Goal: Task Accomplishment & Management: Complete application form

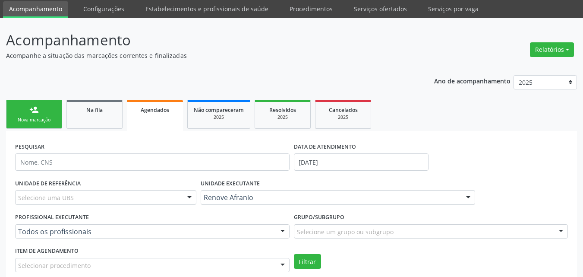
scroll to position [29, 0]
click at [94, 116] on link "Na fila" at bounding box center [94, 114] width 56 height 29
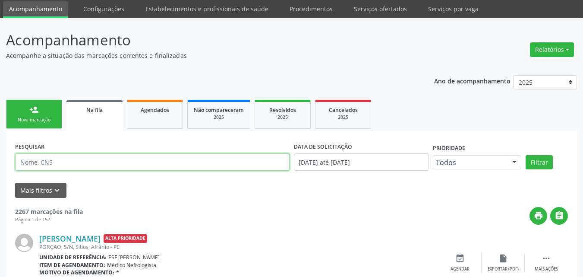
click at [82, 171] on input "text" at bounding box center [152, 161] width 275 height 17
type input "[PERSON_NAME]"
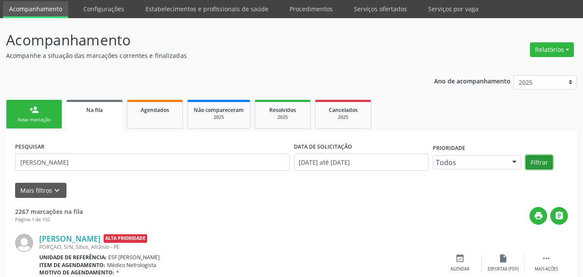
click at [538, 160] on button "Filtrar" at bounding box center [539, 162] width 27 height 15
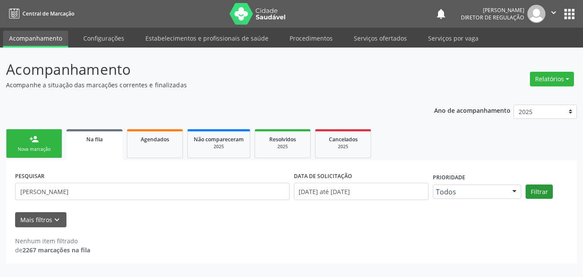
scroll to position [0, 0]
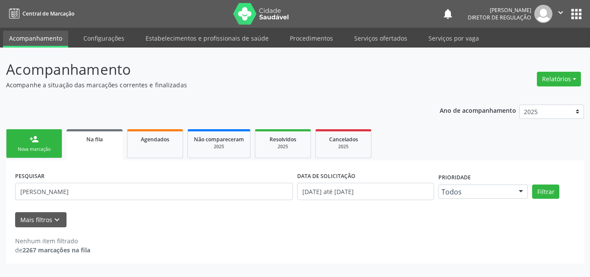
click at [34, 145] on link "person_add Nova marcação" at bounding box center [34, 143] width 56 height 29
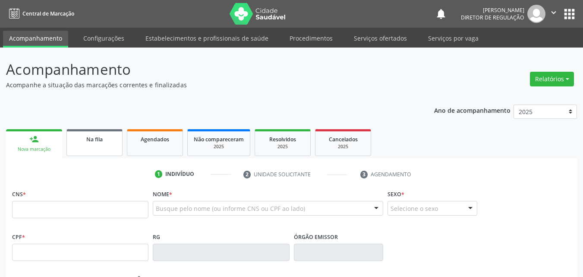
click at [91, 146] on link "Na fila" at bounding box center [94, 142] width 56 height 27
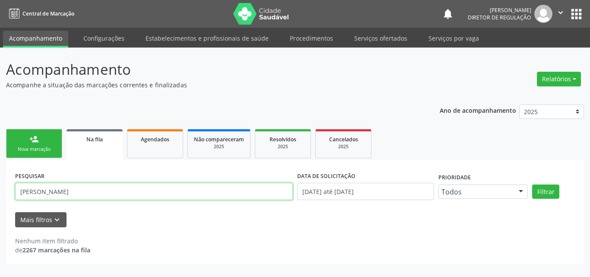
click at [83, 192] on input "jose wilson" at bounding box center [154, 191] width 278 height 17
type input "j"
type input "703202690771796"
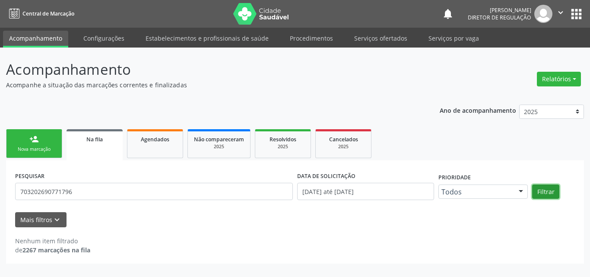
click at [547, 192] on button "Filtrar" at bounding box center [545, 191] width 27 height 15
click at [45, 142] on link "person_add Nova marcação" at bounding box center [34, 143] width 56 height 29
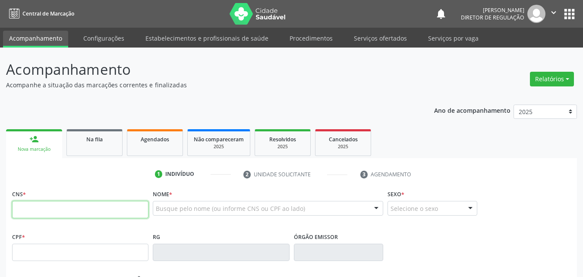
click at [58, 213] on input "text" at bounding box center [80, 209] width 136 height 17
type input "703 2026 9077 1796"
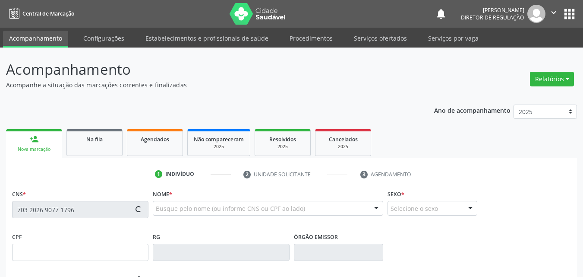
type input "059.067.634-22"
type input "20/02/1985"
type input "Joana Darc de Amorim Silva"
type input "(87) 8172-9815"
type input "036.548.824-04"
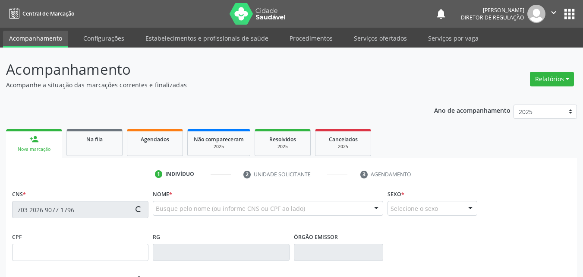
type input "S/N"
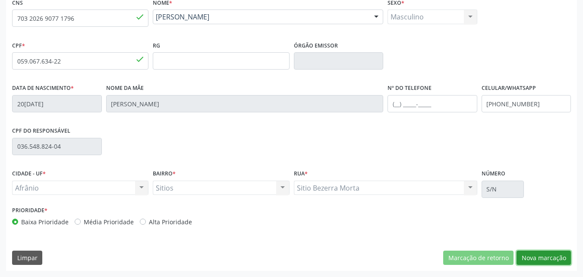
click at [546, 260] on button "Nova marcação" at bounding box center [544, 257] width 54 height 15
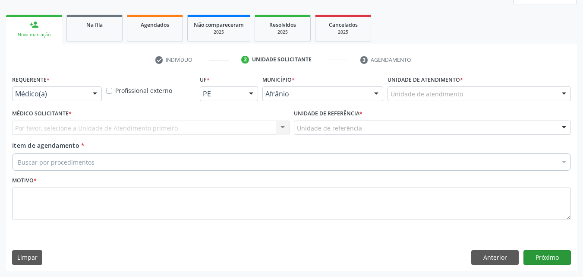
scroll to position [114, 0]
click at [491, 95] on div "Unidade de atendimento" at bounding box center [479, 93] width 183 height 15
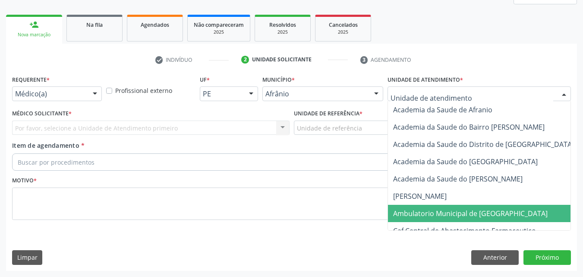
click at [480, 213] on span "Ambulatorio Municipal de [GEOGRAPHIC_DATA]" at bounding box center [470, 213] width 155 height 9
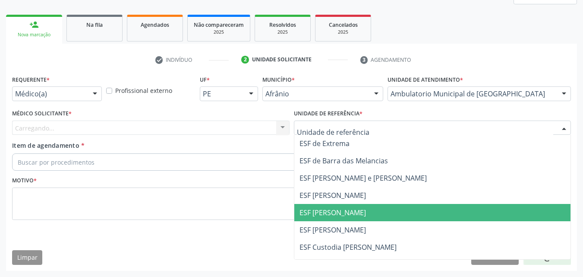
drag, startPoint x: 370, startPoint y: 210, endPoint x: 349, endPoint y: 210, distance: 20.7
click at [369, 210] on span "ESF [PERSON_NAME]" at bounding box center [432, 212] width 277 height 17
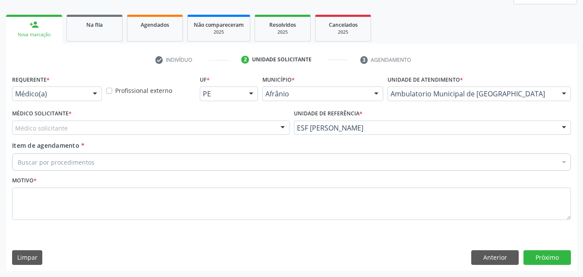
click at [205, 123] on div "Médico solicitante" at bounding box center [151, 127] width 278 height 15
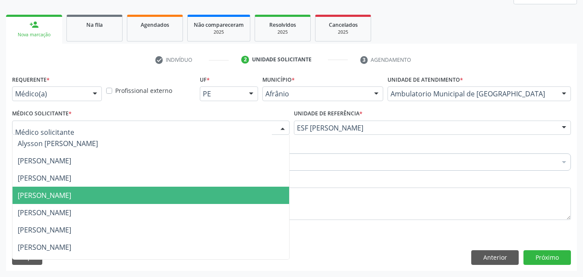
click at [193, 190] on span "[PERSON_NAME]" at bounding box center [151, 195] width 277 height 17
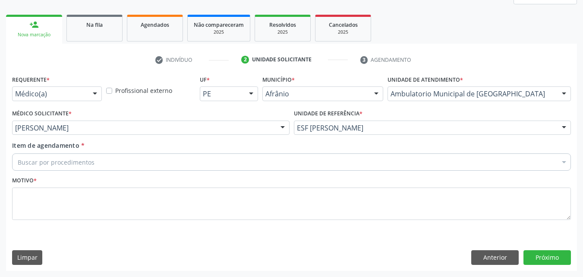
click at [160, 159] on div "Buscar por procedimentos" at bounding box center [291, 161] width 559 height 17
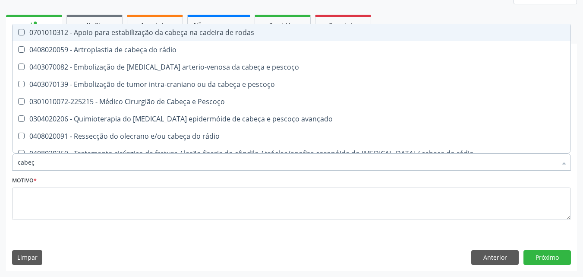
type input "cabeça"
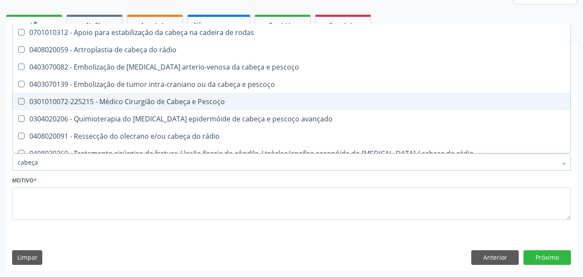
click at [164, 99] on div "0301010072-225215 - Médico Cirurgião de Cabeça e Pescoço" at bounding box center [292, 101] width 548 height 7
checkbox Pescoço "true"
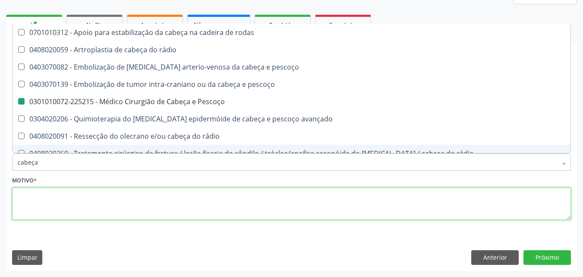
click at [187, 203] on textarea at bounding box center [291, 203] width 559 height 33
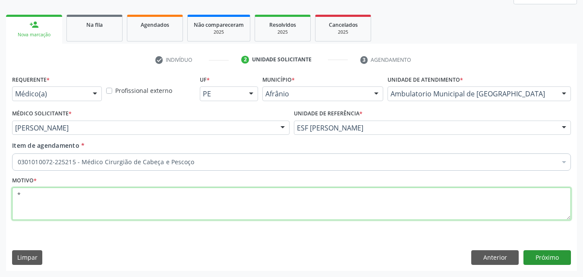
type textarea "*"
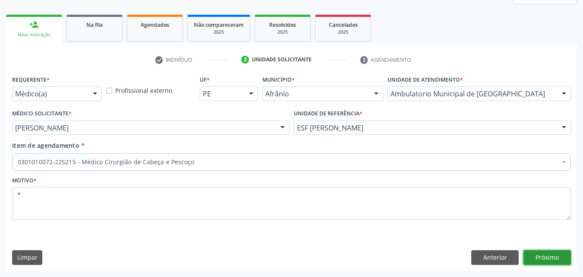
click at [549, 258] on button "Próximo" at bounding box center [547, 257] width 47 height 15
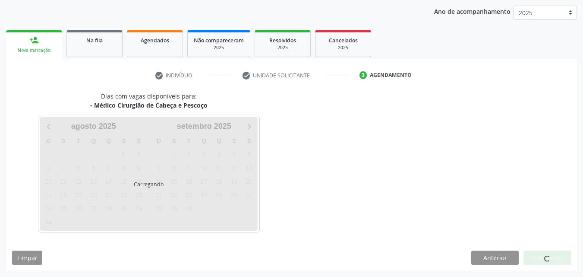
scroll to position [99, 0]
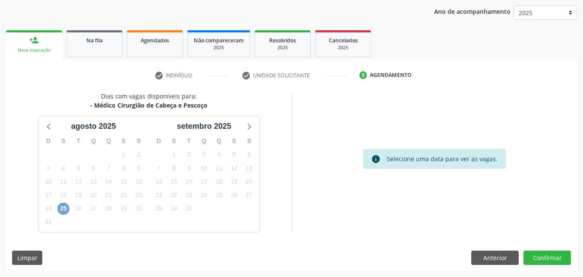
click at [61, 208] on span "25" at bounding box center [63, 208] width 12 height 12
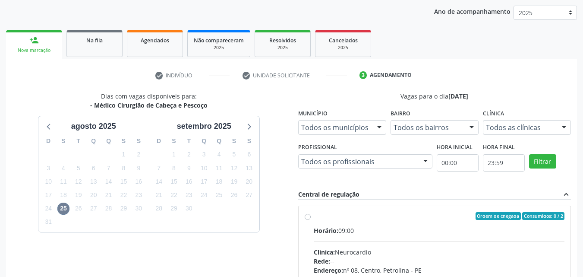
click at [360, 215] on div "Ordem de chegada Consumidos: 0 / 2" at bounding box center [439, 216] width 251 height 8
click at [311, 215] on input "Ordem de chegada Consumidos: 0 / 2 Horário: 09:00 Clínica: Neurocardio Rede: --…" at bounding box center [308, 216] width 6 height 8
radio input "true"
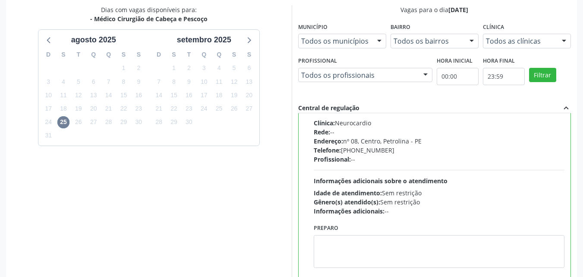
scroll to position [239, 0]
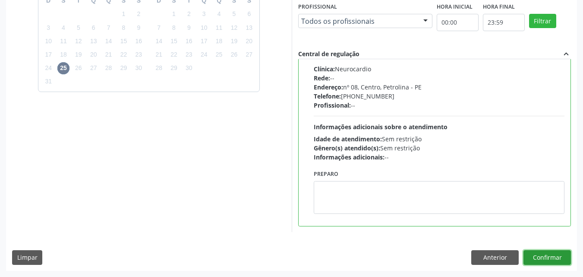
click at [552, 259] on button "Confirmar" at bounding box center [547, 257] width 47 height 15
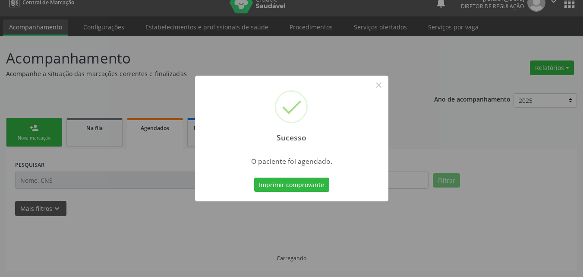
scroll to position [11, 0]
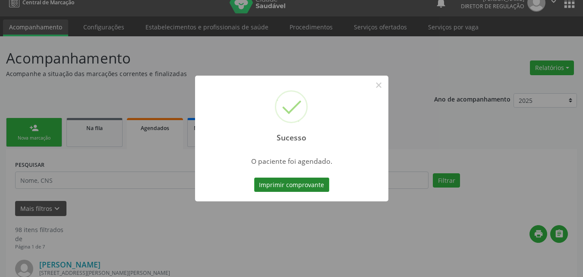
click at [305, 182] on button "Imprimir comprovante" at bounding box center [291, 184] width 75 height 15
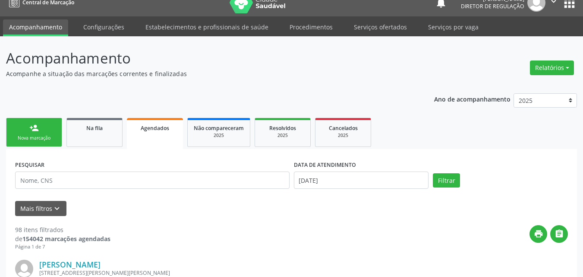
click at [43, 138] on div "Nova marcação" at bounding box center [34, 138] width 43 height 6
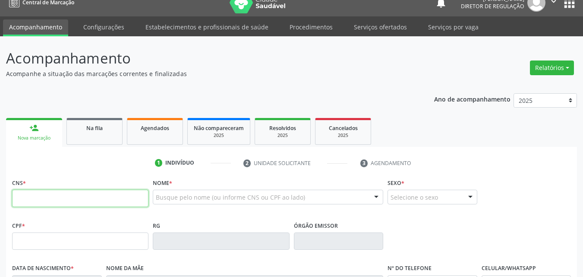
click at [134, 198] on input "text" at bounding box center [80, 198] width 136 height 17
type input "703 2026 9077 1796"
type input "059.067.634-22"
type input "20/02/1985"
type input "Joana Darc de Amorim Silva"
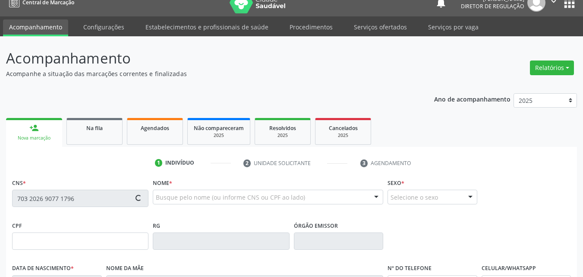
type input "(87) 8172-9815"
type input "036.548.824-04"
type input "S/N"
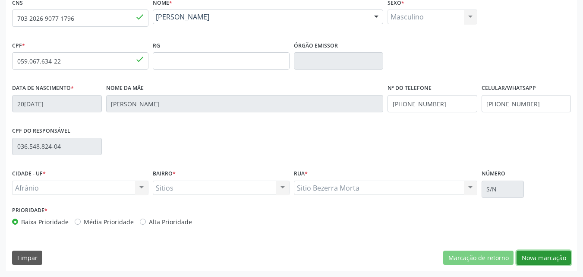
click at [540, 259] on button "Nova marcação" at bounding box center [544, 257] width 54 height 15
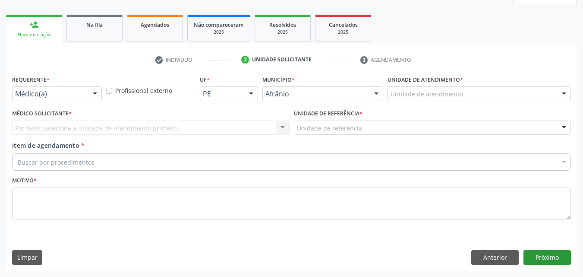
scroll to position [114, 0]
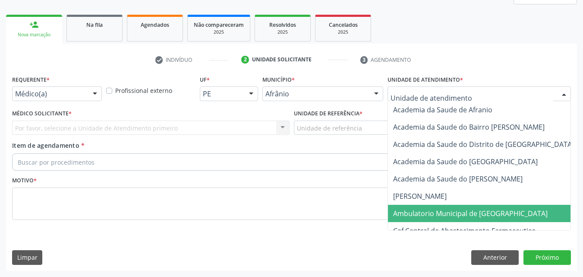
drag, startPoint x: 458, startPoint y: 215, endPoint x: 402, endPoint y: 180, distance: 65.5
click at [457, 214] on span "Ambulatorio Municipal de [GEOGRAPHIC_DATA]" at bounding box center [470, 213] width 155 height 9
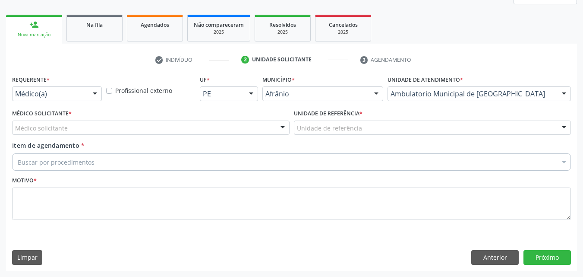
click at [361, 128] on div "Unidade de referência" at bounding box center [433, 127] width 278 height 15
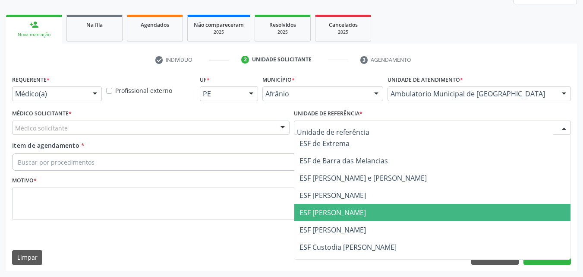
drag, startPoint x: 368, startPoint y: 209, endPoint x: 360, endPoint y: 208, distance: 7.5
click at [366, 210] on span "ESF [PERSON_NAME]" at bounding box center [432, 212] width 277 height 17
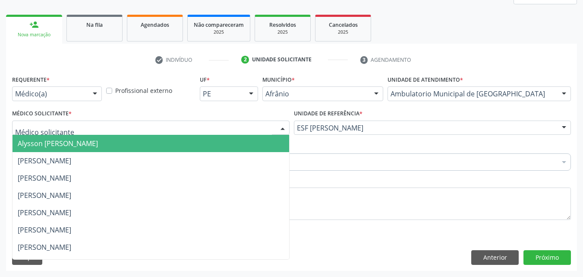
click at [249, 124] on div at bounding box center [151, 127] width 278 height 15
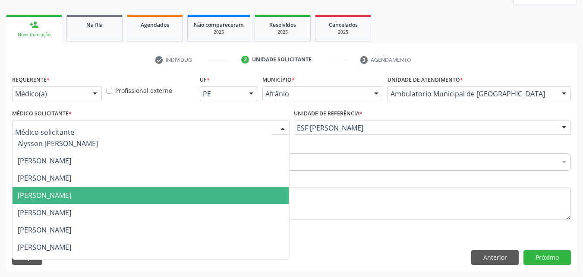
click at [240, 191] on span "[PERSON_NAME]" at bounding box center [151, 195] width 277 height 17
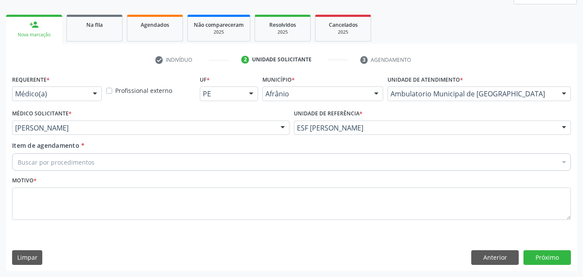
click at [181, 160] on div "Buscar por procedimentos" at bounding box center [291, 161] width 559 height 17
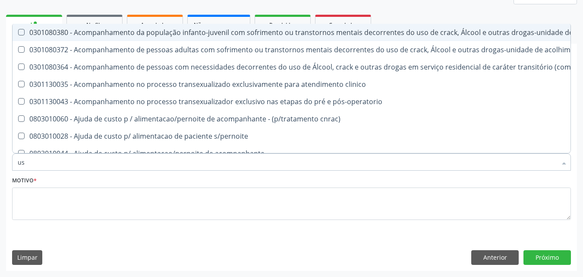
type input "usg"
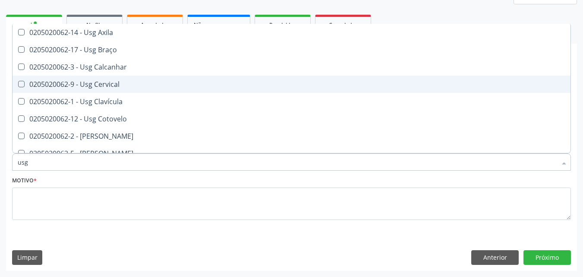
click at [168, 84] on div "0205020062-9 - Usg Cervical" at bounding box center [292, 84] width 548 height 7
checkbox Cervical "true"
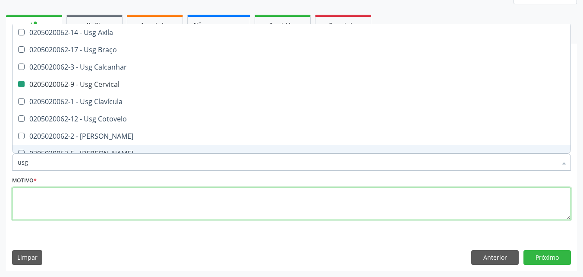
click at [182, 201] on textarea at bounding box center [291, 203] width 559 height 33
checkbox Braço "true"
checkbox Cervical "false"
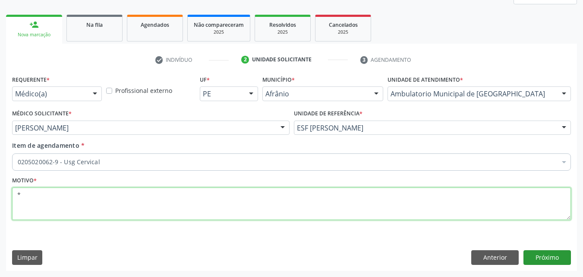
type textarea "*"
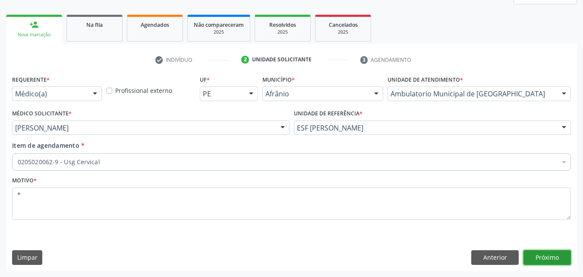
click at [537, 255] on button "Próximo" at bounding box center [547, 257] width 47 height 15
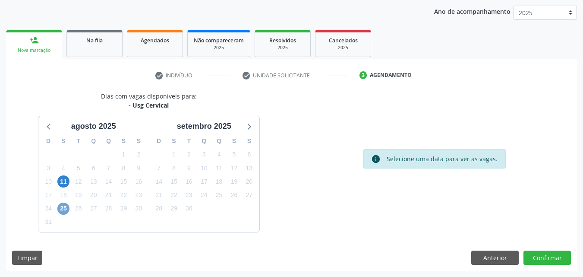
click at [65, 208] on span "25" at bounding box center [63, 208] width 12 height 12
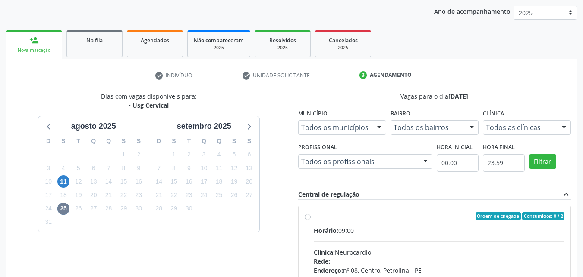
click at [389, 216] on div "Ordem de chegada Consumidos: 0 / 2" at bounding box center [439, 216] width 251 height 8
click at [311, 216] on input "Ordem de chegada Consumidos: 0 / 2 Horário: 09:00 Clínica: Neurocardio Rede: --…" at bounding box center [308, 216] width 6 height 8
radio input "true"
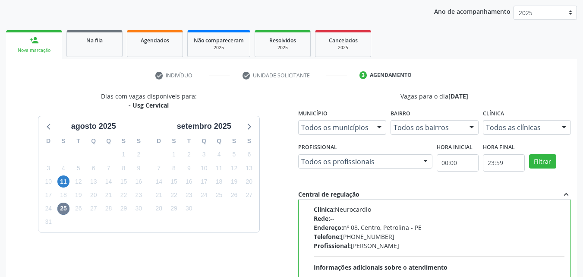
scroll to position [239, 0]
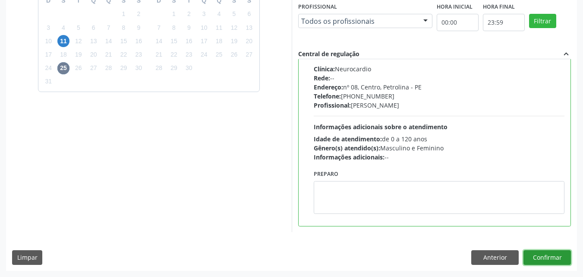
click at [544, 256] on button "Confirmar" at bounding box center [547, 257] width 47 height 15
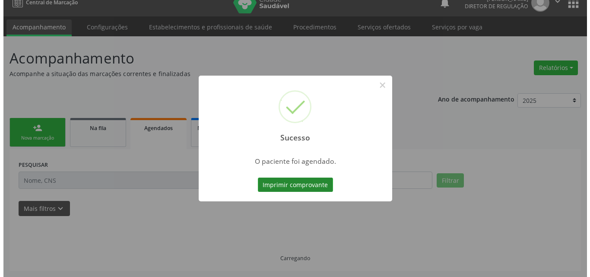
scroll to position [0, 0]
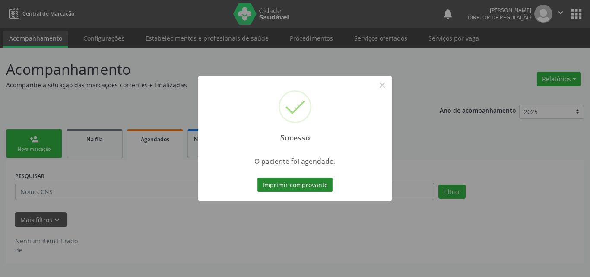
click at [301, 186] on button "Imprimir comprovante" at bounding box center [294, 184] width 75 height 15
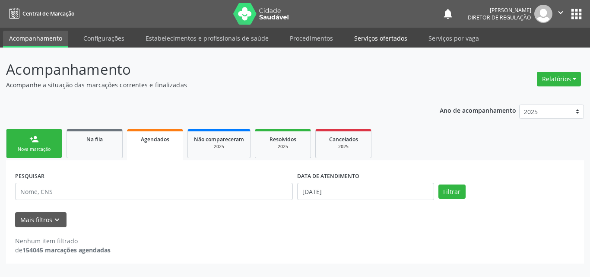
click at [383, 35] on link "Serviços ofertados" at bounding box center [380, 38] width 65 height 15
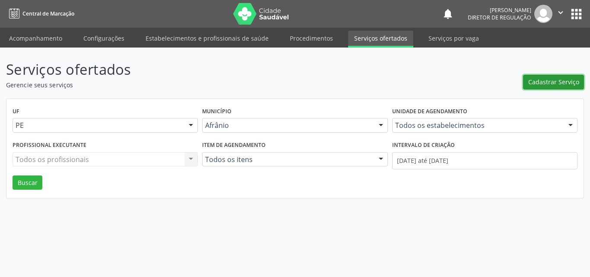
click at [545, 80] on span "Cadastrar Serviço" at bounding box center [553, 81] width 51 height 9
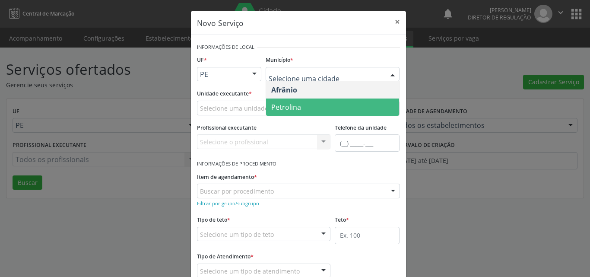
click at [319, 104] on span "Petrolina" at bounding box center [332, 106] width 133 height 17
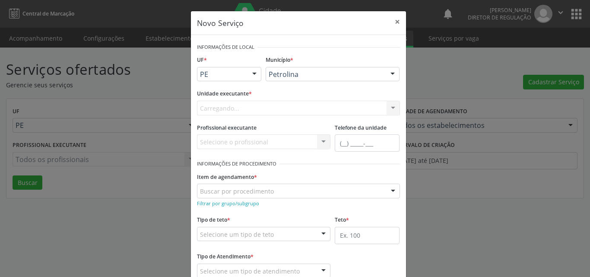
click at [284, 106] on div "Carregando... Academia da Saude de Afranio Academia da Saude do Bairro Roberto …" at bounding box center [298, 108] width 203 height 15
click at [276, 106] on div "Selecione uma unidade" at bounding box center [298, 108] width 203 height 15
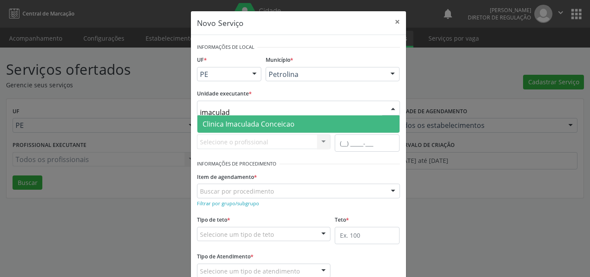
type input "imaculada"
click at [274, 122] on span "Clinica Imaculada Conceicao" at bounding box center [248, 123] width 92 height 9
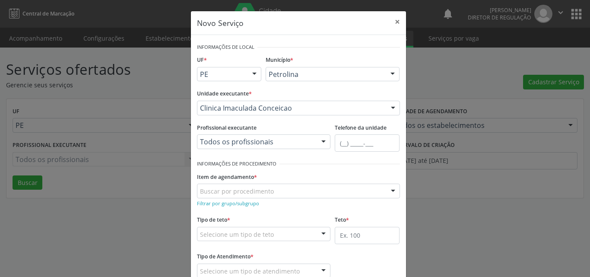
click at [273, 190] on div "Buscar por procedimento" at bounding box center [298, 190] width 203 height 15
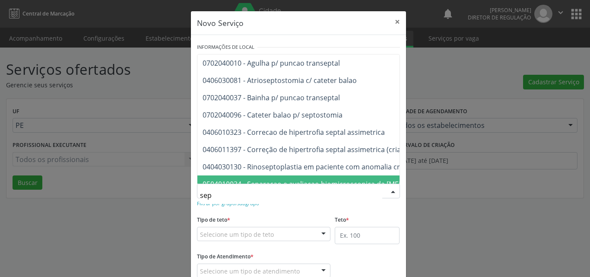
type input "sept"
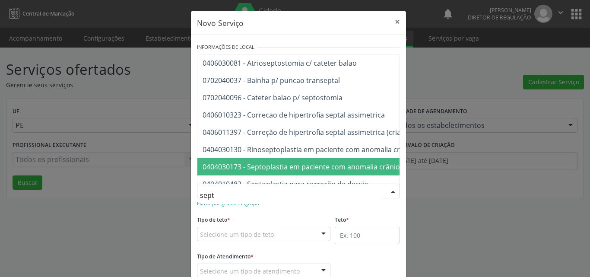
scroll to position [35, 0]
click at [365, 167] on span "0404010482 - Septoplastia para correção de desvio" at bounding box center [339, 166] width 284 height 17
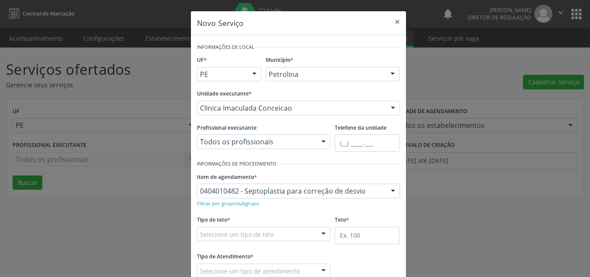
click at [272, 232] on div "Selecione um tipo de teto" at bounding box center [264, 234] width 134 height 15
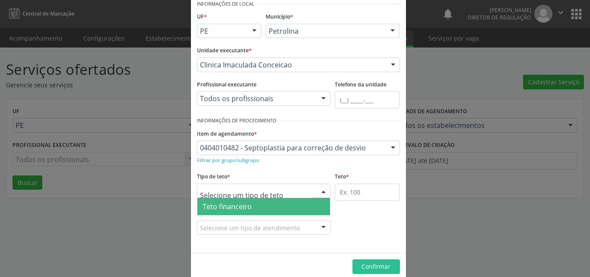
scroll to position [16, 0]
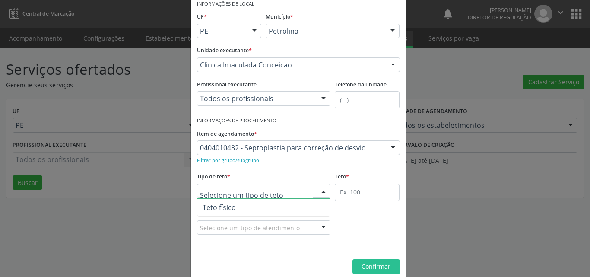
click at [268, 205] on span "Teto físico" at bounding box center [263, 207] width 133 height 17
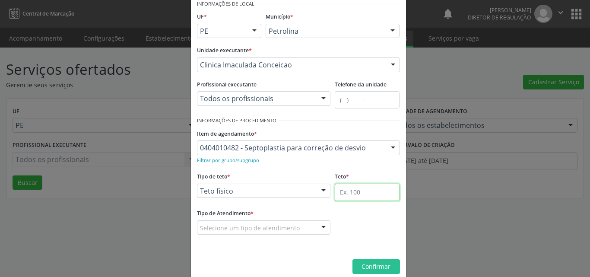
click at [357, 190] on input "text" at bounding box center [367, 191] width 65 height 17
type input "1"
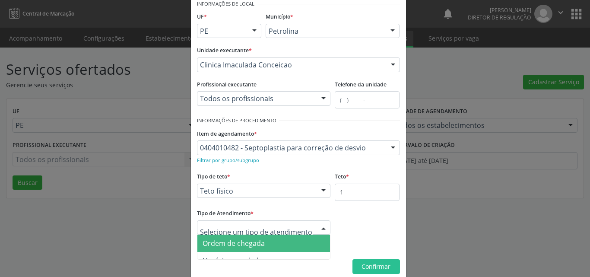
click at [281, 239] on span "Ordem de chegada" at bounding box center [263, 242] width 133 height 17
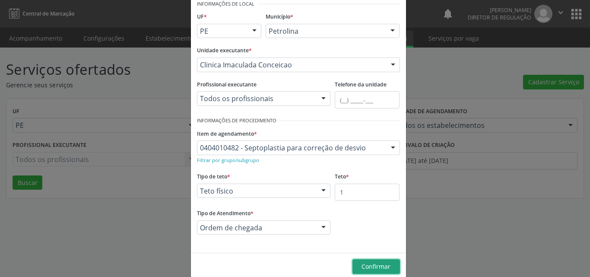
click at [370, 267] on span "Confirmar" at bounding box center [375, 266] width 29 height 8
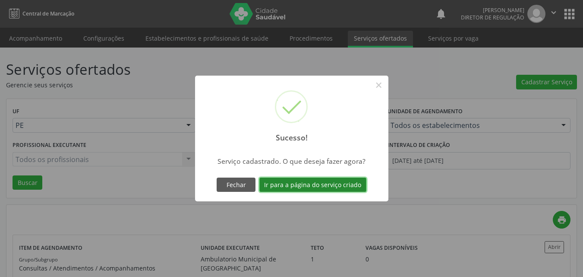
click at [342, 183] on button "Ir para a página do serviço criado" at bounding box center [312, 184] width 107 height 15
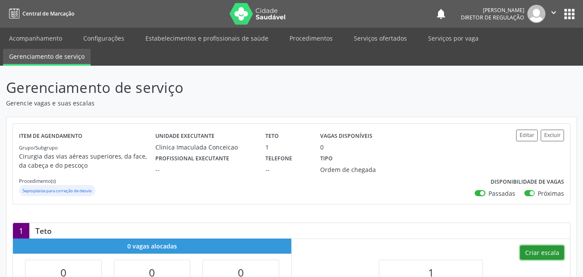
click at [541, 255] on button "Criar escala" at bounding box center [542, 252] width 44 height 15
select select "7"
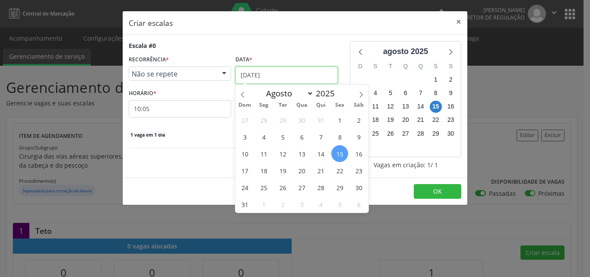
click at [292, 76] on input "[DATE]" at bounding box center [286, 74] width 102 height 17
click at [303, 206] on span "3" at bounding box center [301, 204] width 17 height 17
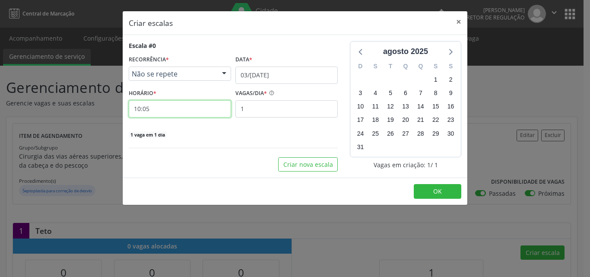
click at [171, 108] on input "10:05" at bounding box center [180, 108] width 102 height 17
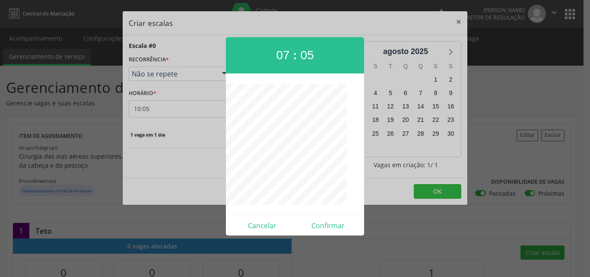
click at [281, 54] on span "07" at bounding box center [282, 54] width 13 height 13
click at [322, 228] on button "Confirmar" at bounding box center [328, 225] width 66 height 14
type input "08:30"
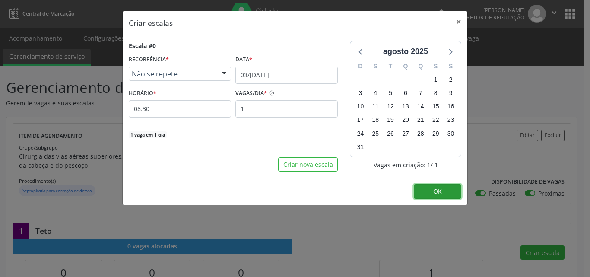
click at [442, 186] on button "OK" at bounding box center [437, 191] width 47 height 15
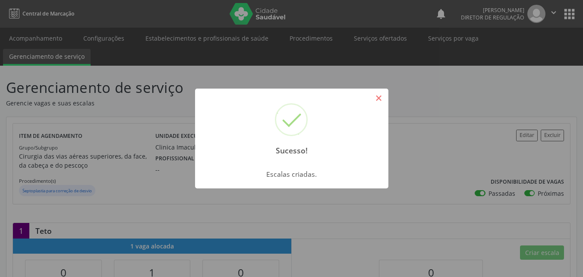
click at [377, 100] on button "×" at bounding box center [379, 98] width 15 height 15
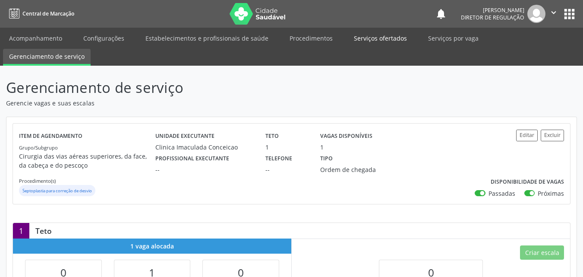
click at [381, 39] on link "Serviços ofertados" at bounding box center [380, 38] width 65 height 15
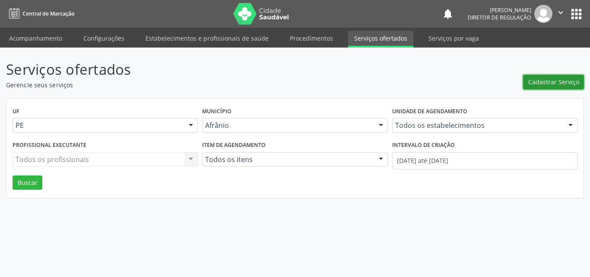
click at [550, 79] on span "Cadastrar Serviço" at bounding box center [553, 81] width 51 height 9
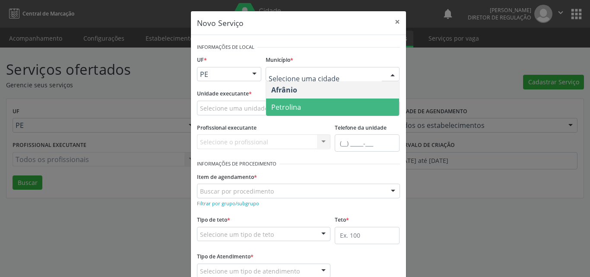
click at [323, 107] on span "Petrolina" at bounding box center [332, 106] width 133 height 17
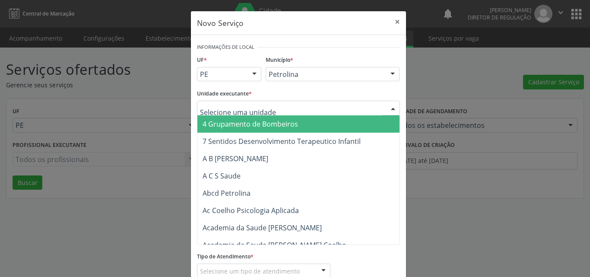
click at [278, 106] on div at bounding box center [298, 108] width 203 height 15
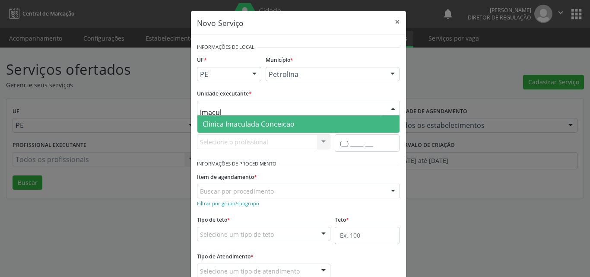
type input "imacula"
click at [275, 120] on span "Clinica Imaculada Conceicao" at bounding box center [248, 123] width 92 height 9
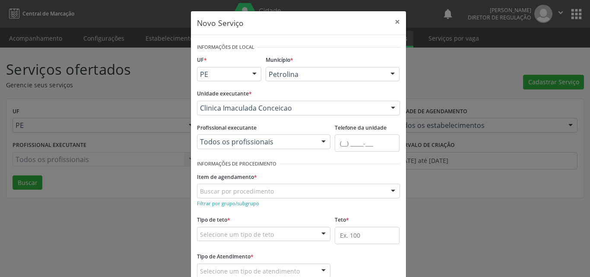
click at [291, 189] on div "Buscar por procedimento" at bounding box center [298, 190] width 203 height 15
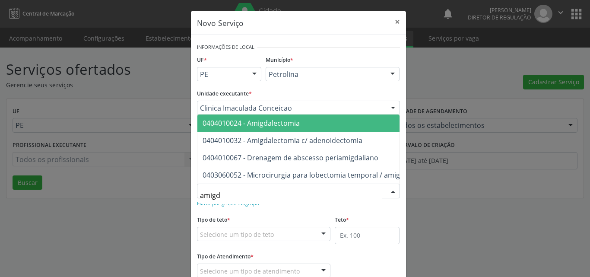
type input "amigda"
click at [322, 114] on span "0404010024 - Amigdalectomia" at bounding box center [352, 122] width 310 height 17
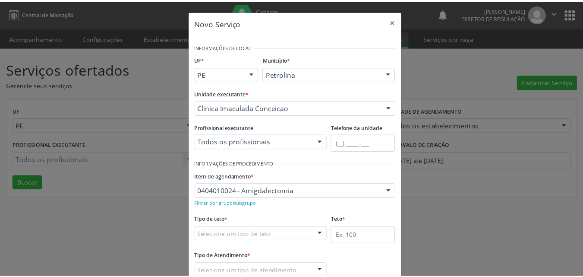
scroll to position [57, 0]
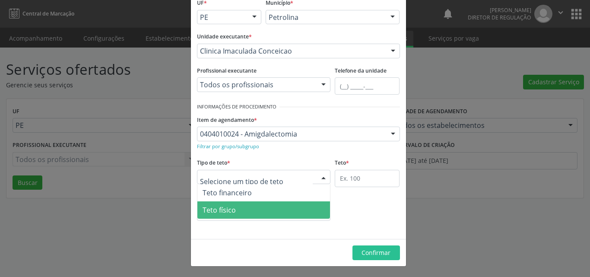
drag, startPoint x: 270, startPoint y: 208, endPoint x: 329, endPoint y: 197, distance: 60.2
click at [272, 208] on span "Teto físico" at bounding box center [263, 209] width 133 height 17
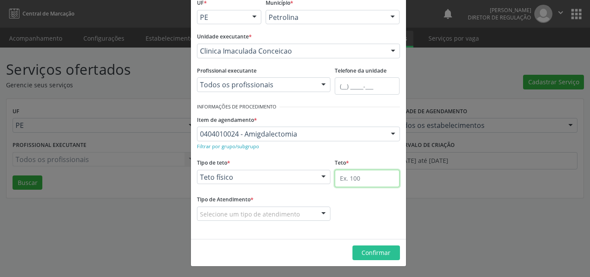
click at [356, 178] on input "text" at bounding box center [367, 178] width 65 height 17
type input "1"
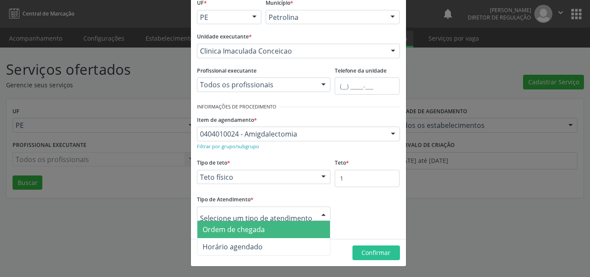
click at [272, 230] on span "Ordem de chegada" at bounding box center [263, 229] width 133 height 17
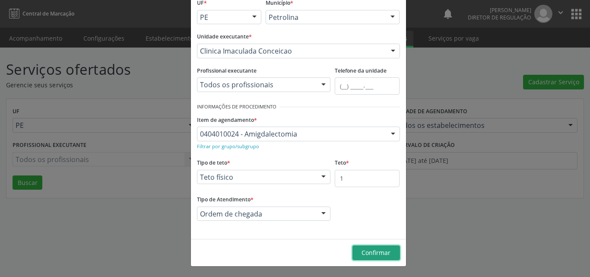
click at [364, 252] on span "Confirmar" at bounding box center [375, 252] width 29 height 8
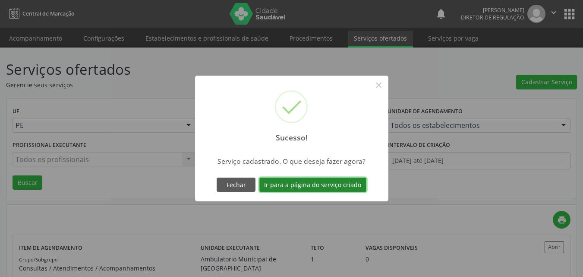
click at [338, 184] on button "Ir para a página do serviço criado" at bounding box center [312, 184] width 107 height 15
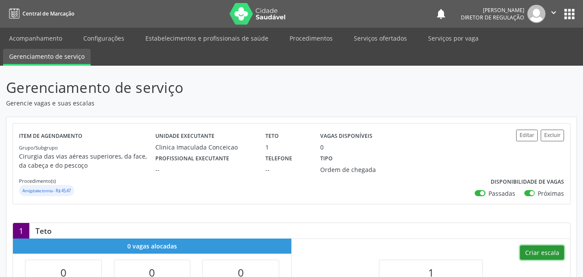
click at [550, 251] on button "Criar escala" at bounding box center [542, 252] width 44 height 15
select select "7"
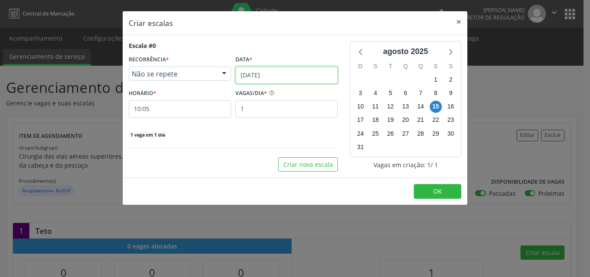
click at [306, 74] on input "[DATE]" at bounding box center [286, 74] width 102 height 17
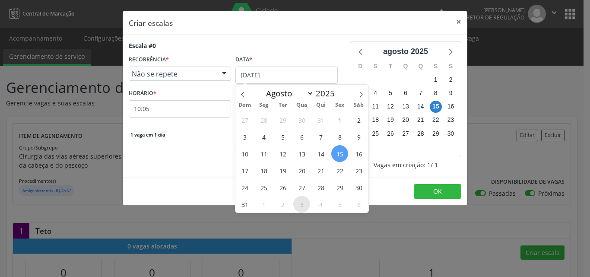
click at [300, 203] on span "3" at bounding box center [301, 204] width 17 height 17
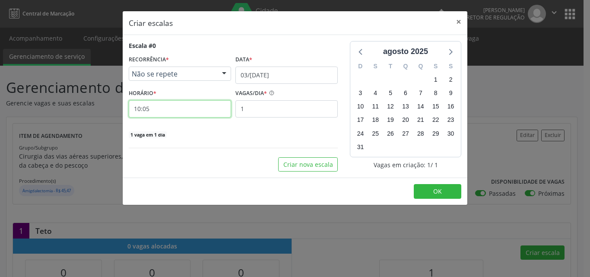
click at [204, 109] on input "10:05" at bounding box center [180, 108] width 102 height 17
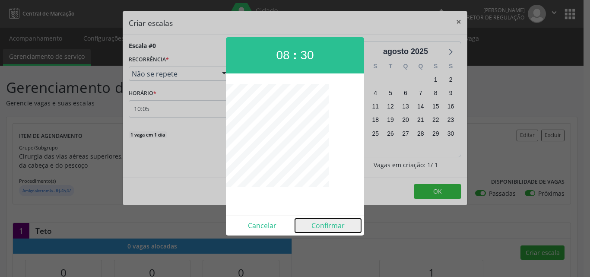
click at [331, 224] on button "Confirmar" at bounding box center [328, 225] width 66 height 14
type input "08:30"
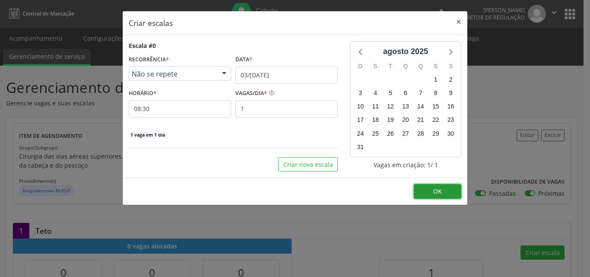
click at [441, 192] on span "OK" at bounding box center [437, 191] width 9 height 8
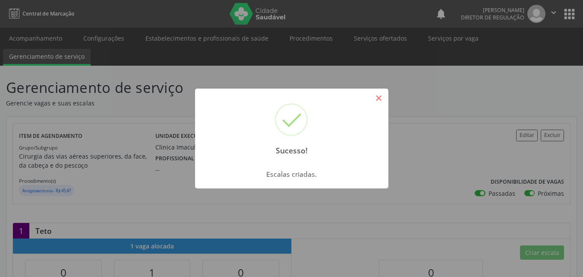
click at [376, 98] on button "×" at bounding box center [379, 98] width 15 height 15
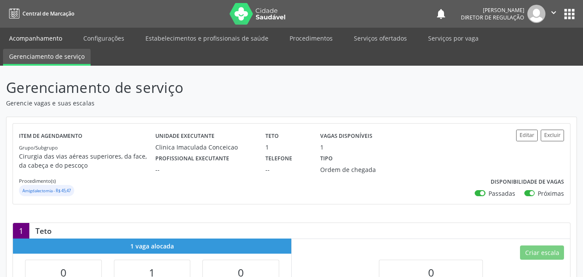
click at [54, 38] on link "Acompanhamento" at bounding box center [35, 38] width 65 height 15
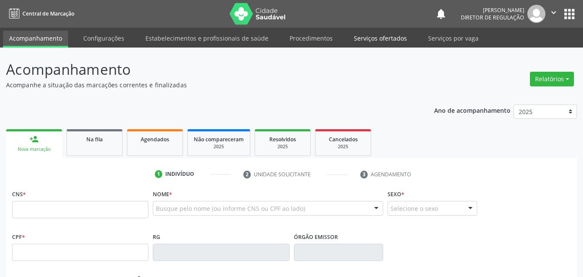
click at [386, 36] on link "Serviços ofertados" at bounding box center [380, 38] width 65 height 15
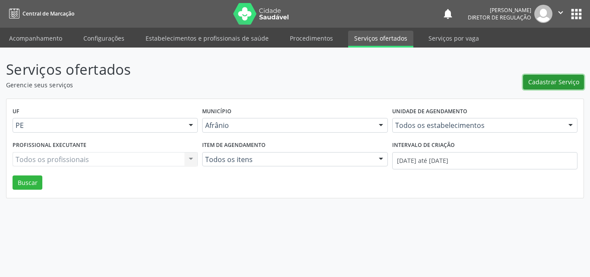
click at [555, 81] on span "Cadastrar Serviço" at bounding box center [553, 81] width 51 height 9
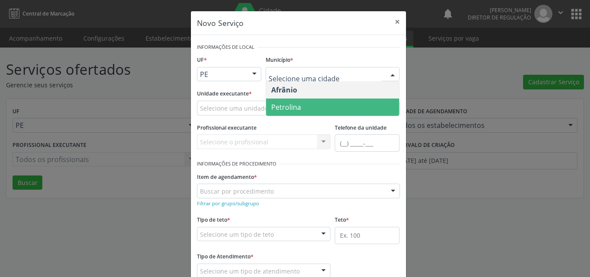
click at [332, 104] on span "Petrolina" at bounding box center [332, 106] width 133 height 17
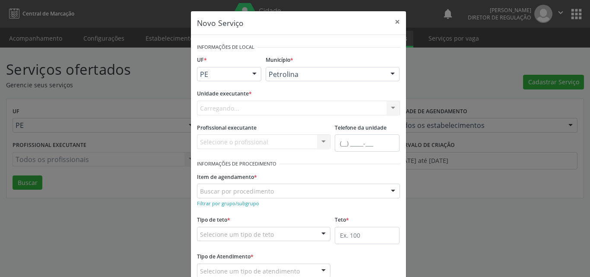
click at [283, 106] on div "Carregando... Academia da Saude de Afranio Academia da Saude do Bairro Roberto …" at bounding box center [298, 108] width 203 height 15
click at [282, 107] on div "Selecione uma unidade" at bounding box center [298, 108] width 203 height 15
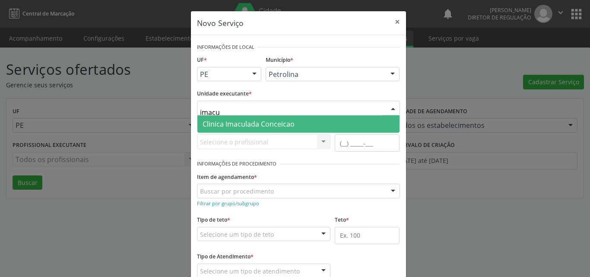
type input "imacul"
click at [287, 120] on span "Clinica Imaculada Conceicao" at bounding box center [248, 123] width 92 height 9
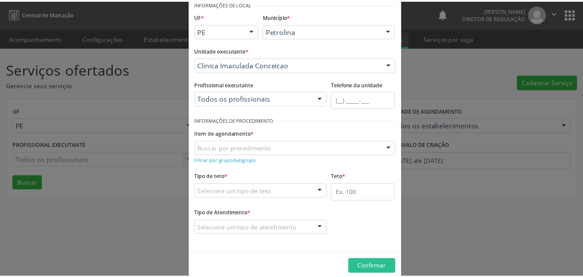
scroll to position [57, 0]
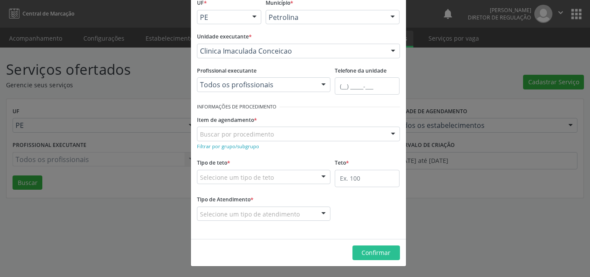
click at [288, 130] on div "Buscar por procedimento" at bounding box center [298, 133] width 203 height 15
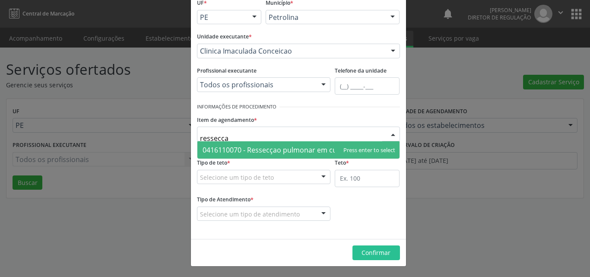
type input "ressecçao"
click at [313, 150] on span "0416110070 - Ressecçao pulmonar em cunha em oncologia" at bounding box center [298, 149] width 193 height 9
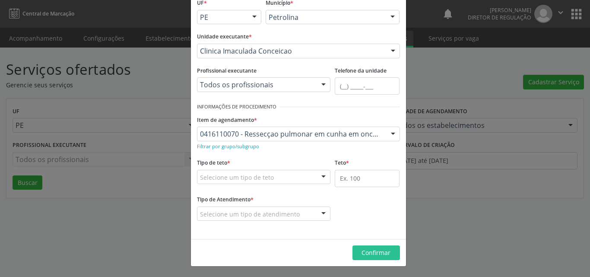
click at [458, 79] on div "Novo Serviço × Informações de Local UF * PE BA PE Nenhum resultado encontrado p…" at bounding box center [295, 138] width 590 height 277
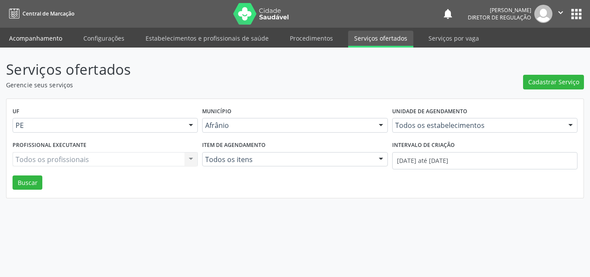
click at [50, 39] on link "Acompanhamento" at bounding box center [35, 38] width 65 height 15
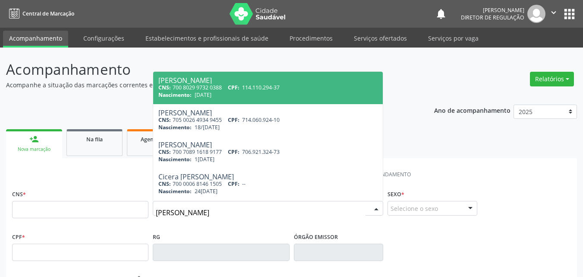
type input "daniel"
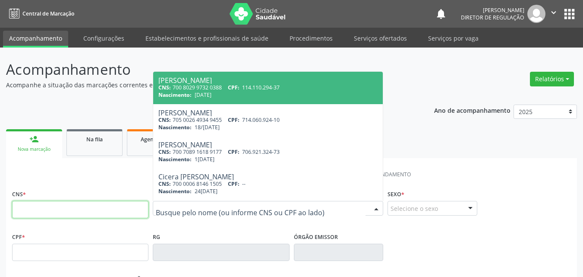
click at [125, 205] on input "text" at bounding box center [80, 209] width 136 height 17
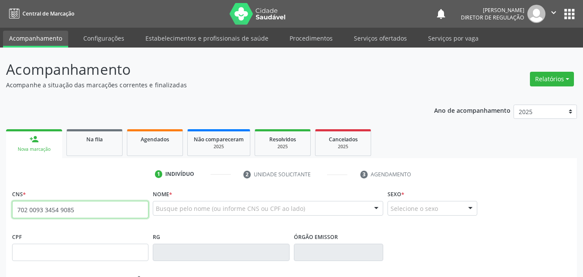
type input "702 0093 3454 9085"
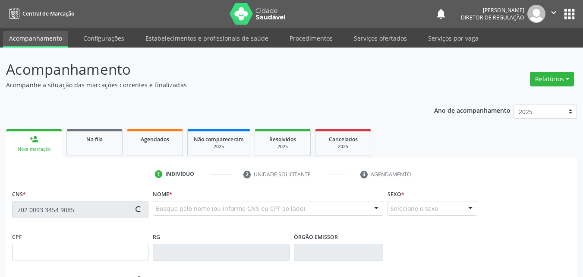
type input "714.068.854-01"
type input "[DATE]"
type input "[PERSON_NAME]"
type input "[PHONE_NUMBER]"
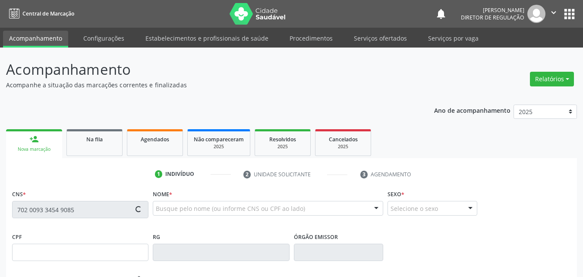
type input "077.688.094-24"
type input "14"
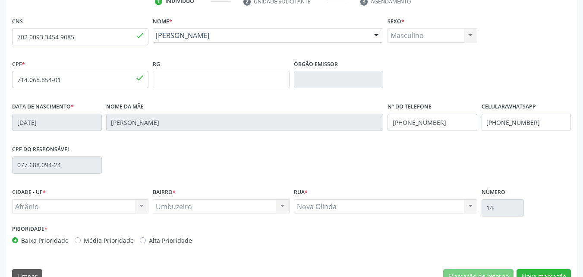
scroll to position [191, 0]
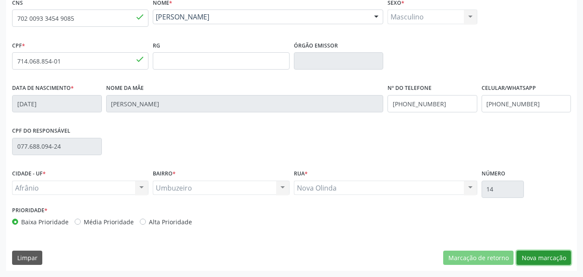
click at [547, 257] on button "Nova marcação" at bounding box center [544, 257] width 54 height 15
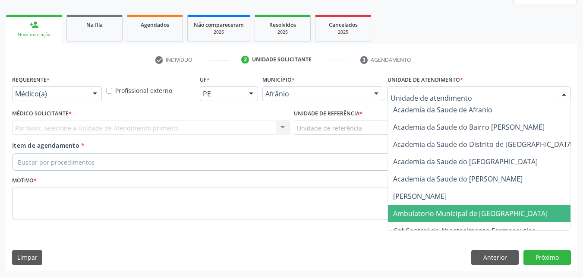
click at [451, 210] on span "Ambulatorio Municipal de [GEOGRAPHIC_DATA]" at bounding box center [470, 213] width 155 height 9
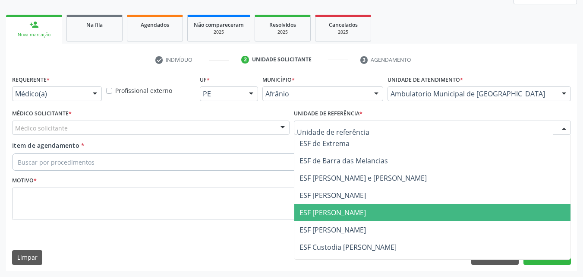
drag, startPoint x: 342, startPoint y: 210, endPoint x: 271, endPoint y: 182, distance: 76.7
click at [342, 210] on span "ESF [PERSON_NAME]" at bounding box center [333, 212] width 66 height 9
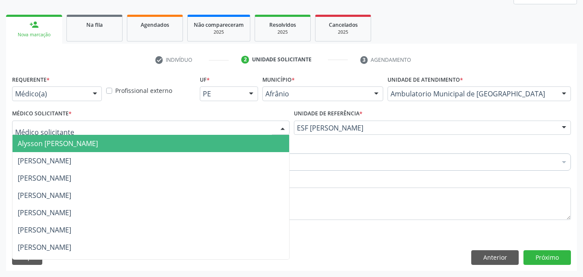
click at [201, 125] on div at bounding box center [151, 127] width 278 height 15
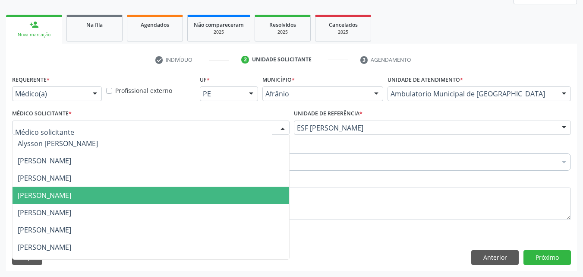
click at [190, 192] on span "[PERSON_NAME]" at bounding box center [151, 195] width 277 height 17
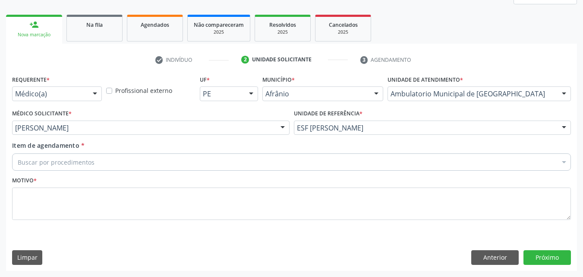
click at [147, 158] on div "Buscar por procedimentos" at bounding box center [291, 161] width 559 height 17
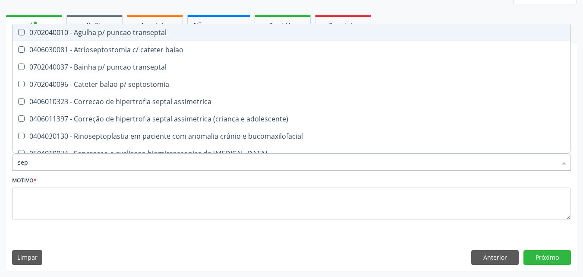
type input "sept"
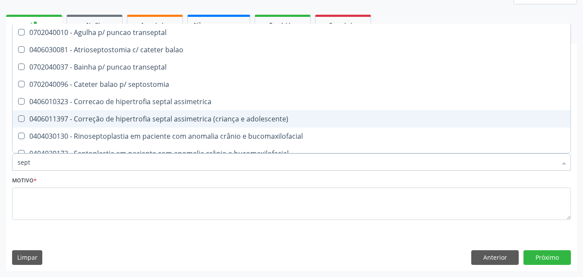
scroll to position [78, 0]
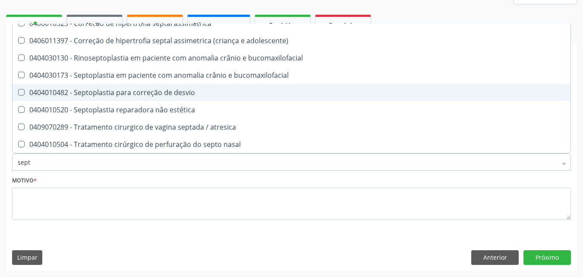
click at [155, 93] on div "0404010482 - Septoplastia para correção de desvio" at bounding box center [292, 92] width 548 height 7
checkbox desvio "true"
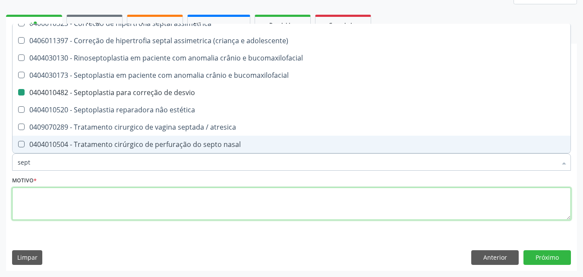
click at [136, 203] on textarea at bounding box center [291, 203] width 559 height 33
checkbox balao "true"
checkbox desvio "false"
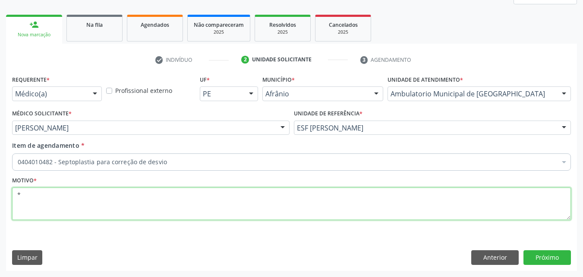
scroll to position [0, 0]
type textarea "*"
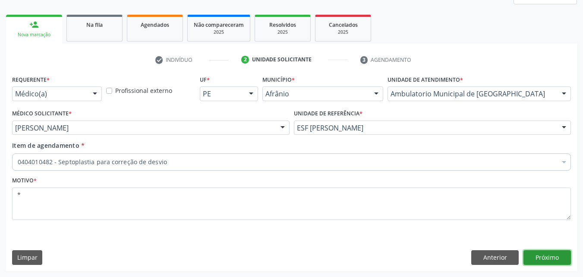
click at [545, 255] on button "Próximo" at bounding box center [547, 257] width 47 height 15
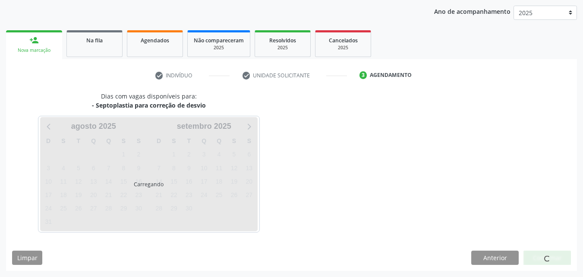
scroll to position [99, 0]
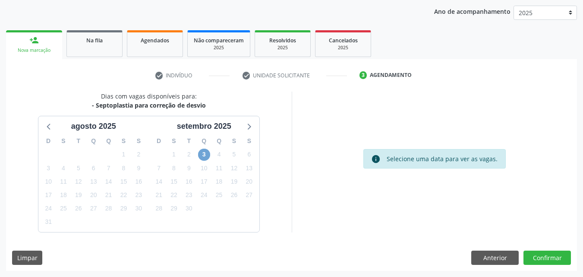
click at [204, 155] on span "3" at bounding box center [204, 155] width 12 height 12
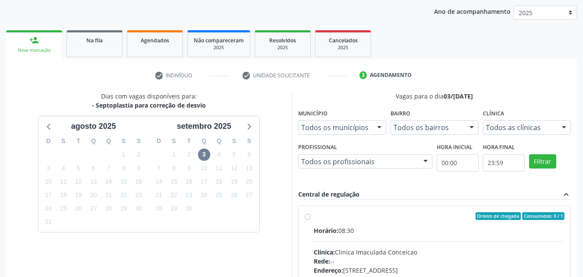
click at [327, 218] on div "Ordem de chegada Consumidos: 0 / 1" at bounding box center [439, 216] width 251 height 8
click at [311, 218] on input "Ordem de chegada Consumidos: 0 / 1 Horário: 08:30 Clínica: Clinica Imaculada Co…" at bounding box center [308, 216] width 6 height 8
radio input "true"
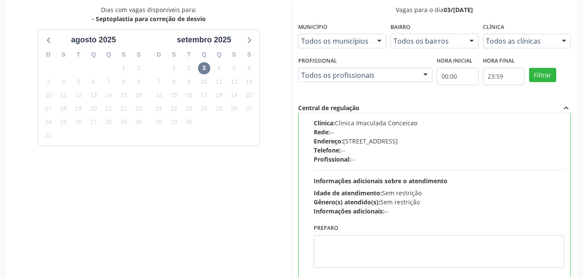
scroll to position [239, 0]
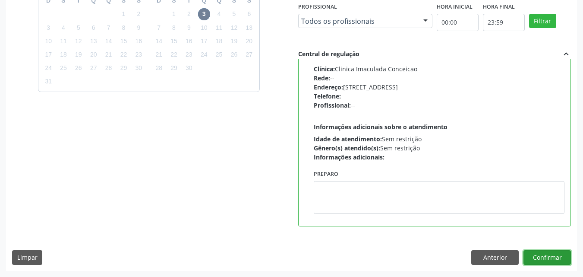
click at [543, 257] on button "Confirmar" at bounding box center [547, 257] width 47 height 15
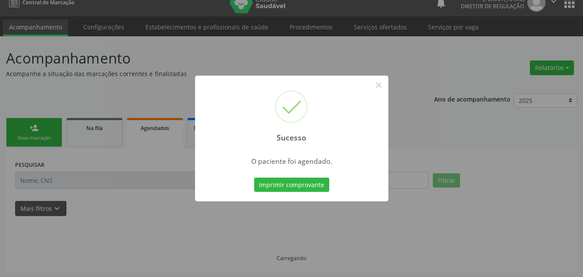
scroll to position [11, 0]
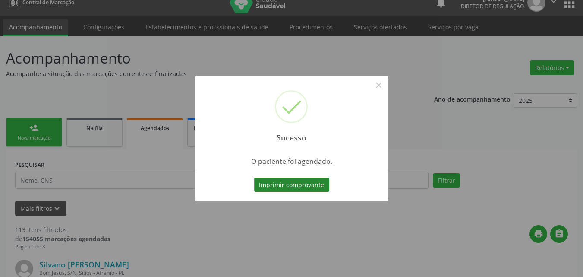
click at [306, 183] on button "Imprimir comprovante" at bounding box center [291, 184] width 75 height 15
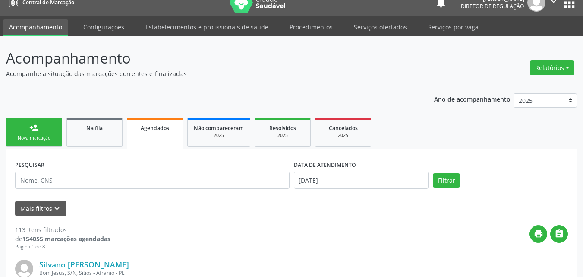
scroll to position [11, 0]
click at [50, 131] on link "person_add Nova marcação" at bounding box center [34, 132] width 56 height 29
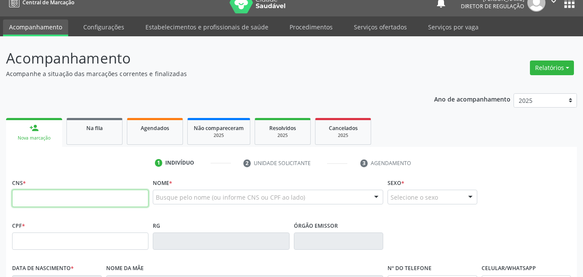
click at [99, 200] on input "text" at bounding box center [80, 198] width 136 height 17
type input "702 0093 3454 9085"
type input "714.068.854-01"
type input "[DATE]"
type input "[PERSON_NAME]"
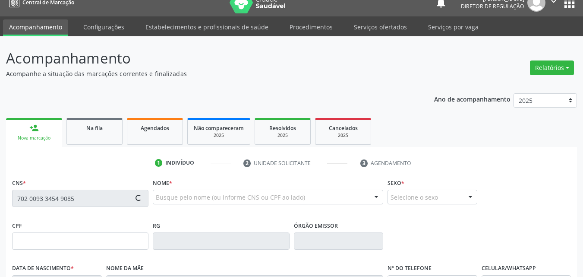
type input "[PHONE_NUMBER]"
type input "077.688.094-24"
type input "14"
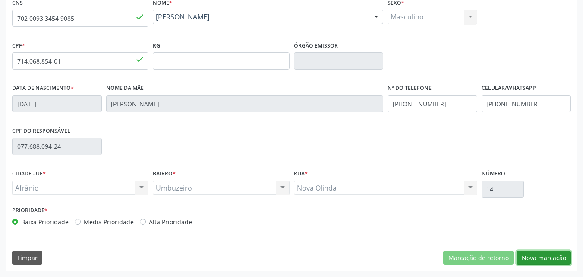
click at [546, 259] on button "Nova marcação" at bounding box center [544, 257] width 54 height 15
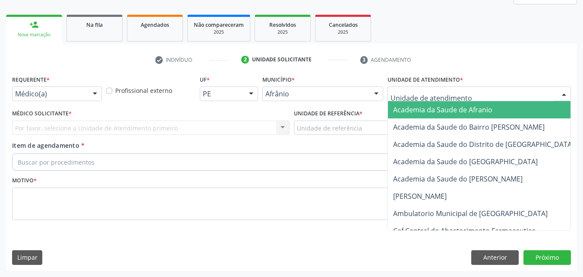
click at [477, 89] on div at bounding box center [479, 93] width 183 height 15
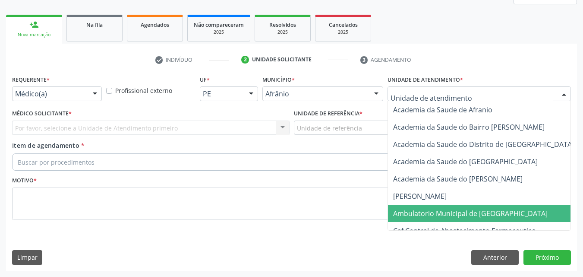
drag, startPoint x: 444, startPoint y: 211, endPoint x: 392, endPoint y: 192, distance: 55.8
click at [445, 211] on span "Ambulatorio Municipal de [GEOGRAPHIC_DATA]" at bounding box center [470, 213] width 155 height 9
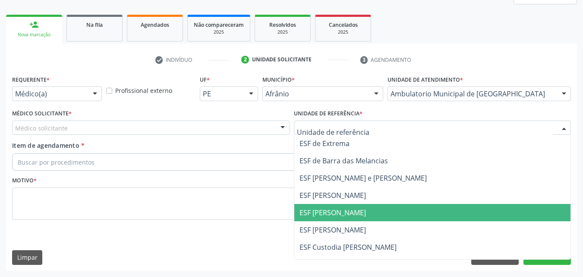
drag, startPoint x: 346, startPoint y: 211, endPoint x: 292, endPoint y: 187, distance: 59.2
click at [347, 211] on span "ESF [PERSON_NAME]" at bounding box center [333, 212] width 66 height 9
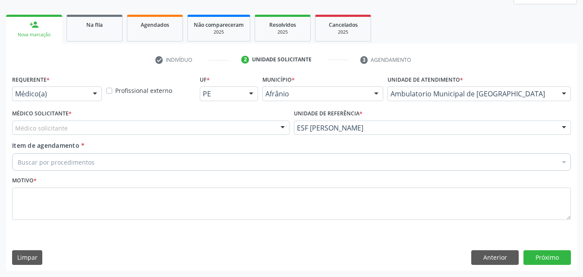
click at [224, 126] on div "Médico solicitante" at bounding box center [151, 127] width 278 height 15
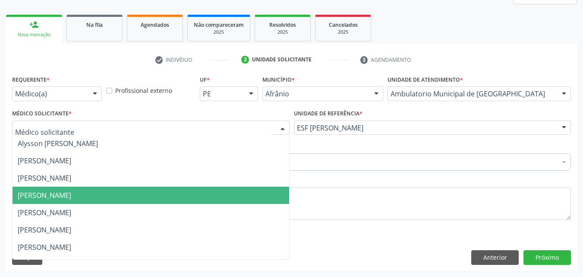
click at [194, 193] on span "[PERSON_NAME]" at bounding box center [151, 195] width 277 height 17
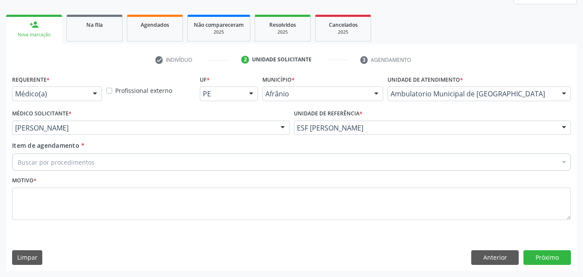
click at [155, 159] on div "Buscar por procedimentos" at bounding box center [291, 161] width 559 height 17
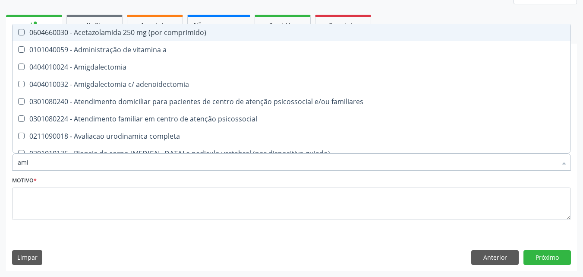
type input "amig"
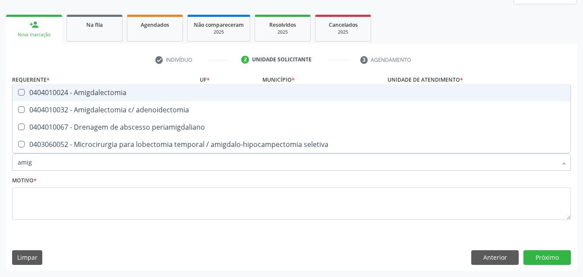
click at [134, 92] on div "0404010024 - Amigdalectomia" at bounding box center [292, 92] width 548 height 7
checkbox Amigdalectomia "true"
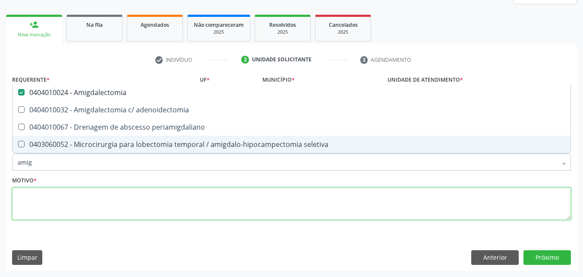
click at [110, 201] on textarea at bounding box center [291, 203] width 559 height 33
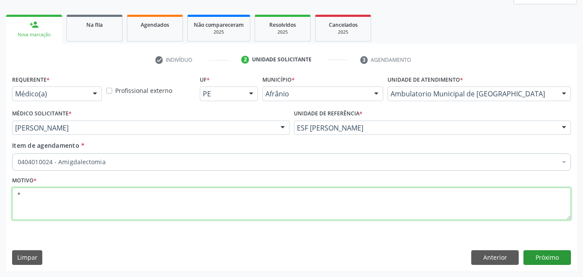
type textarea "*"
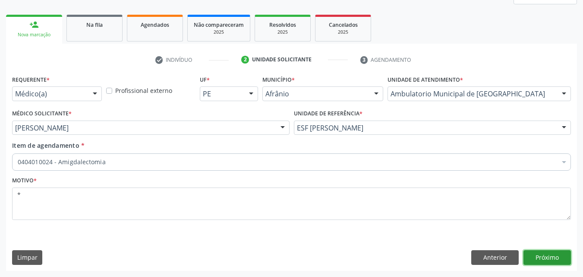
click at [544, 256] on button "Próximo" at bounding box center [547, 257] width 47 height 15
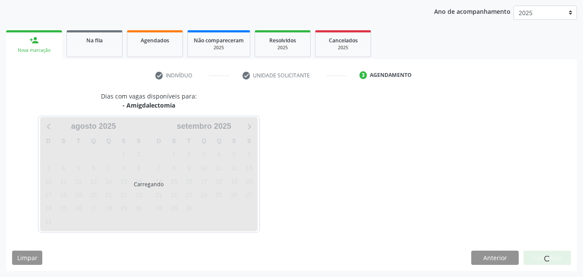
scroll to position [99, 0]
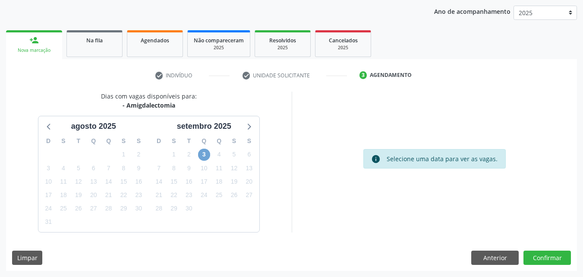
click at [204, 153] on span "3" at bounding box center [204, 155] width 12 height 12
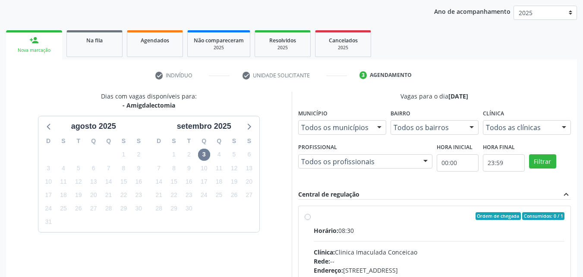
click at [360, 218] on div "Ordem de chegada Consumidos: 0 / 1" at bounding box center [439, 216] width 251 height 8
click at [311, 218] on input "Ordem de chegada Consumidos: 0 / 1 Horário: 08:30 Clínica: Clinica Imaculada Co…" at bounding box center [308, 216] width 6 height 8
radio input "true"
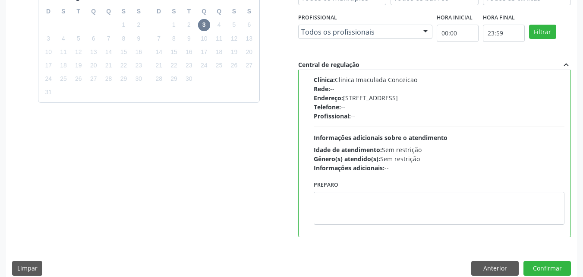
scroll to position [239, 0]
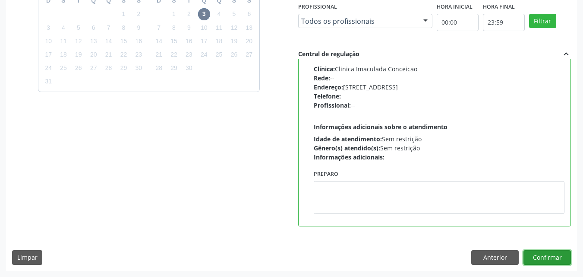
click at [550, 257] on button "Confirmar" at bounding box center [547, 257] width 47 height 15
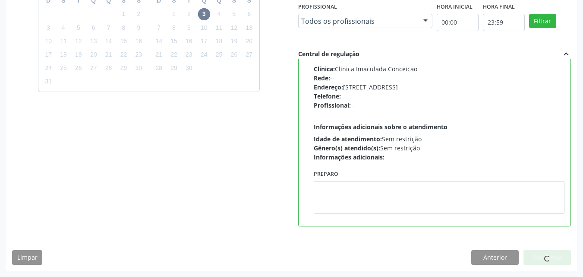
scroll to position [11, 0]
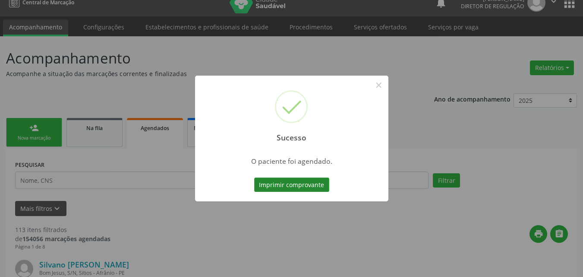
click at [305, 182] on button "Imprimir comprovante" at bounding box center [291, 184] width 75 height 15
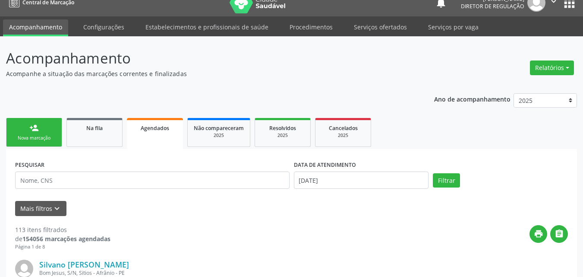
click at [56, 138] on link "person_add Nova marcação" at bounding box center [34, 132] width 56 height 29
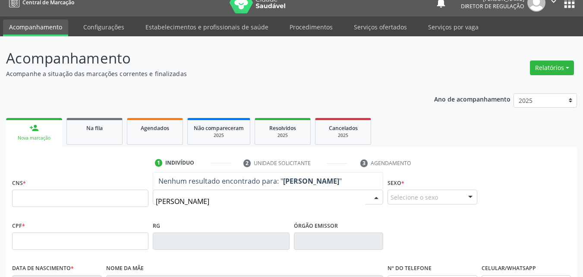
type input "[PERSON_NAME]"
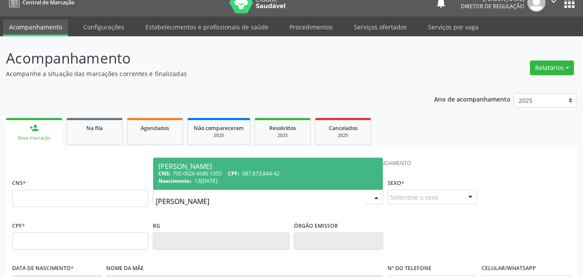
click at [230, 180] on div "Nascimento: 13[DATE]" at bounding box center [267, 180] width 219 height 7
type input "705 0026 6686 1355"
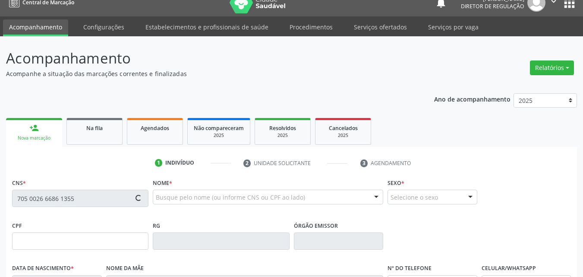
type input "087.873.844-42"
type input "13[DATE]"
type input "[PERSON_NAME]"
type input "[PHONE_NUMBER]"
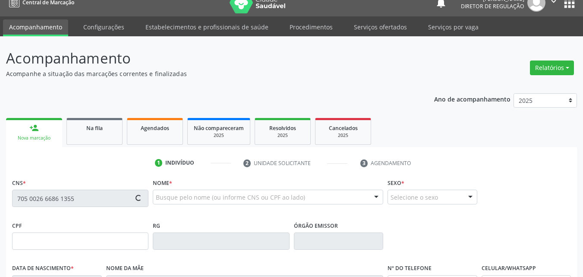
type input "103.345.874-09"
type input "132"
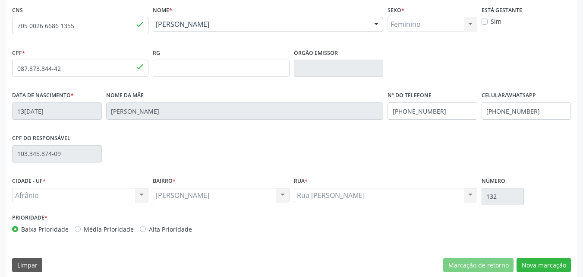
scroll to position [191, 0]
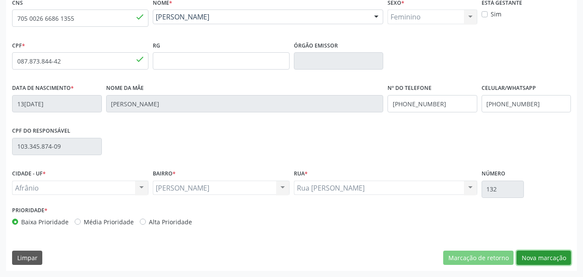
click at [544, 256] on button "Nova marcação" at bounding box center [544, 257] width 54 height 15
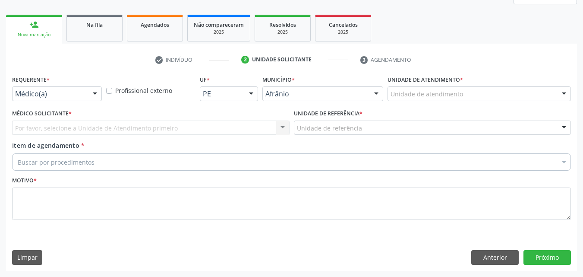
scroll to position [114, 0]
click at [486, 92] on div "Unidade de atendimento" at bounding box center [479, 93] width 183 height 15
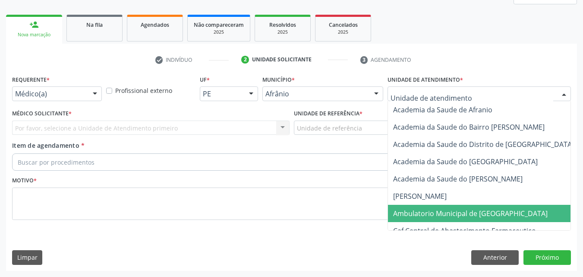
click at [451, 212] on span "Ambulatorio Municipal de [GEOGRAPHIC_DATA]" at bounding box center [470, 213] width 155 height 9
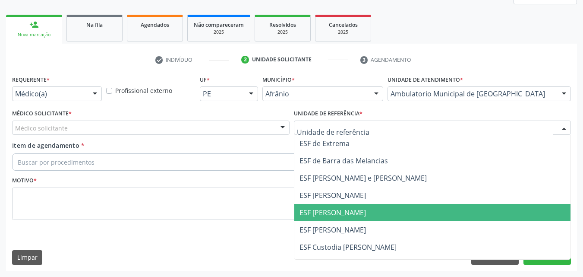
click at [337, 209] on span "ESF [PERSON_NAME]" at bounding box center [333, 212] width 66 height 9
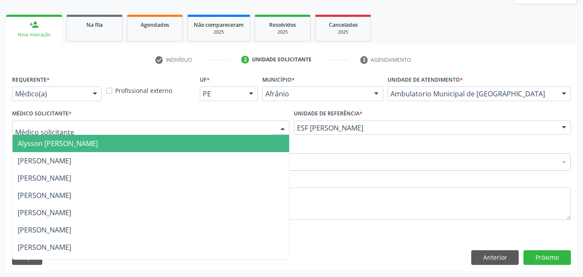
click at [120, 125] on div at bounding box center [151, 127] width 278 height 15
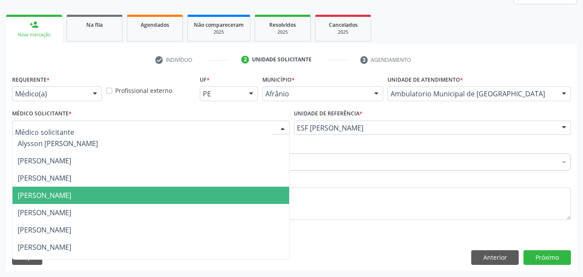
click at [113, 194] on span "[PERSON_NAME]" at bounding box center [151, 195] width 277 height 17
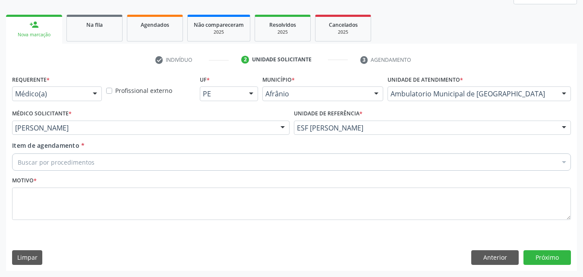
click at [104, 161] on div "Buscar por procedimentos" at bounding box center [291, 161] width 559 height 17
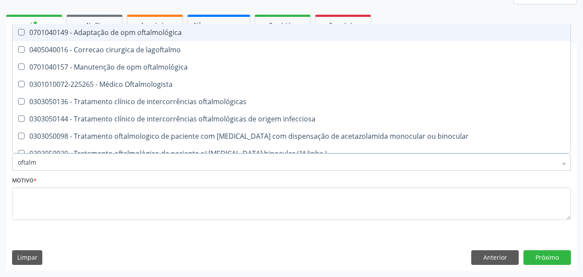
type input "oftalmo"
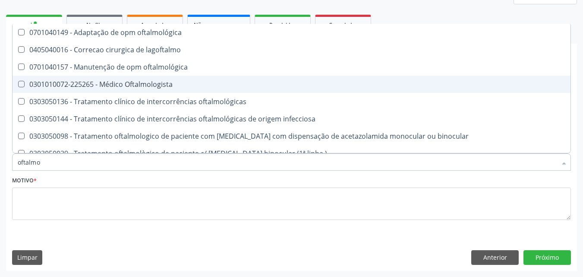
click at [132, 82] on div "0301010072-225265 - Médico Oftalmologista" at bounding box center [292, 84] width 548 height 7
checkbox Oftalmologista "true"
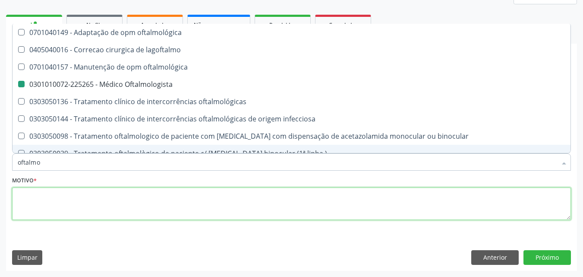
click at [143, 203] on textarea at bounding box center [291, 203] width 559 height 33
type textarea "*"
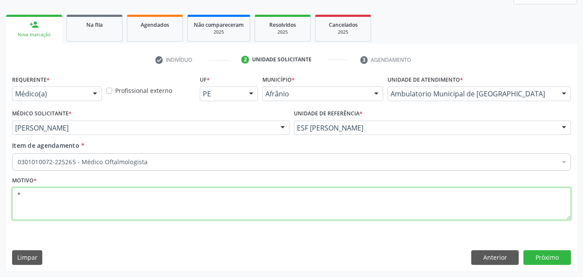
checkbox Oftalmologista "true"
checkbox preenchida\) "false"
type textarea "*"
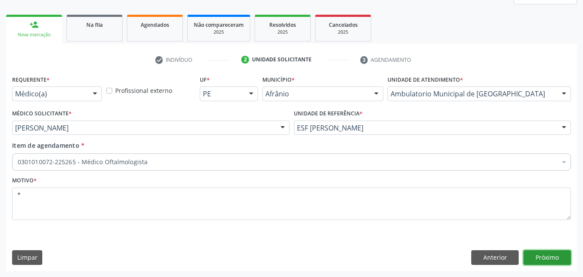
click at [545, 256] on button "Próximo" at bounding box center [547, 257] width 47 height 15
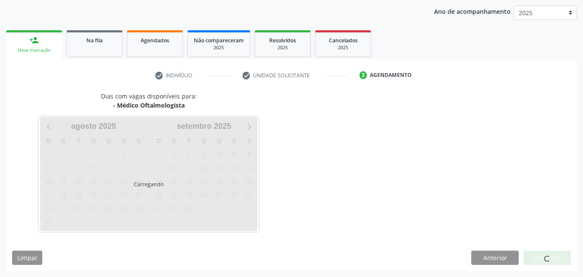
scroll to position [99, 0]
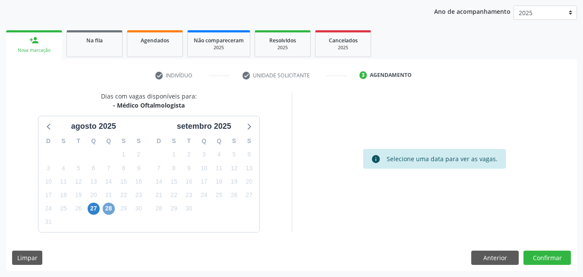
click at [110, 207] on span "28" at bounding box center [109, 208] width 12 height 12
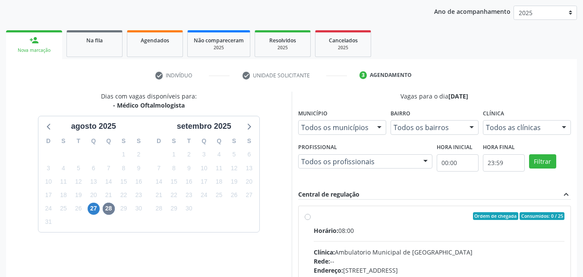
click at [363, 220] on label "Ordem de chegada Consumidos: 0 / 25 Horário: 08:00 Clínica: Ambulatorio Municip…" at bounding box center [439, 278] width 251 height 133
click at [311, 220] on input "Ordem de chegada Consumidos: 0 / 25 Horário: 08:00 Clínica: Ambulatorio Municip…" at bounding box center [308, 216] width 6 height 8
radio input "true"
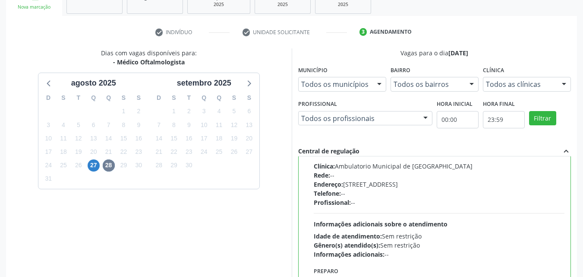
scroll to position [239, 0]
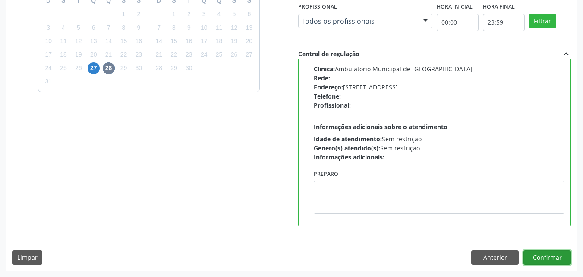
click at [545, 259] on button "Confirmar" at bounding box center [547, 257] width 47 height 15
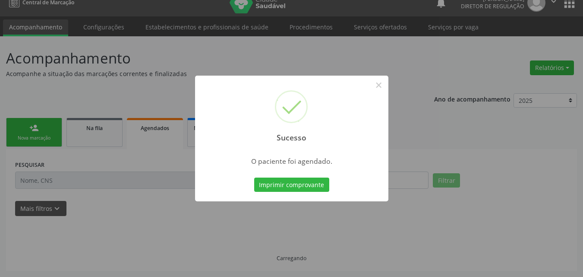
scroll to position [11, 0]
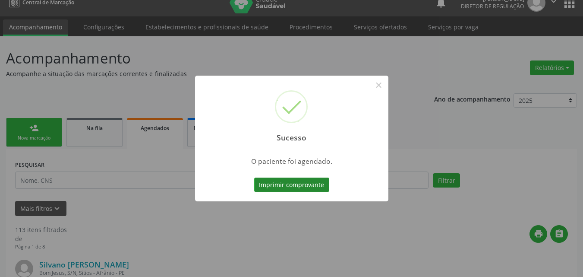
click at [293, 180] on button "Imprimir comprovante" at bounding box center [291, 184] width 75 height 15
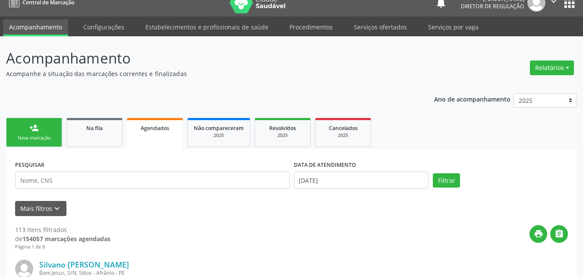
click at [50, 141] on div "Nova marcação" at bounding box center [34, 138] width 43 height 6
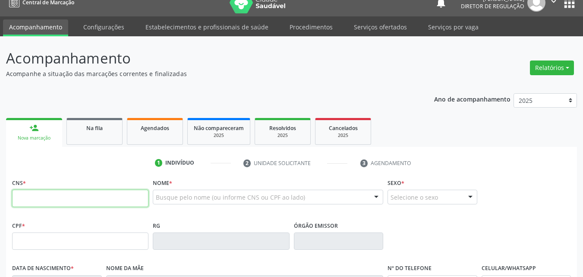
click at [92, 196] on input "text" at bounding box center [80, 198] width 136 height 17
type input "707 7036 1568 4910"
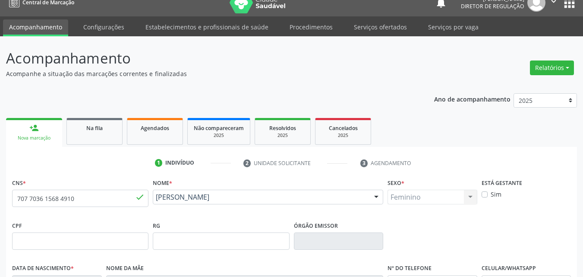
type input "[DATE]"
type input "[PERSON_NAME]"
type input "[PHONE_NUMBER]"
type input "S/N"
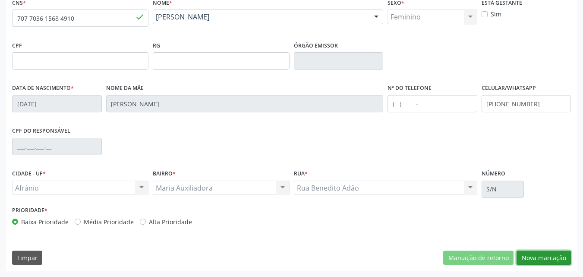
click at [552, 257] on button "Nova marcação" at bounding box center [544, 257] width 54 height 15
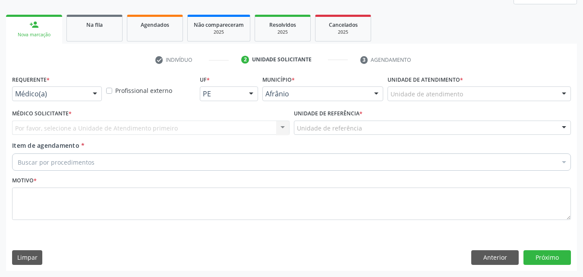
scroll to position [114, 0]
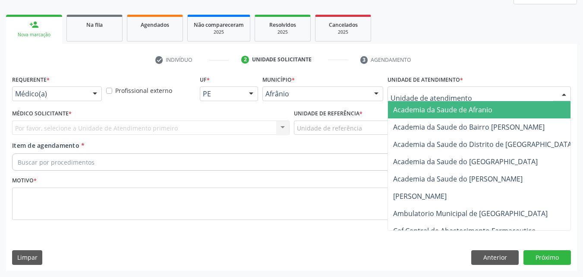
click at [501, 89] on div at bounding box center [479, 93] width 183 height 15
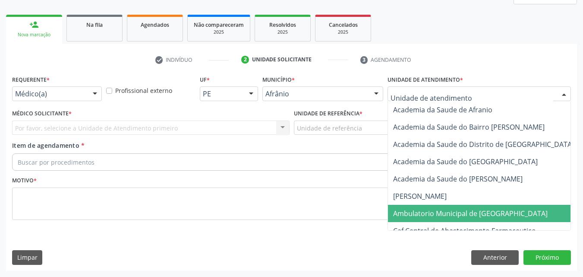
click at [480, 214] on span "Ambulatorio Municipal de [GEOGRAPHIC_DATA]" at bounding box center [470, 213] width 155 height 9
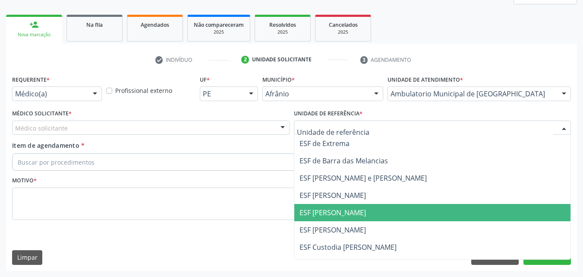
click at [342, 213] on span "ESF [PERSON_NAME]" at bounding box center [333, 212] width 66 height 9
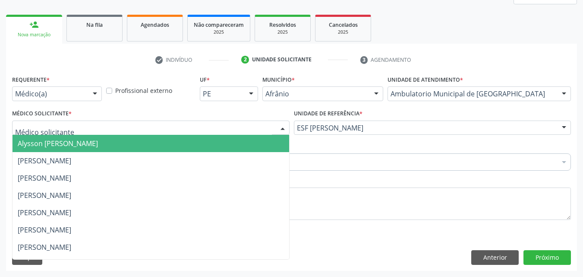
click at [242, 126] on div at bounding box center [151, 127] width 278 height 15
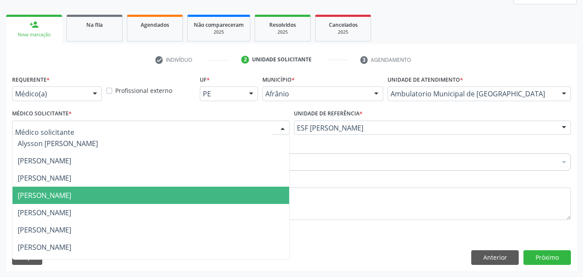
click at [215, 199] on span "[PERSON_NAME]" at bounding box center [151, 195] width 277 height 17
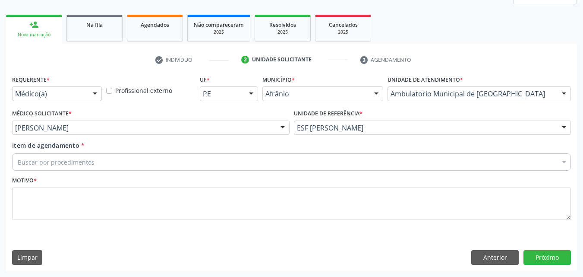
click at [164, 161] on div "Buscar por procedimentos" at bounding box center [291, 161] width 559 height 17
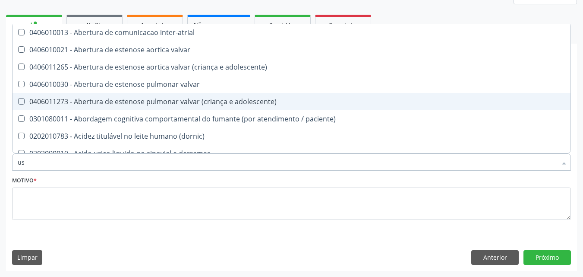
type input "usg"
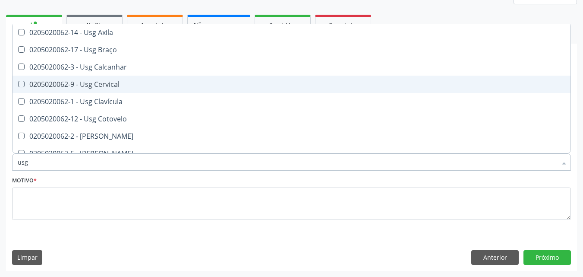
click at [121, 85] on div "0205020062-9 - Usg Cervical" at bounding box center [292, 84] width 548 height 7
checkbox Cervical "true"
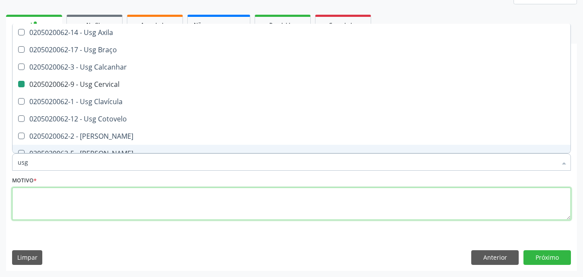
click at [132, 196] on textarea at bounding box center [291, 203] width 559 height 33
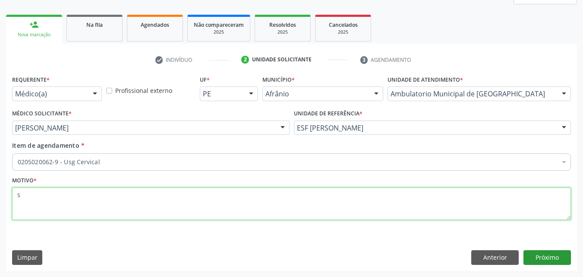
type textarea "s"
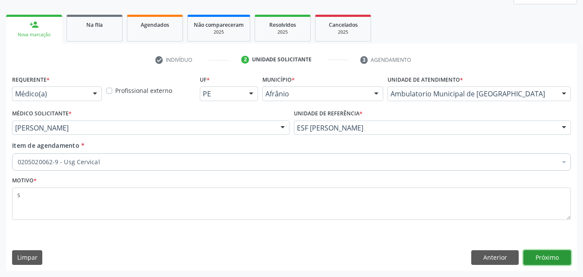
click at [544, 258] on button "Próximo" at bounding box center [547, 257] width 47 height 15
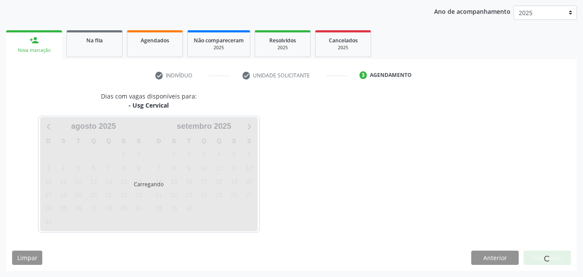
scroll to position [99, 0]
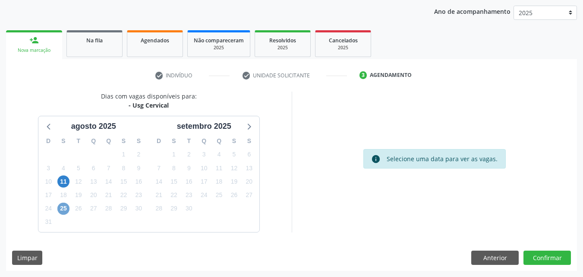
click at [64, 210] on span "25" at bounding box center [63, 208] width 12 height 12
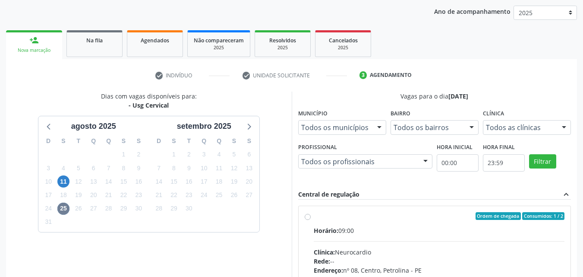
click at [318, 215] on div "Ordem de chegada Consumidos: 1 / 2" at bounding box center [439, 216] width 251 height 8
click at [311, 215] on input "Ordem de chegada Consumidos: 1 / 2 Horário: 09:00 Clínica: Neurocardio Rede: --…" at bounding box center [308, 216] width 6 height 8
radio input "true"
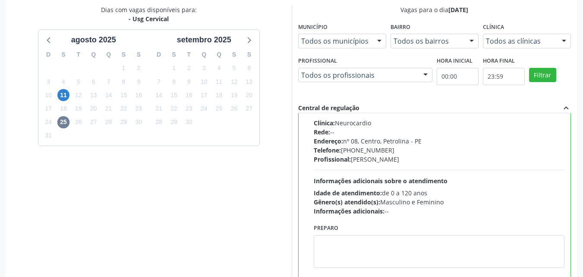
scroll to position [239, 0]
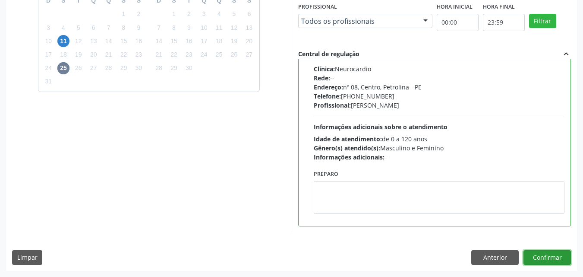
click at [544, 256] on button "Confirmar" at bounding box center [547, 257] width 47 height 15
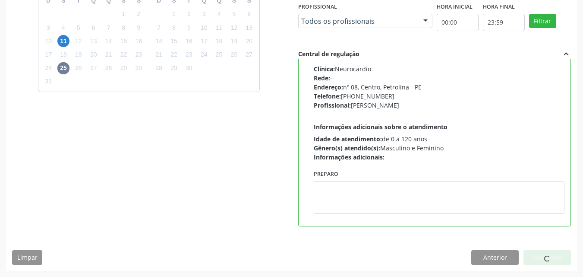
scroll to position [11, 0]
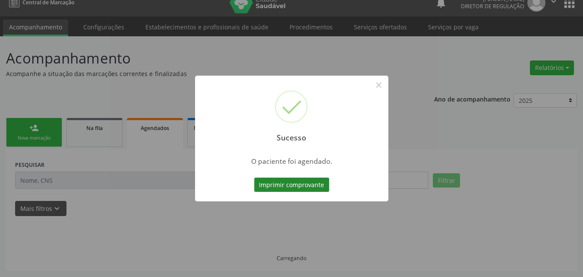
click at [320, 185] on button "Imprimir comprovante" at bounding box center [291, 184] width 75 height 15
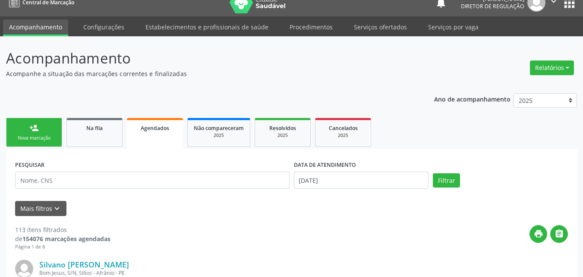
click at [41, 135] on div "Sucesso × O paciente foi agendado. Imprimir comprovante Cancel" at bounding box center [291, 138] width 583 height 277
click at [53, 136] on div "Sucesso × O paciente foi agendado. Imprimir comprovante Cancel" at bounding box center [291, 138] width 583 height 277
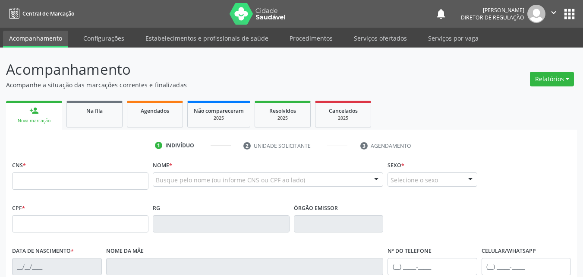
scroll to position [11, 0]
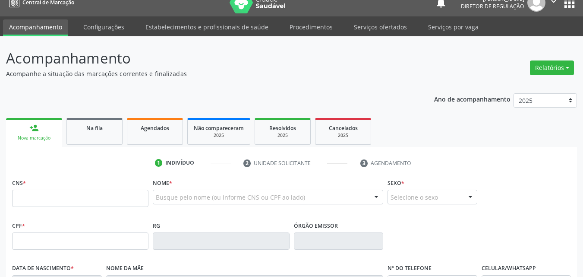
click at [91, 168] on ul "1 Indivíduo 2 Unidade solicitante 3 Agendamento" at bounding box center [291, 163] width 571 height 14
click at [89, 197] on input "text" at bounding box center [80, 198] width 136 height 17
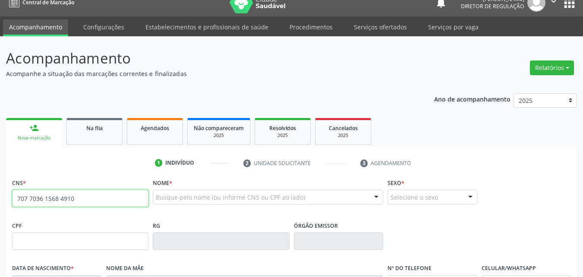
type input "707 7036 1568 4910"
type input "14/05/1979"
type input "Valdina Vieira Nunes"
type input "(87) 8839-5088"
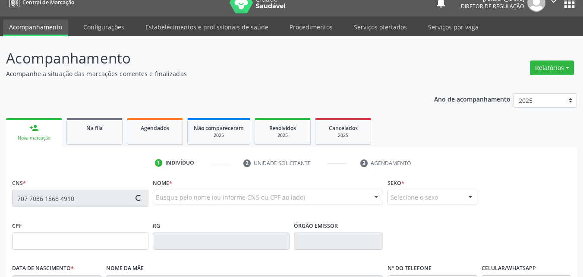
type input "S/N"
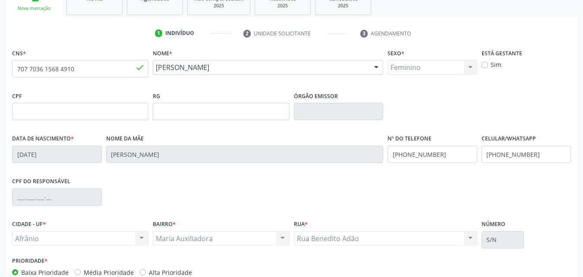
scroll to position [191, 0]
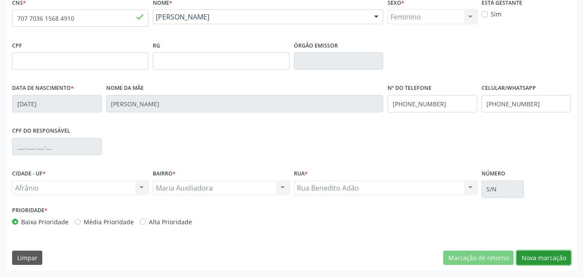
click at [545, 256] on button "Nova marcação" at bounding box center [544, 257] width 54 height 15
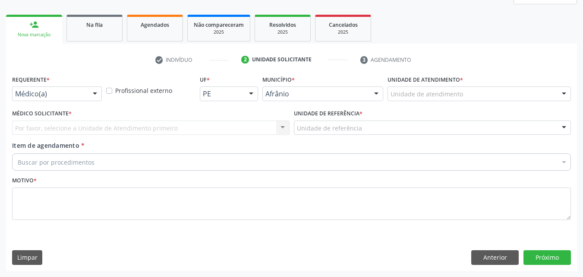
scroll to position [114, 0]
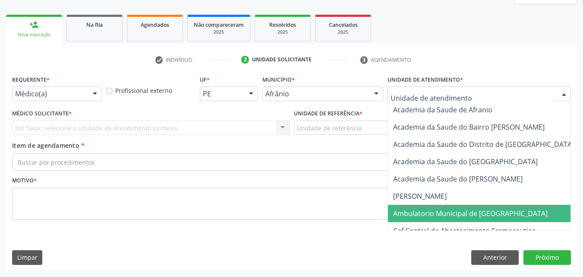
click at [454, 212] on span "Ambulatorio Municipal de [GEOGRAPHIC_DATA]" at bounding box center [470, 213] width 155 height 9
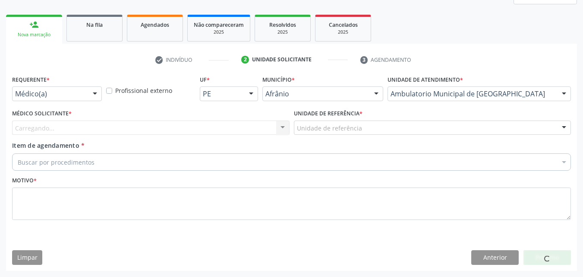
click at [364, 127] on div "Unidade de referência" at bounding box center [433, 127] width 278 height 15
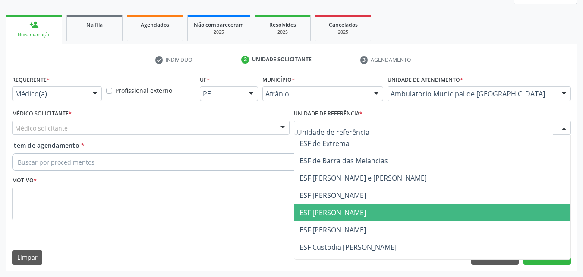
click at [357, 212] on span "ESF [PERSON_NAME]" at bounding box center [432, 212] width 277 height 17
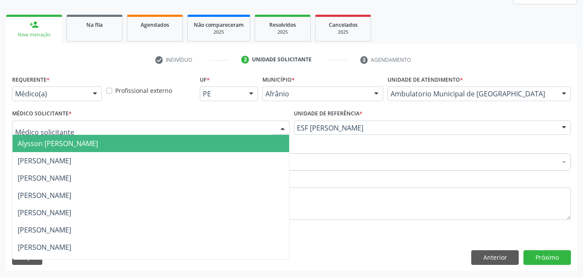
click at [193, 126] on div at bounding box center [151, 127] width 278 height 15
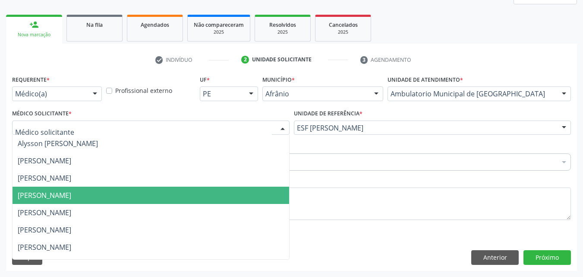
click at [170, 190] on span "[PERSON_NAME]" at bounding box center [151, 195] width 277 height 17
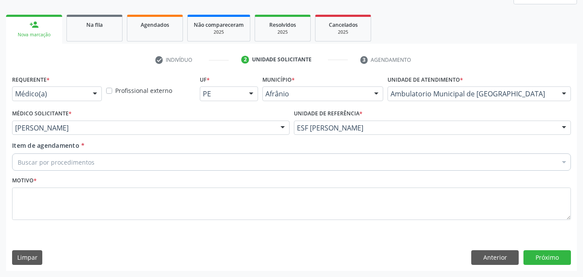
click at [131, 160] on div "Buscar por procedimentos" at bounding box center [291, 161] width 559 height 17
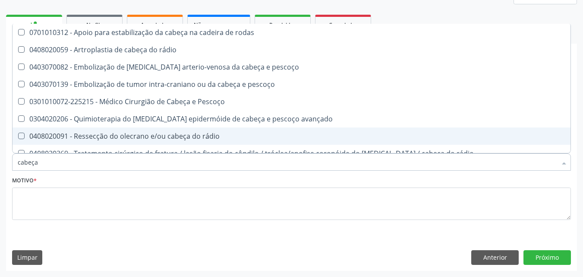
type input "cabeça"
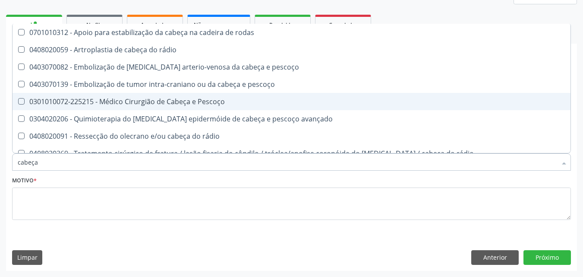
click at [146, 101] on div "0301010072-225215 - Médico Cirurgião de Cabeça e Pescoço" at bounding box center [292, 101] width 548 height 7
checkbox Pescoço "true"
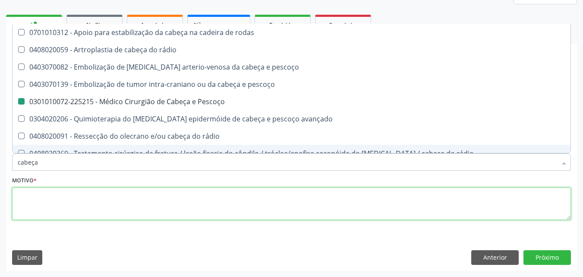
click at [142, 199] on textarea at bounding box center [291, 203] width 559 height 33
checkbox rádio "true"
checkbox Pescoço "false"
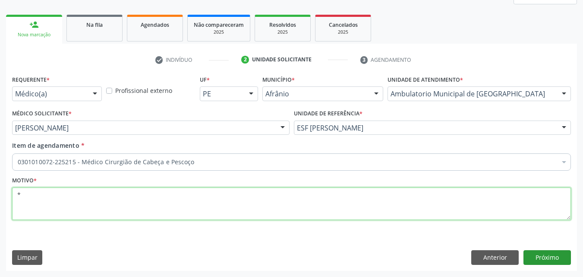
type textarea "*"
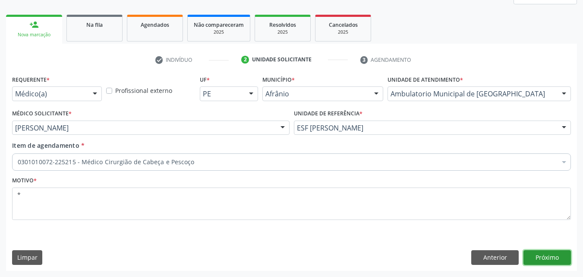
click at [543, 259] on button "Próximo" at bounding box center [547, 257] width 47 height 15
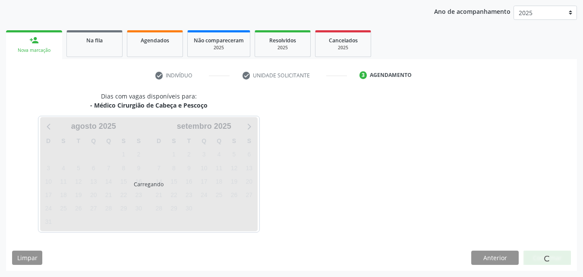
scroll to position [99, 0]
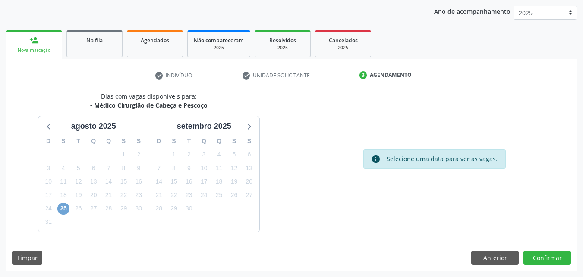
click at [63, 208] on span "25" at bounding box center [63, 208] width 12 height 12
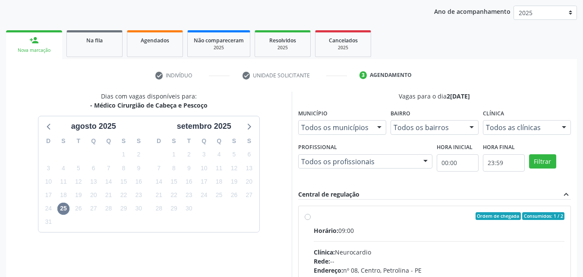
click at [327, 219] on div "Ordem de chegada Consumidos: 1 / 2" at bounding box center [439, 216] width 251 height 8
click at [311, 219] on input "Ordem de chegada Consumidos: 1 / 2 Horário: 09:00 Clínica: Neurocardio Rede: --…" at bounding box center [308, 216] width 6 height 8
radio input "true"
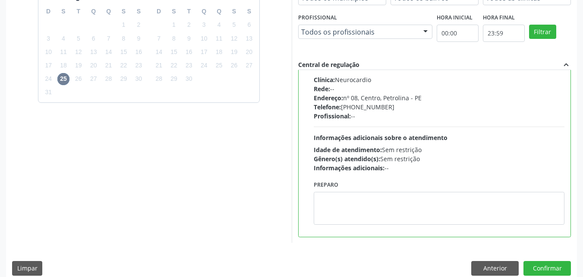
scroll to position [239, 0]
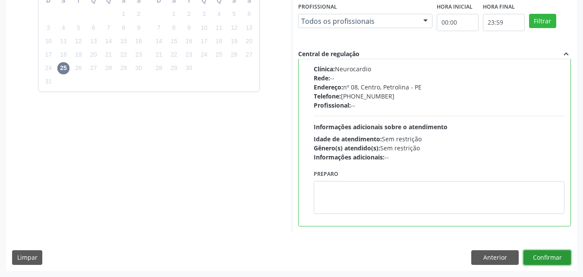
click at [550, 257] on button "Confirmar" at bounding box center [547, 257] width 47 height 15
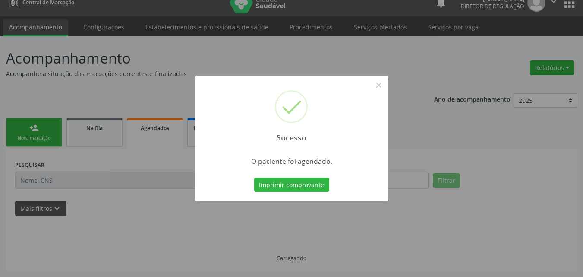
scroll to position [11, 0]
click at [324, 183] on button "Imprimir comprovante" at bounding box center [291, 184] width 75 height 15
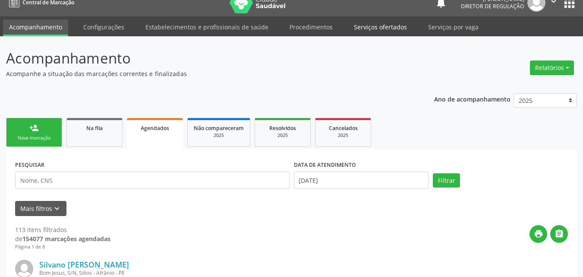
click at [390, 25] on link "Serviços ofertados" at bounding box center [380, 26] width 65 height 15
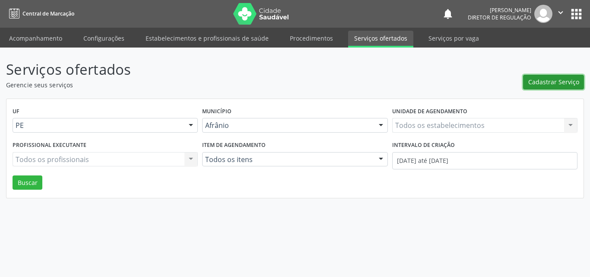
click at [550, 81] on span "Cadastrar Serviço" at bounding box center [553, 81] width 51 height 9
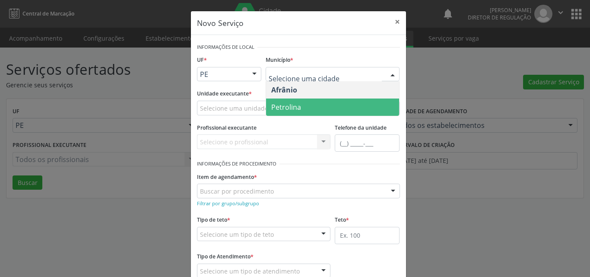
click at [312, 105] on span "Petrolina" at bounding box center [332, 106] width 133 height 17
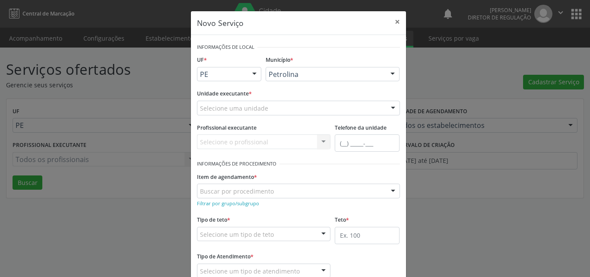
click at [272, 106] on div "Selecione uma unidade" at bounding box center [298, 108] width 203 height 15
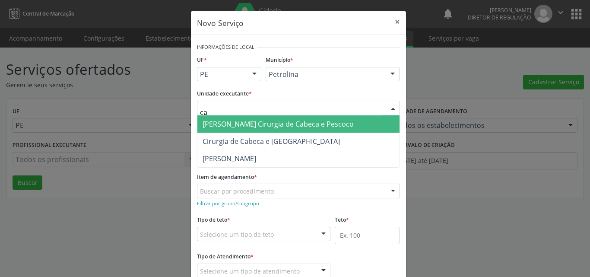
type input "c"
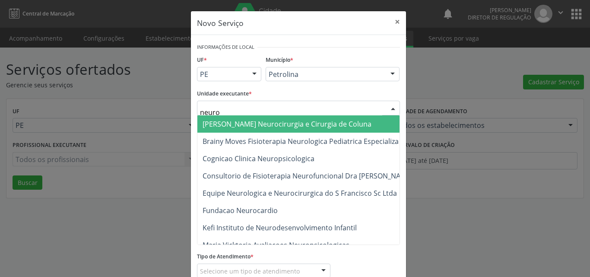
type input "neuroc"
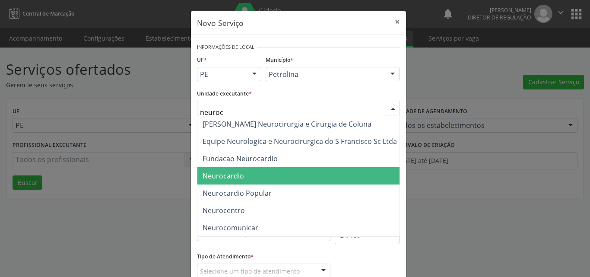
click at [264, 171] on span "Neurocardio" at bounding box center [299, 175] width 205 height 17
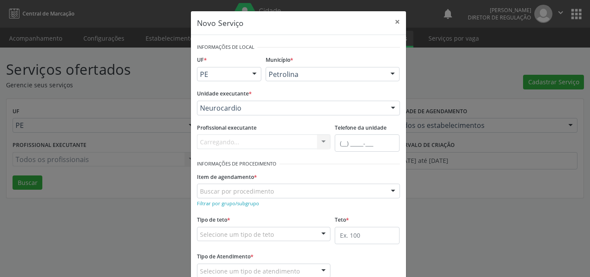
click at [276, 190] on div "Buscar por procedimento" at bounding box center [298, 190] width 203 height 15
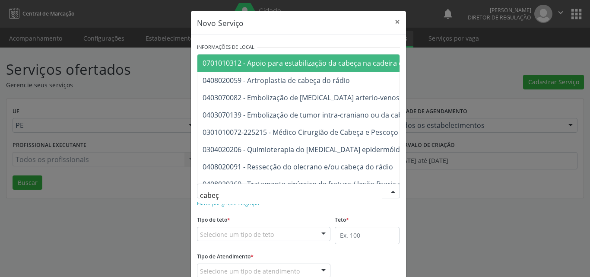
type input "cabeça"
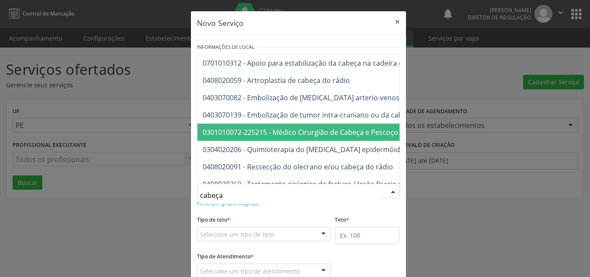
click at [320, 135] on span "0301010072-225215 - Médico Cirurgião de Cabeça e Pescoço" at bounding box center [300, 131] width 196 height 9
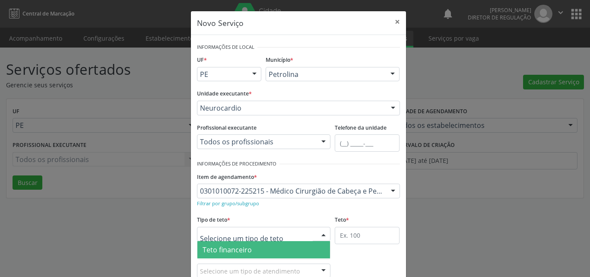
scroll to position [16, 0]
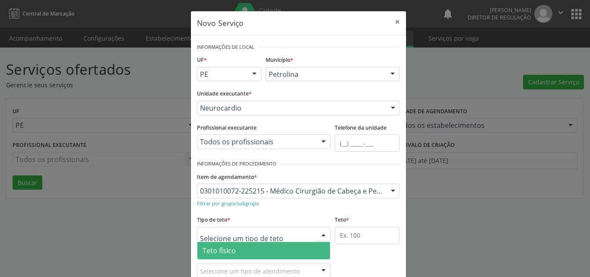
click at [257, 250] on span "Teto físico" at bounding box center [263, 250] width 133 height 17
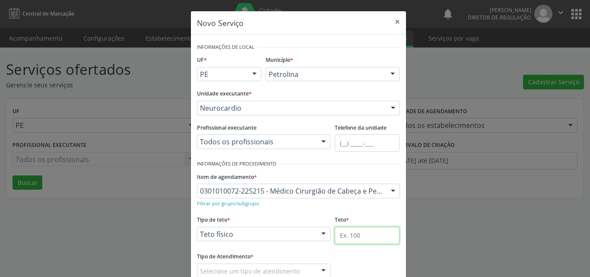
click at [348, 234] on input "text" at bounding box center [367, 235] width 65 height 17
type input "1"
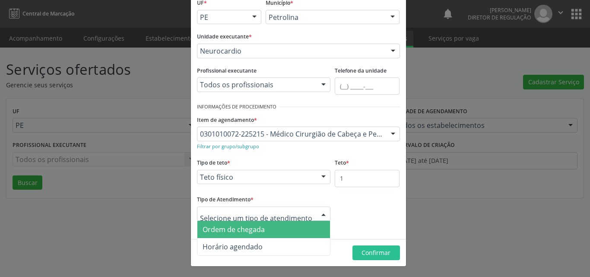
click at [269, 231] on span "Ordem de chegada" at bounding box center [263, 229] width 133 height 17
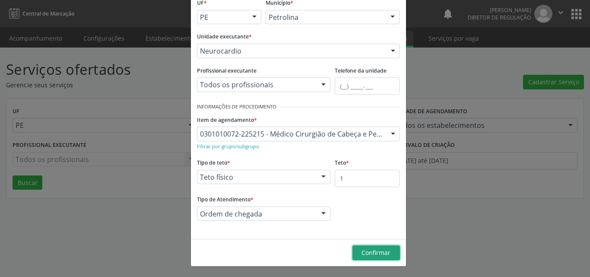
click at [382, 250] on span "Confirmar" at bounding box center [375, 252] width 29 height 8
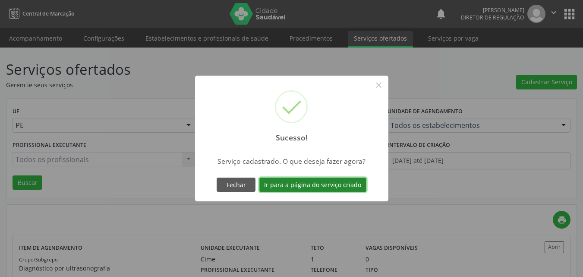
click at [337, 185] on button "Ir para a página do serviço criado" at bounding box center [312, 184] width 107 height 15
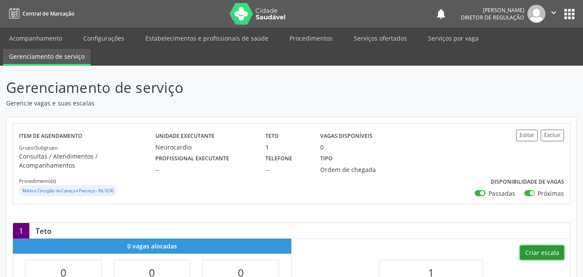
click at [544, 245] on button "Criar escala" at bounding box center [542, 252] width 44 height 15
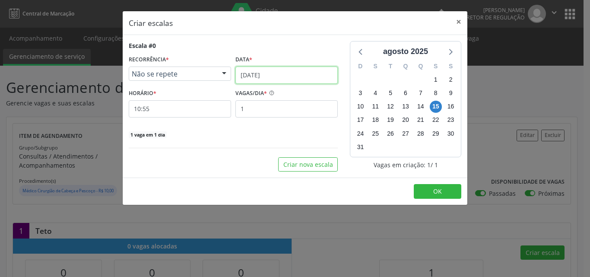
click at [291, 74] on input "[DATE]" at bounding box center [286, 74] width 102 height 17
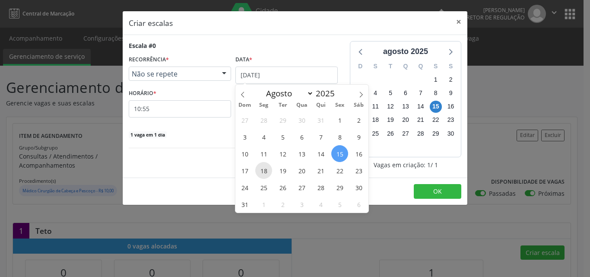
click at [263, 168] on span "18" at bounding box center [263, 170] width 17 height 17
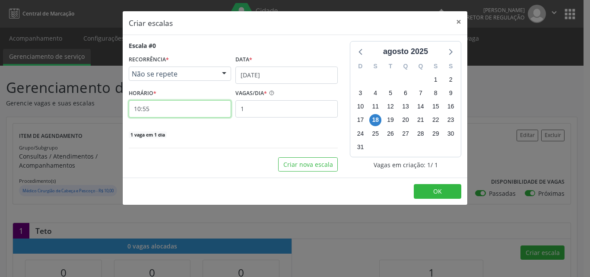
click at [208, 112] on input "10:55" at bounding box center [180, 108] width 102 height 17
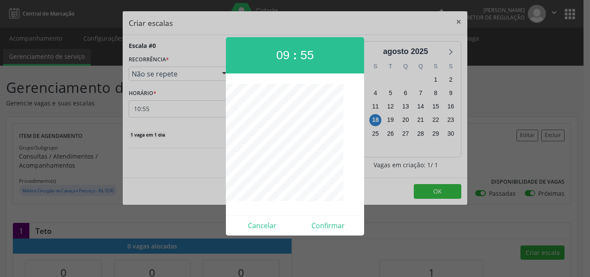
click at [282, 56] on span "09" at bounding box center [282, 54] width 13 height 13
click at [328, 224] on button "Confirmar" at bounding box center [328, 225] width 66 height 14
type input "08:00"
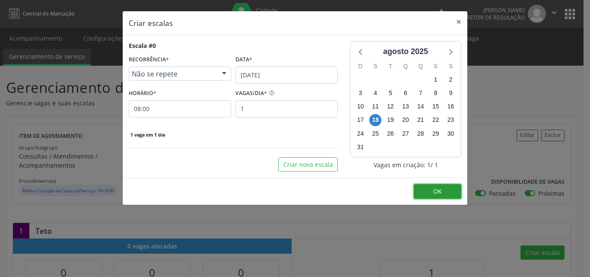
click at [429, 189] on button "OK" at bounding box center [437, 191] width 47 height 15
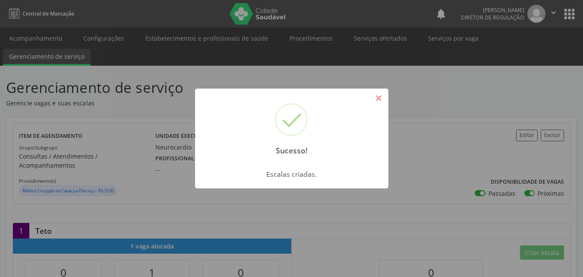
click at [381, 96] on button "×" at bounding box center [379, 98] width 15 height 15
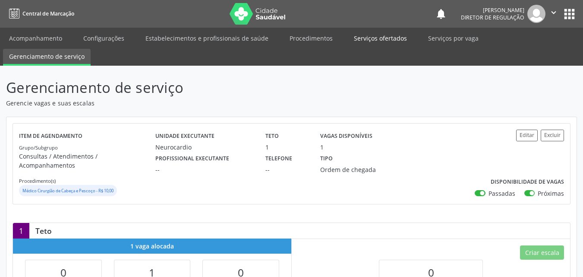
click at [392, 39] on link "Serviços ofertados" at bounding box center [380, 38] width 65 height 15
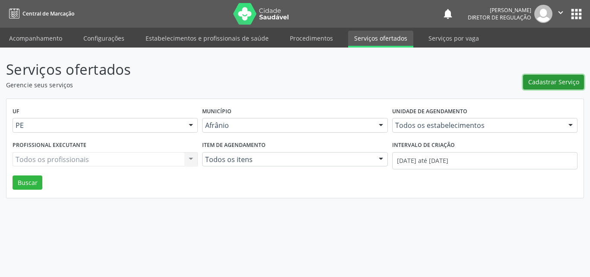
click at [566, 84] on span "Cadastrar Serviço" at bounding box center [553, 81] width 51 height 9
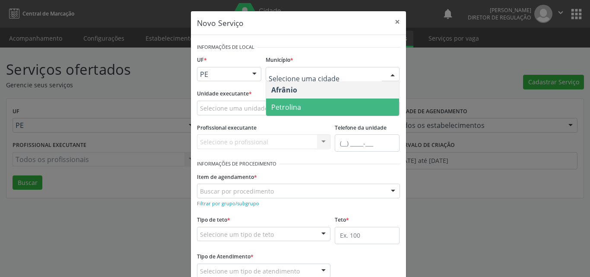
click at [326, 108] on span "Petrolina" at bounding box center [332, 106] width 133 height 17
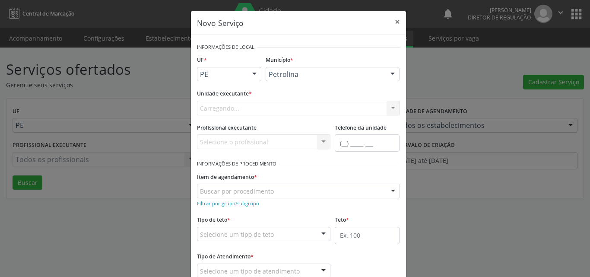
click at [264, 104] on div "Carregando... Academia da Saude de Afranio Academia da Saude do Bairro Roberto …" at bounding box center [298, 108] width 203 height 15
click at [264, 106] on div "Carregando... Academia da Saude de Afranio Academia da Saude do Bairro Roberto …" at bounding box center [298, 108] width 203 height 15
click at [263, 106] on div "Selecione uma unidade" at bounding box center [298, 108] width 203 height 15
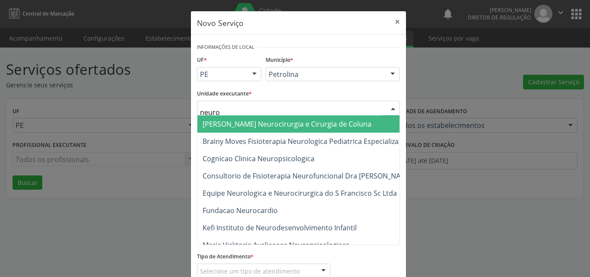
type input "neuroc"
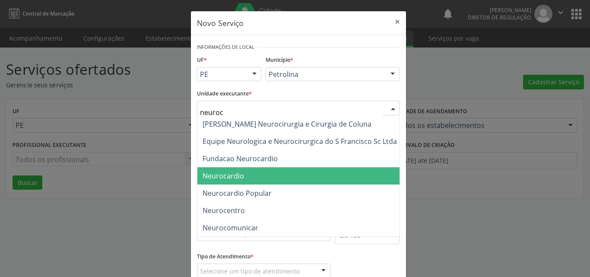
click at [228, 174] on span "Neurocardio" at bounding box center [222, 175] width 41 height 9
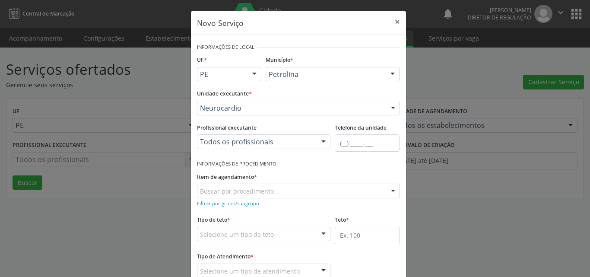
click at [278, 188] on div "Buscar por procedimento" at bounding box center [298, 190] width 203 height 15
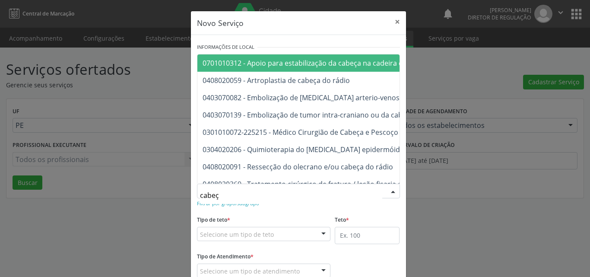
type input "cabeça"
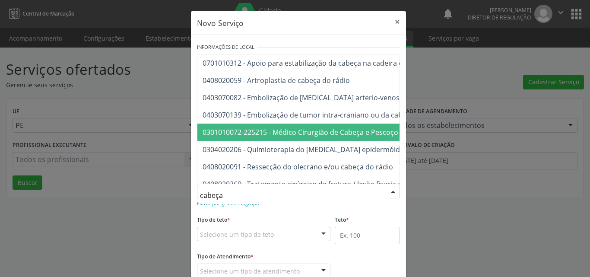
click at [300, 136] on span "0301010072-225215 - Médico Cirurgião de Cabeça e Pescoço" at bounding box center [300, 131] width 196 height 9
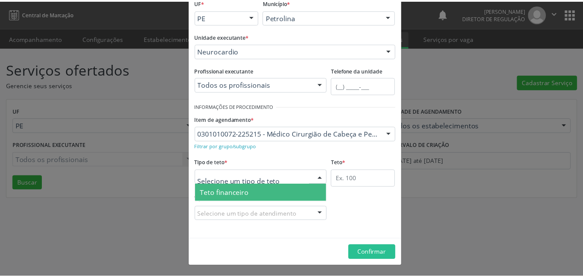
scroll to position [16, 0]
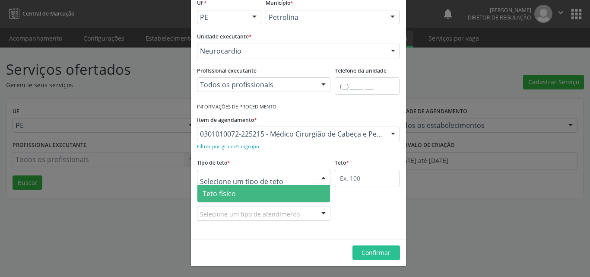
click at [259, 194] on span "Teto físico" at bounding box center [263, 193] width 133 height 17
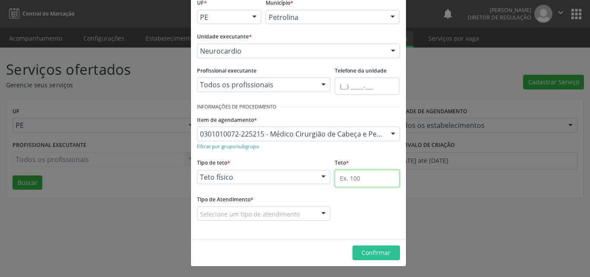
click at [353, 179] on input "text" at bounding box center [367, 178] width 65 height 17
type input "1"
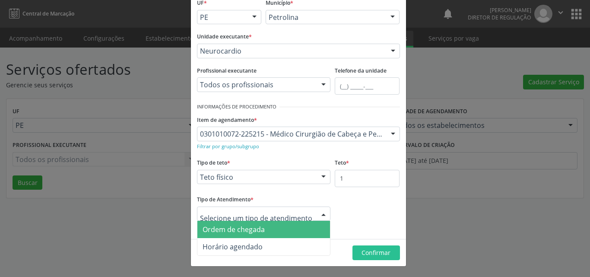
drag, startPoint x: 278, startPoint y: 233, endPoint x: 284, endPoint y: 233, distance: 5.6
click at [278, 233] on span "Ordem de chegada" at bounding box center [263, 229] width 133 height 17
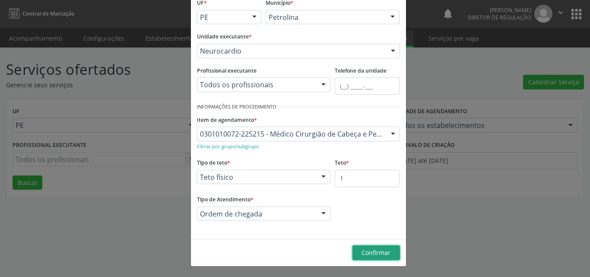
click at [373, 252] on span "Confirmar" at bounding box center [375, 252] width 29 height 8
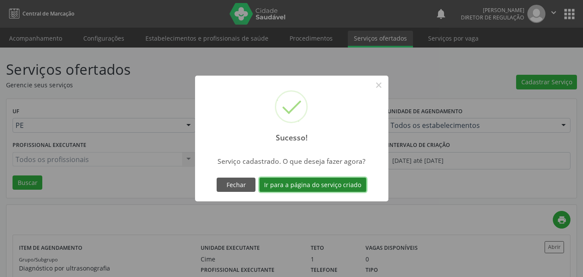
click at [329, 185] on button "Ir para a página do serviço criado" at bounding box center [312, 184] width 107 height 15
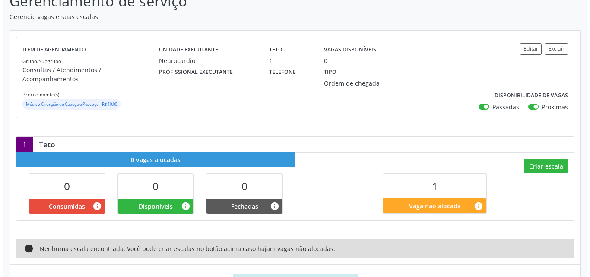
scroll to position [118, 0]
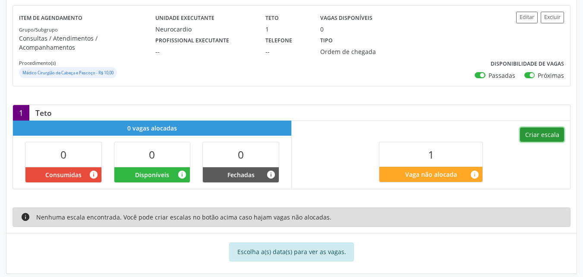
click at [544, 127] on button "Criar escala" at bounding box center [542, 134] width 44 height 15
select select "7"
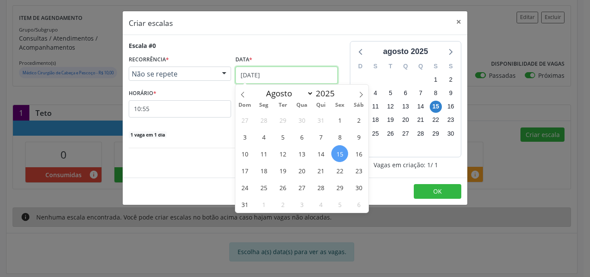
click at [291, 73] on input "[DATE]" at bounding box center [286, 74] width 102 height 17
click at [267, 171] on span "18" at bounding box center [263, 170] width 17 height 17
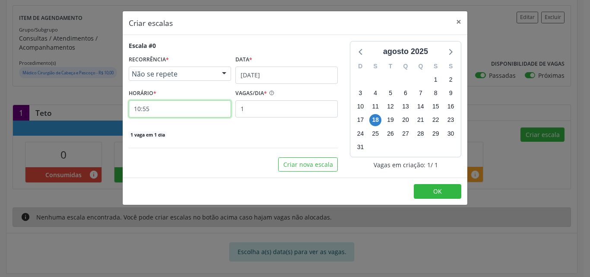
click at [180, 111] on input "10:55" at bounding box center [180, 108] width 102 height 17
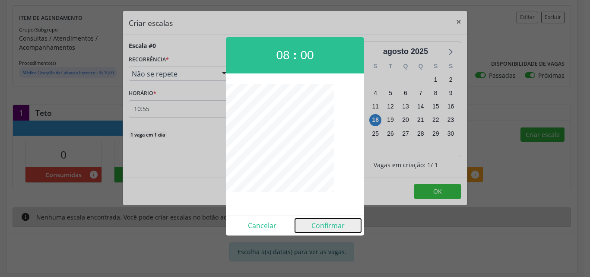
click at [329, 222] on button "Confirmar" at bounding box center [328, 225] width 66 height 14
type input "08:00"
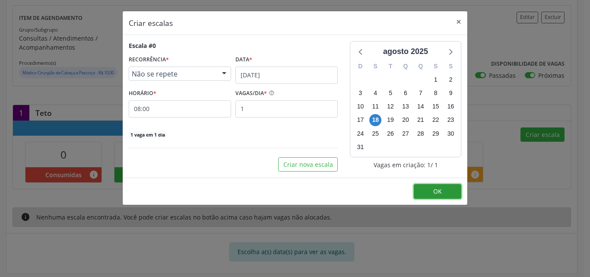
click at [437, 190] on span "OK" at bounding box center [437, 191] width 9 height 8
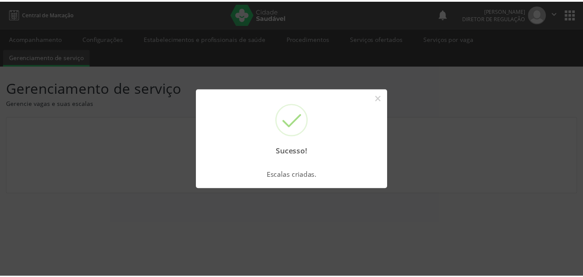
scroll to position [0, 0]
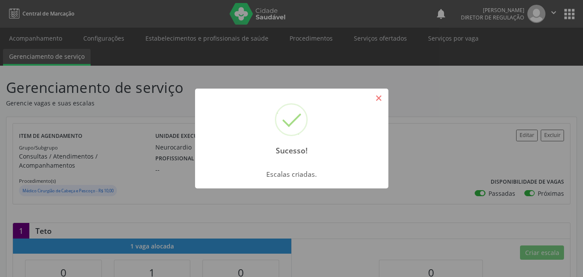
click at [382, 101] on button "×" at bounding box center [379, 98] width 15 height 15
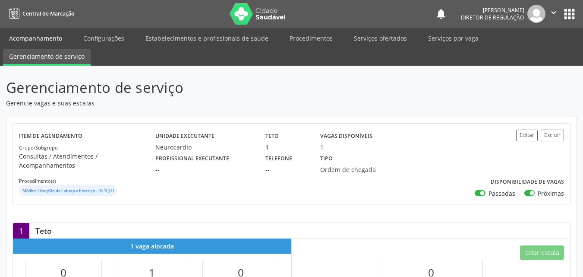
click at [61, 40] on link "Acompanhamento" at bounding box center [35, 38] width 65 height 15
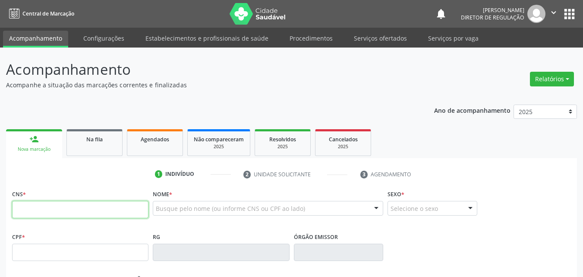
click at [60, 210] on input "text" at bounding box center [80, 209] width 136 height 17
type input "700 5019 1395 9155"
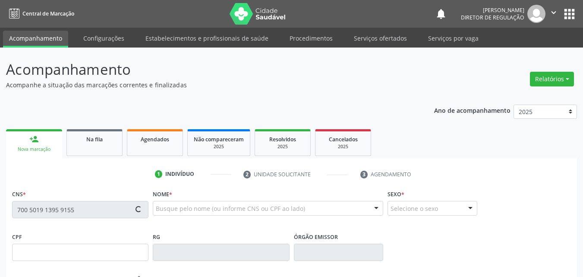
type input "12/08/1989"
type input "Maria Francisca Rodrigues"
type input "(87) 98849-1671"
type input "S/N"
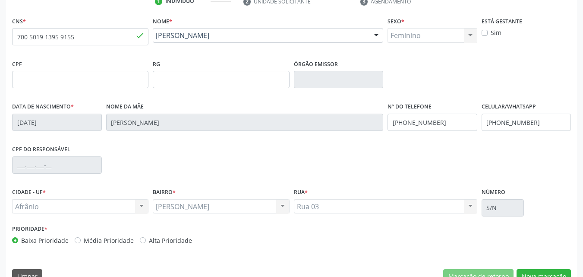
scroll to position [191, 0]
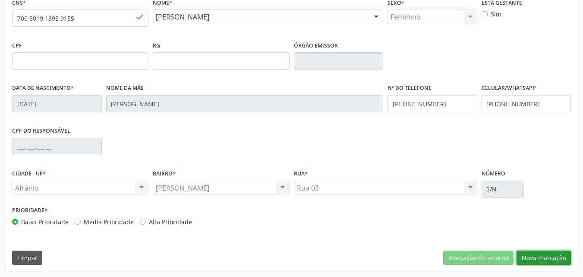
click at [544, 257] on button "Nova marcação" at bounding box center [544, 257] width 54 height 15
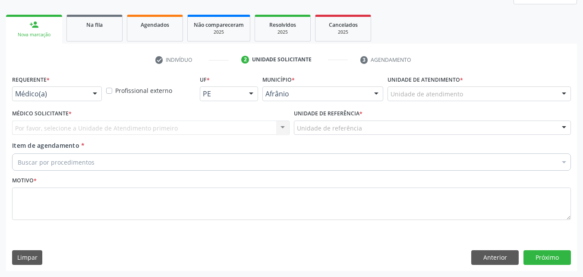
scroll to position [114, 0]
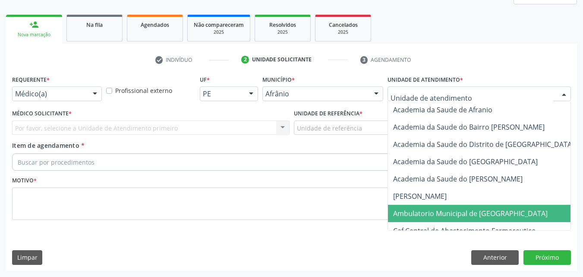
drag, startPoint x: 462, startPoint y: 213, endPoint x: 442, endPoint y: 209, distance: 19.8
click at [461, 213] on span "Ambulatorio Municipal de [GEOGRAPHIC_DATA]" at bounding box center [470, 213] width 155 height 9
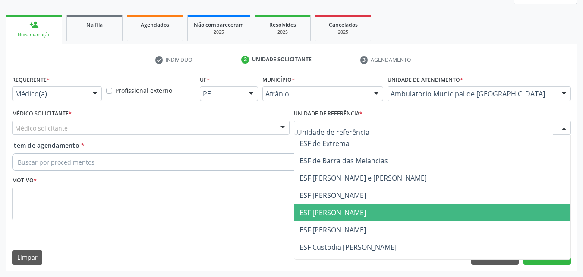
click at [363, 212] on span "ESF [PERSON_NAME]" at bounding box center [432, 212] width 277 height 17
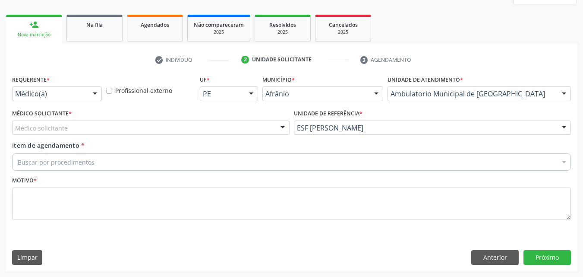
click at [169, 124] on div "Médico solicitante" at bounding box center [151, 127] width 278 height 15
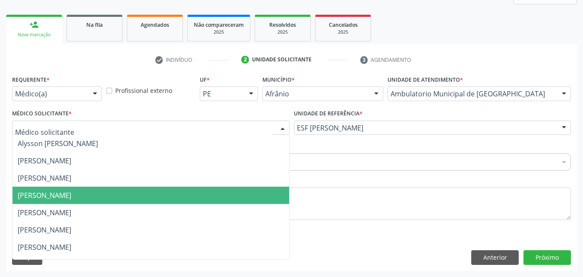
click at [151, 196] on span "[PERSON_NAME]" at bounding box center [151, 195] width 277 height 17
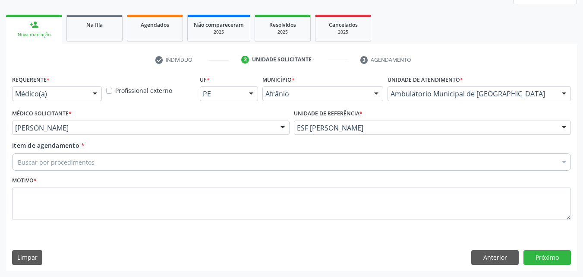
click at [111, 161] on div "Buscar por procedimentos" at bounding box center [291, 161] width 559 height 17
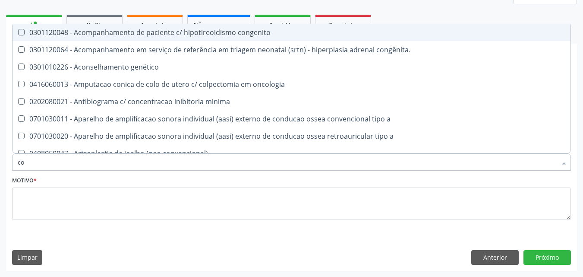
type input "c"
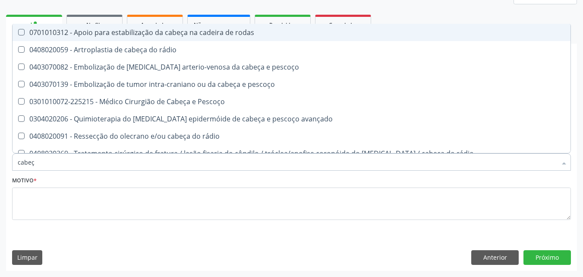
type input "cabeça"
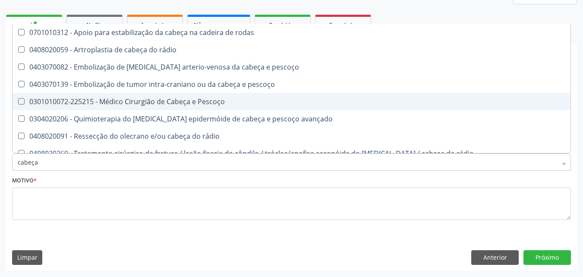
click at [108, 103] on div "0301010072-225215 - Médico Cirurgião de Cabeça e Pescoço" at bounding box center [292, 101] width 548 height 7
checkbox Pescoço "true"
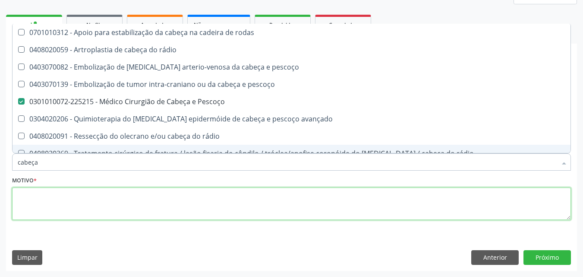
click at [96, 202] on textarea at bounding box center [291, 203] width 559 height 33
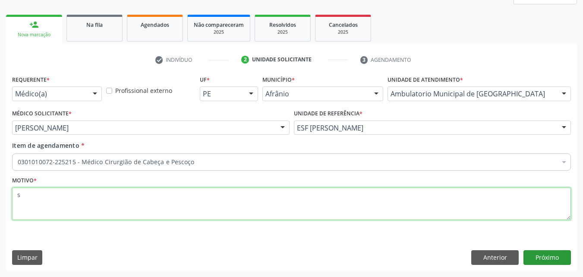
type textarea "s"
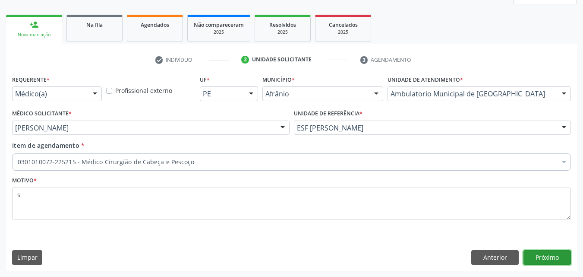
click at [550, 257] on button "Próximo" at bounding box center [547, 257] width 47 height 15
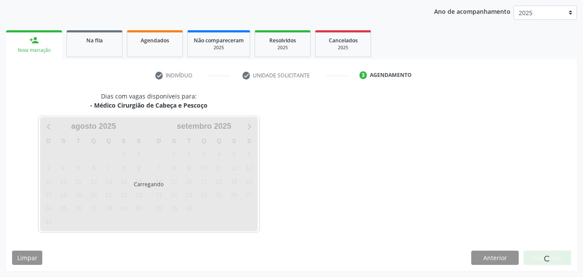
scroll to position [99, 0]
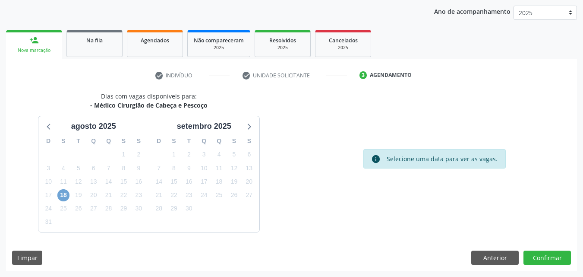
click at [64, 193] on span "18" at bounding box center [63, 195] width 12 height 12
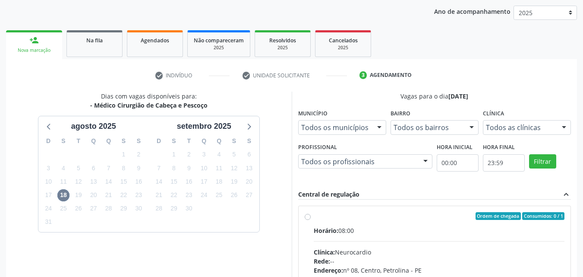
click at [335, 214] on div "Ordem de chegada Consumidos: 0 / 1" at bounding box center [439, 216] width 251 height 8
click at [311, 214] on input "Ordem de chegada Consumidos: 0 / 1 Horário: 08:00 Clínica: Neurocardio Rede: --…" at bounding box center [308, 216] width 6 height 8
radio input "true"
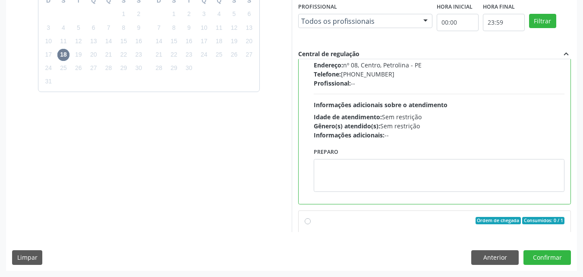
scroll to position [22, 0]
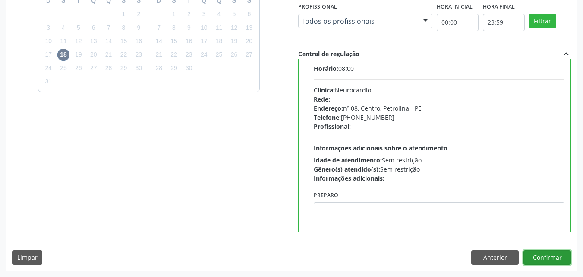
click at [544, 258] on button "Confirmar" at bounding box center [547, 257] width 47 height 15
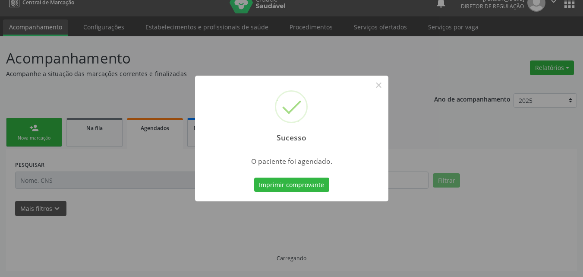
scroll to position [11, 0]
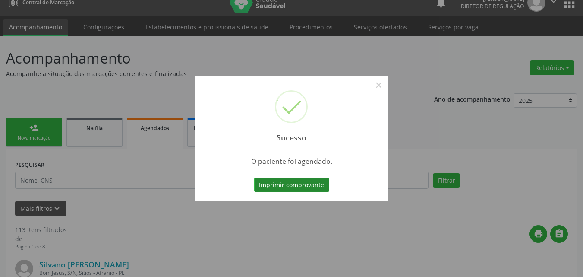
click at [306, 185] on button "Imprimir comprovante" at bounding box center [291, 184] width 75 height 15
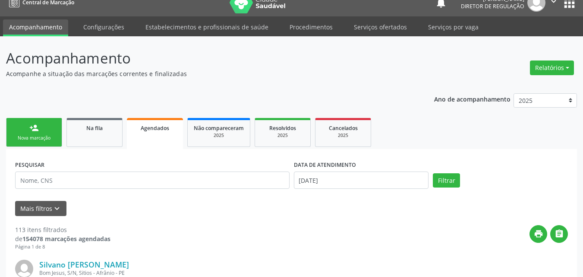
click at [54, 139] on div "Nova marcação" at bounding box center [34, 138] width 43 height 6
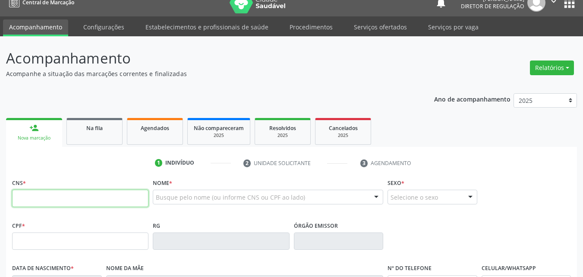
click at [132, 197] on input "text" at bounding box center [80, 198] width 136 height 17
type input "700 5019 1395 9155"
type input "12/08/1989"
type input "Maria Francisca Rodrigues"
type input "(87) 98849-1671"
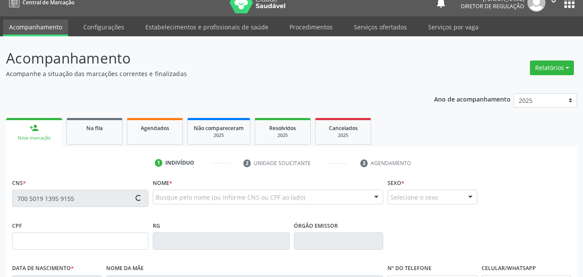
type input "(87) 98849-1671"
type input "S/N"
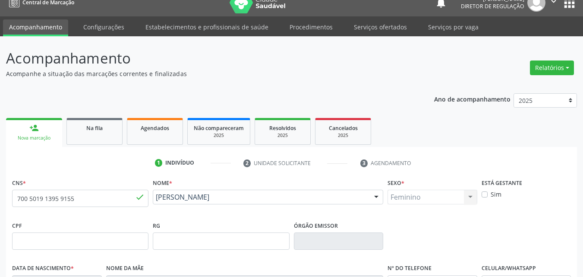
scroll to position [184, 0]
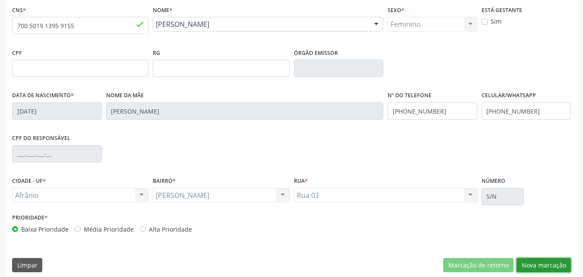
click at [541, 264] on button "Nova marcação" at bounding box center [544, 265] width 54 height 15
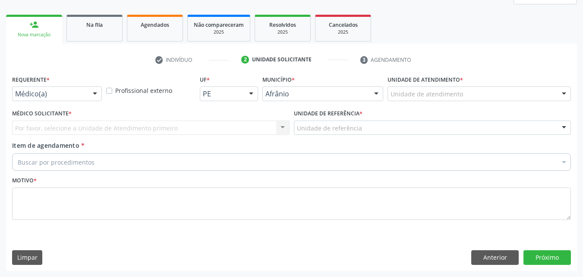
scroll to position [114, 0]
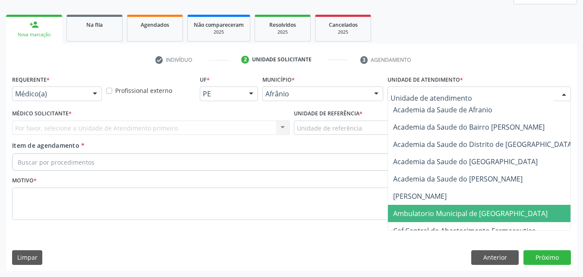
drag, startPoint x: 469, startPoint y: 213, endPoint x: 458, endPoint y: 205, distance: 13.8
click at [469, 212] on span "Ambulatorio Municipal de [GEOGRAPHIC_DATA]" at bounding box center [470, 213] width 155 height 9
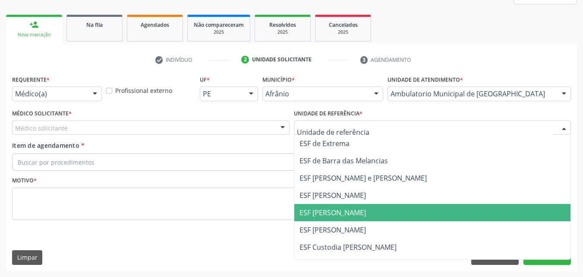
click at [367, 210] on span "ESF [PERSON_NAME]" at bounding box center [432, 212] width 277 height 17
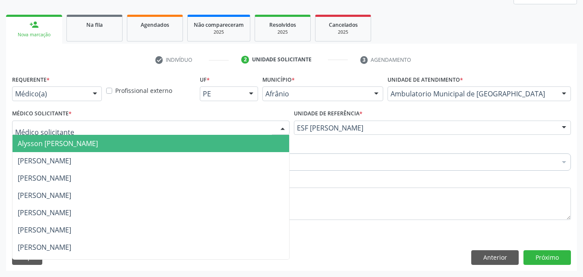
click at [213, 124] on div at bounding box center [151, 127] width 278 height 15
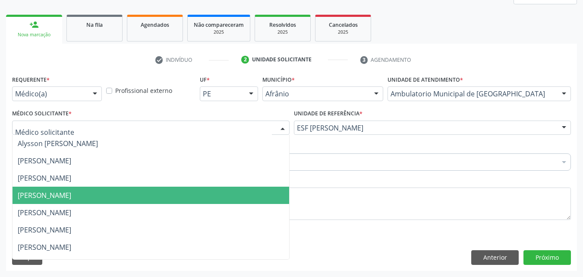
click at [215, 196] on span "[PERSON_NAME]" at bounding box center [151, 195] width 277 height 17
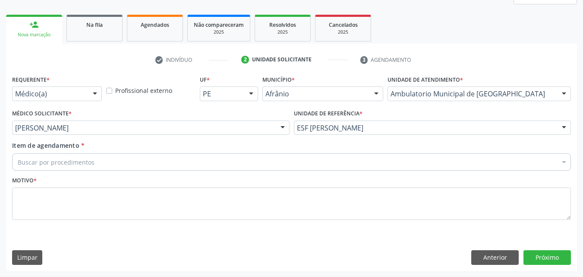
click at [158, 161] on div "Buscar por procedimentos" at bounding box center [291, 161] width 559 height 17
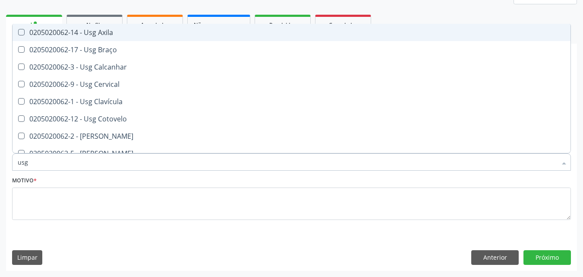
type input "usg"
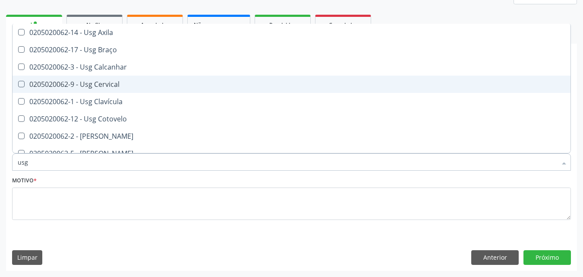
click at [126, 84] on div "0205020062-9 - Usg Cervical" at bounding box center [292, 84] width 548 height 7
checkbox Cervical "true"
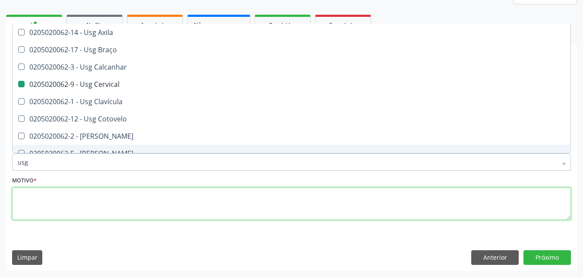
click at [125, 196] on textarea at bounding box center [291, 203] width 559 height 33
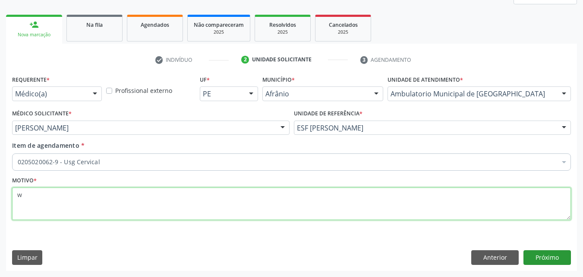
type textarea "w"
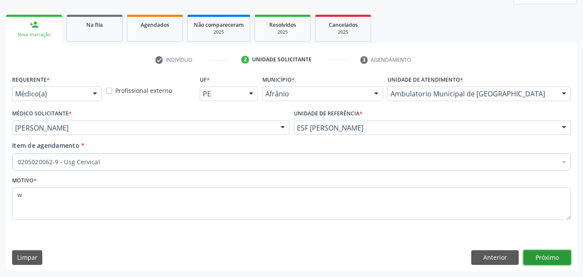
click at [556, 257] on button "Próximo" at bounding box center [547, 257] width 47 height 15
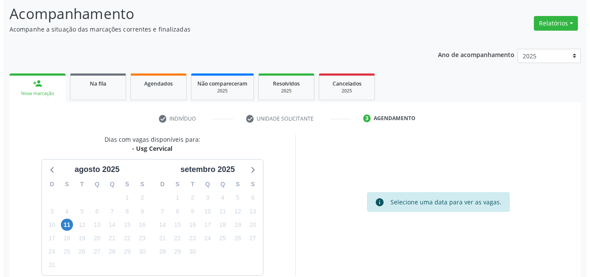
scroll to position [0, 0]
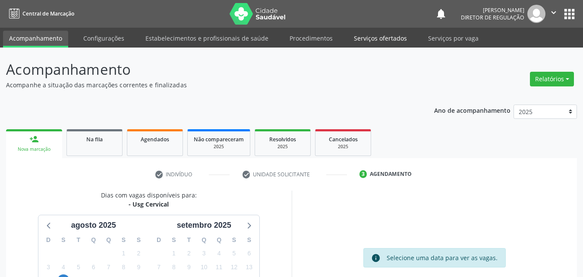
click at [392, 38] on link "Serviços ofertados" at bounding box center [380, 38] width 65 height 15
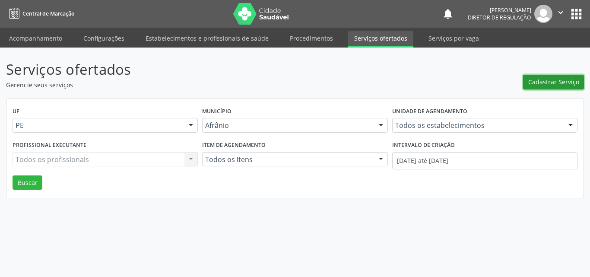
click at [551, 83] on span "Cadastrar Serviço" at bounding box center [553, 81] width 51 height 9
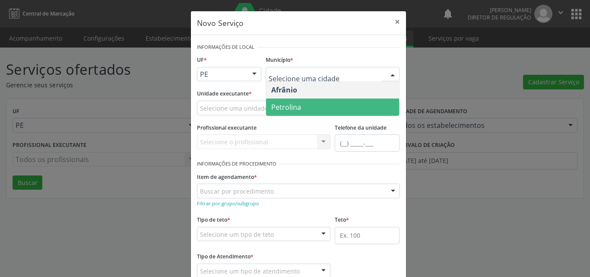
click at [316, 107] on span "Petrolina" at bounding box center [332, 106] width 133 height 17
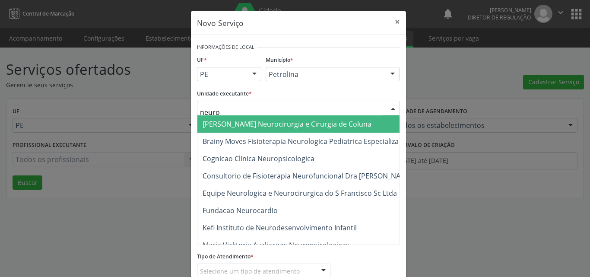
type input "neuroc"
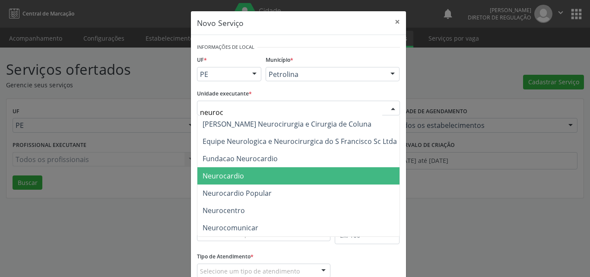
click at [253, 177] on span "Neurocardio" at bounding box center [299, 175] width 205 height 17
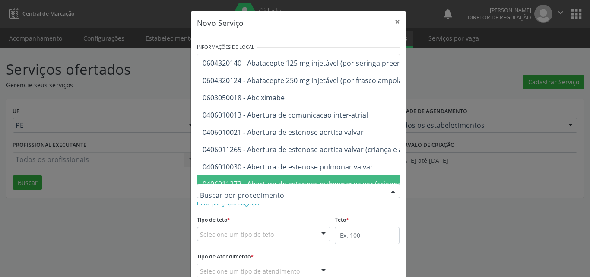
click at [267, 195] on input "text" at bounding box center [291, 195] width 182 height 17
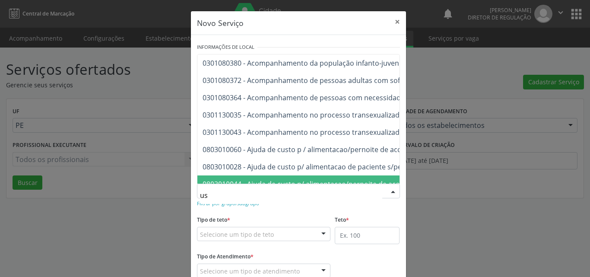
type input "usg"
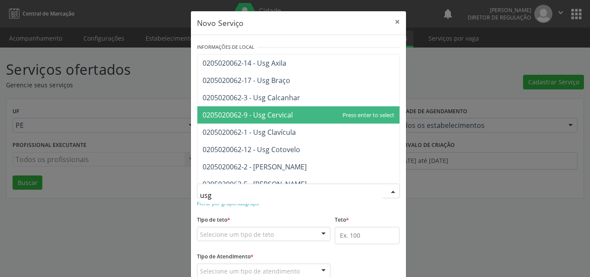
click at [300, 115] on span "0205020062-9 - Usg Cervical" at bounding box center [298, 114] width 202 height 17
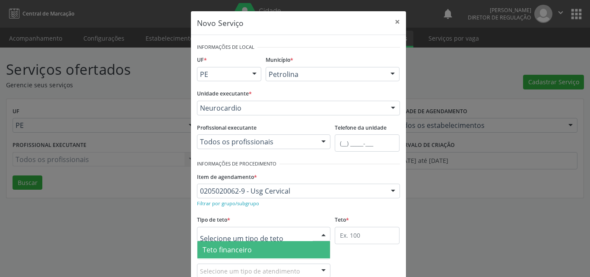
click at [298, 232] on div at bounding box center [264, 234] width 134 height 15
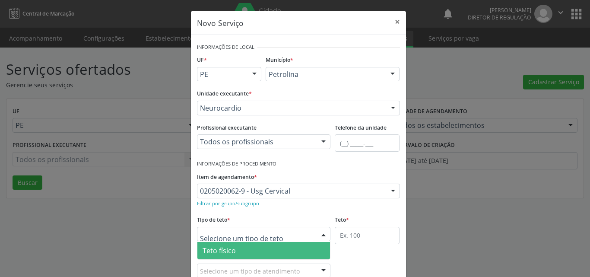
click at [282, 255] on span "Teto físico" at bounding box center [263, 250] width 133 height 17
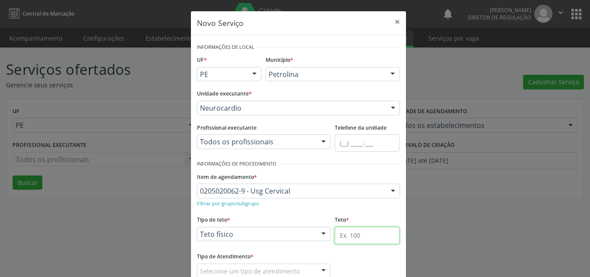
click at [373, 231] on input "text" at bounding box center [367, 235] width 65 height 17
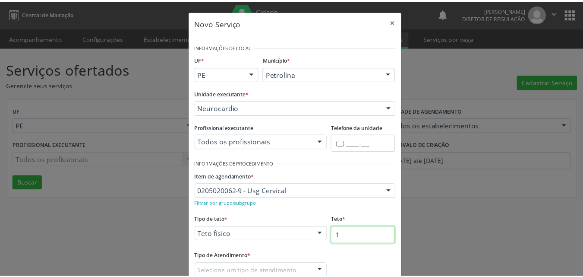
scroll to position [57, 0]
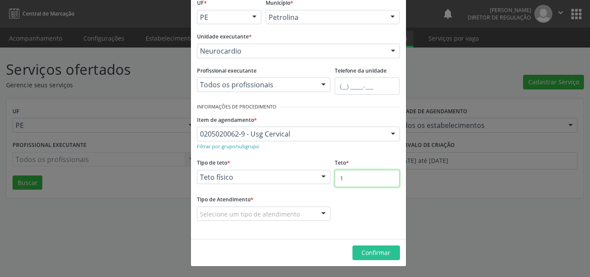
type input "1"
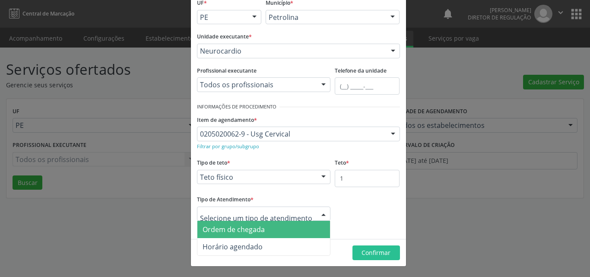
click at [273, 229] on span "Ordem de chegada" at bounding box center [263, 229] width 133 height 17
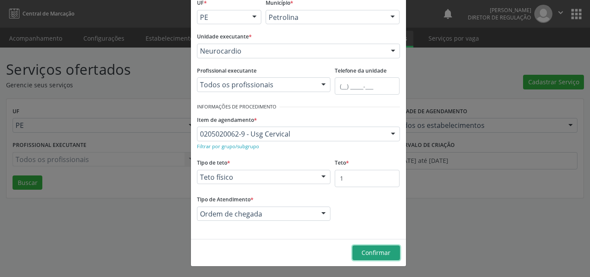
click at [381, 251] on span "Confirmar" at bounding box center [375, 252] width 29 height 8
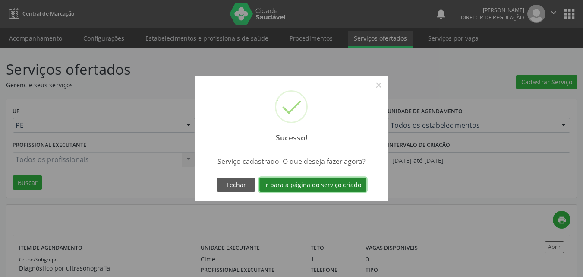
click at [326, 183] on button "Ir para a página do serviço criado" at bounding box center [312, 184] width 107 height 15
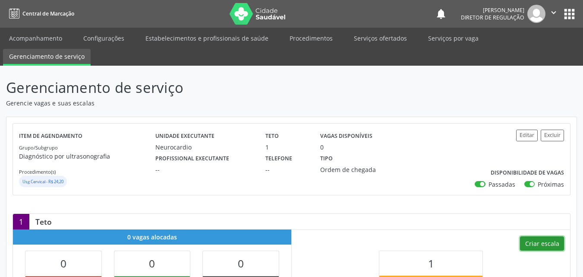
click at [540, 245] on button "Criar escala" at bounding box center [542, 243] width 44 height 15
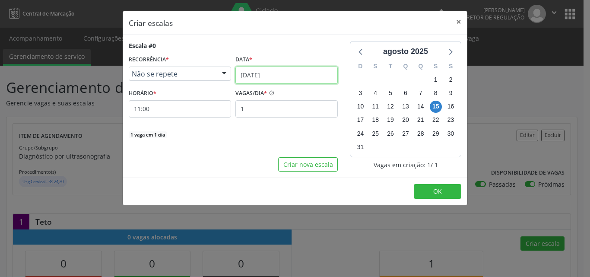
click at [293, 73] on input "[DATE]" at bounding box center [286, 74] width 102 height 17
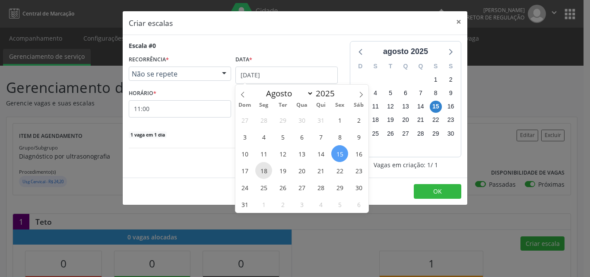
click at [268, 174] on span "18" at bounding box center [263, 170] width 17 height 17
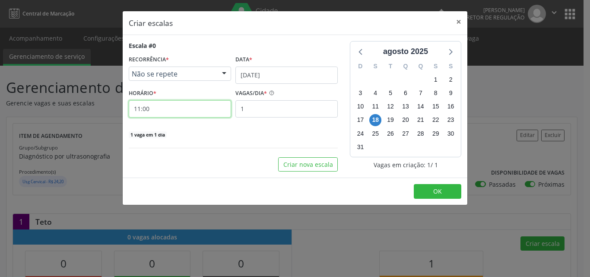
click at [180, 111] on input "11:00" at bounding box center [180, 108] width 102 height 17
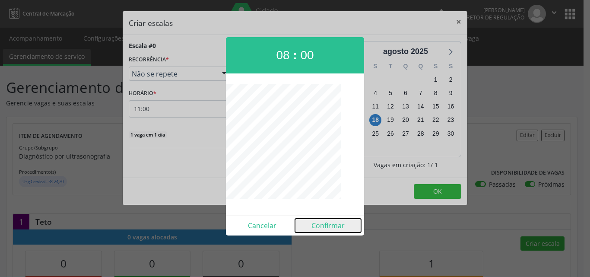
click at [332, 226] on button "Confirmar" at bounding box center [328, 225] width 66 height 14
type input "08:00"
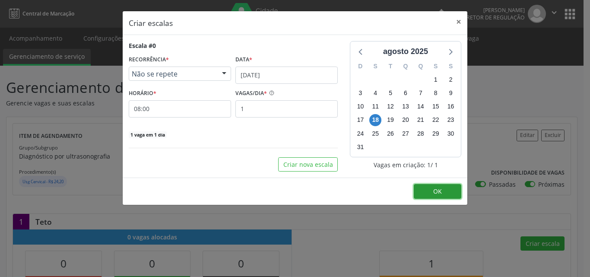
click at [442, 188] on button "OK" at bounding box center [437, 191] width 47 height 15
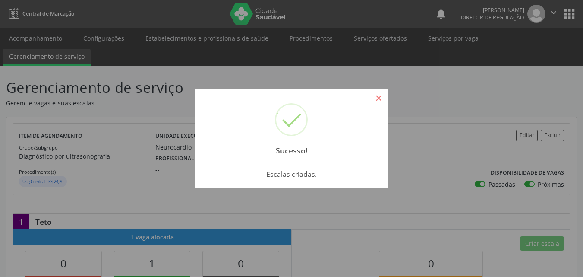
click at [381, 96] on button "×" at bounding box center [379, 98] width 15 height 15
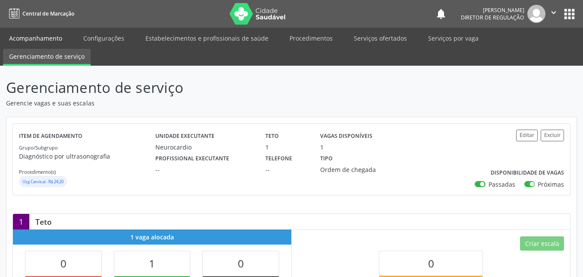
click at [46, 38] on link "Acompanhamento" at bounding box center [35, 38] width 65 height 15
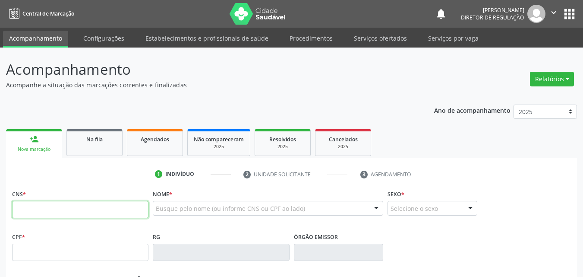
click at [98, 209] on input "text" at bounding box center [80, 209] width 136 height 17
type input "700 5019 1395 9155"
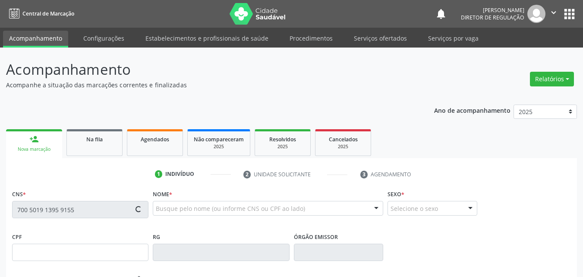
type input "12/08/1989"
type input "Maria Francisca Rodrigues"
type input "(87) 98849-1671"
type input "S/N"
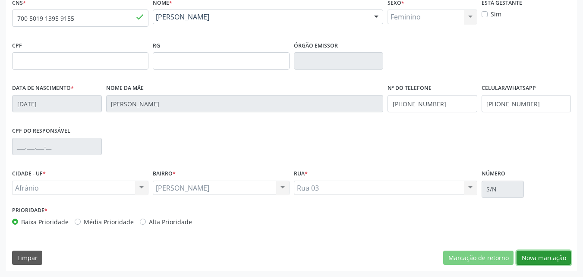
click at [548, 257] on button "Nova marcação" at bounding box center [544, 257] width 54 height 15
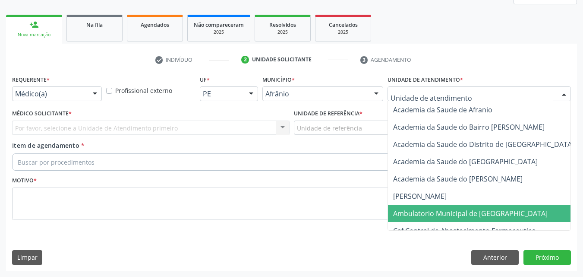
drag, startPoint x: 453, startPoint y: 215, endPoint x: 423, endPoint y: 208, distance: 31.2
click at [449, 213] on span "Ambulatorio Municipal de [GEOGRAPHIC_DATA]" at bounding box center [470, 213] width 155 height 9
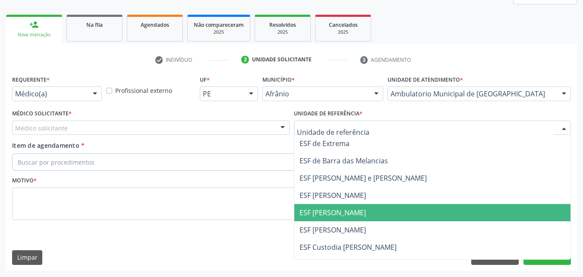
click at [347, 211] on span "ESF [PERSON_NAME]" at bounding box center [333, 212] width 66 height 9
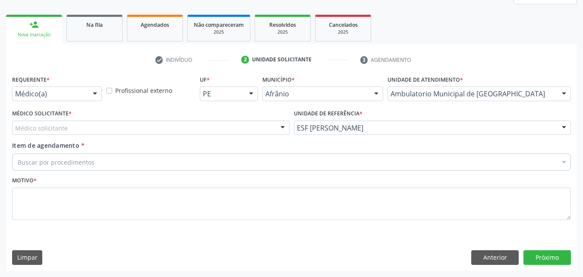
click at [208, 125] on div "Médico solicitante" at bounding box center [151, 127] width 278 height 15
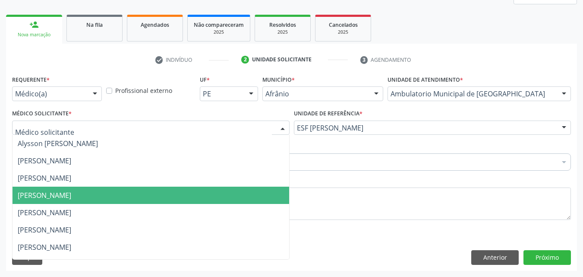
click at [190, 193] on span "[PERSON_NAME]" at bounding box center [151, 195] width 277 height 17
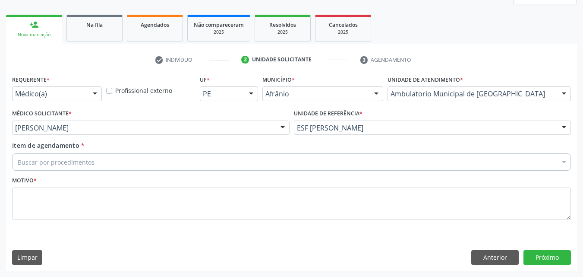
click at [113, 164] on div "Buscar por procedimentos" at bounding box center [291, 161] width 559 height 17
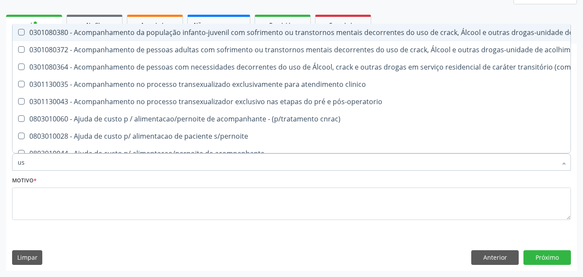
type input "usg"
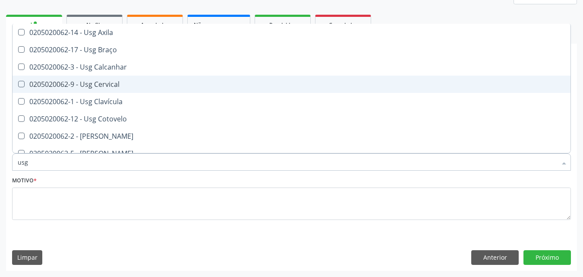
click at [123, 84] on div "0205020062-9 - Usg Cervical" at bounding box center [292, 84] width 548 height 7
checkbox Cervical "true"
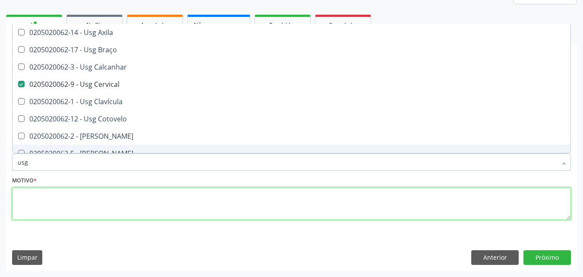
click at [112, 200] on textarea at bounding box center [291, 203] width 559 height 33
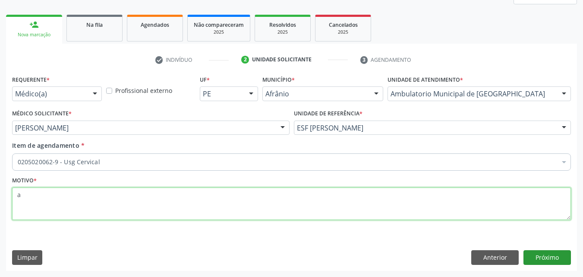
type textarea "a"
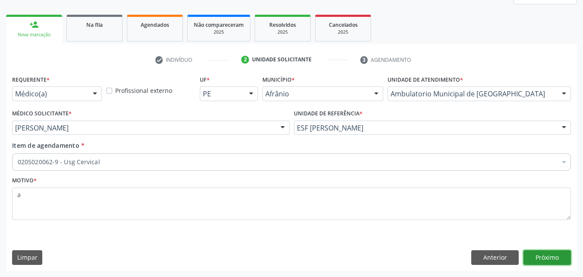
click at [544, 256] on button "Próximo" at bounding box center [547, 257] width 47 height 15
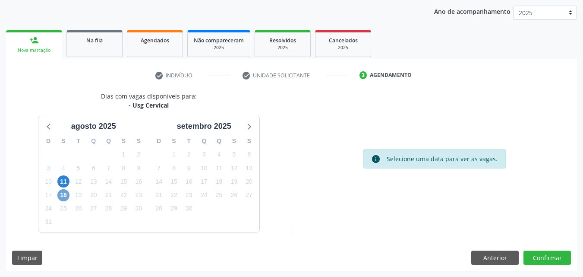
click at [65, 194] on span "18" at bounding box center [63, 195] width 12 height 12
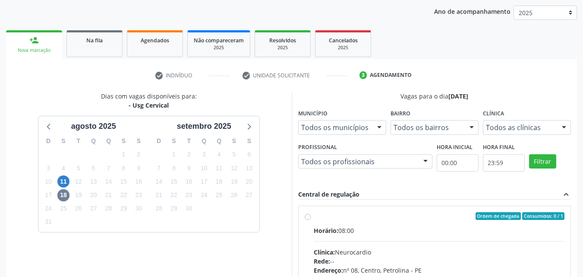
click at [352, 216] on div "Ordem de chegada Consumidos: 0 / 1" at bounding box center [439, 216] width 251 height 8
click at [311, 216] on input "Ordem de chegada Consumidos: 0 / 1 Horário: 08:00 Clínica: Neurocardio Rede: --…" at bounding box center [308, 216] width 6 height 8
radio input "true"
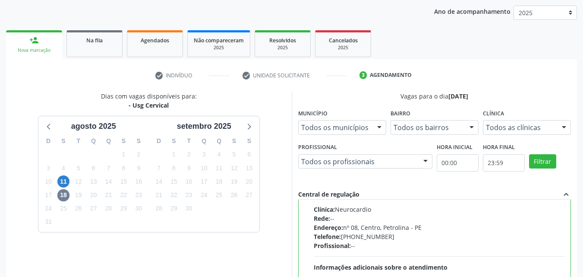
scroll to position [239, 0]
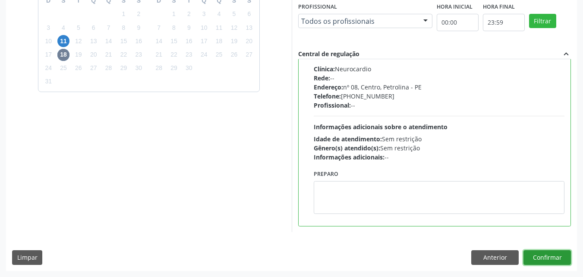
click at [551, 257] on button "Confirmar" at bounding box center [547, 257] width 47 height 15
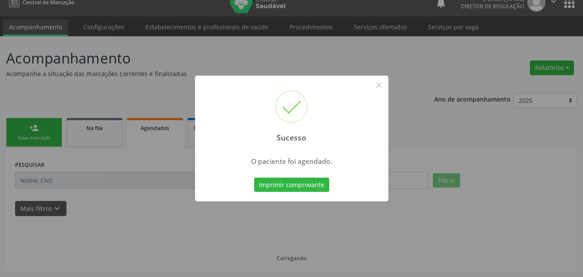
scroll to position [11, 0]
click at [310, 187] on button "Imprimir comprovante" at bounding box center [291, 184] width 75 height 15
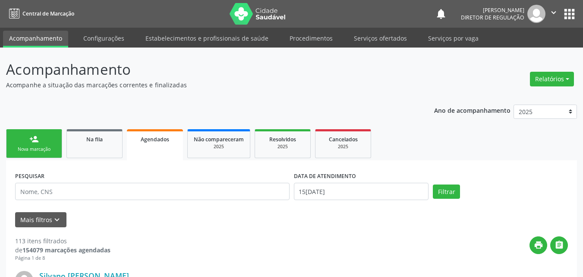
scroll to position [11, 0]
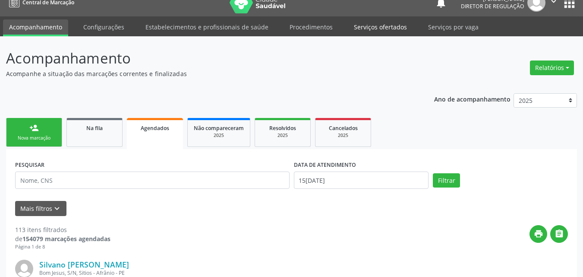
click at [378, 28] on link "Serviços ofertados" at bounding box center [380, 26] width 65 height 15
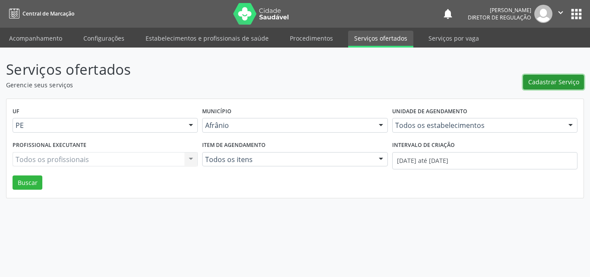
click at [554, 81] on span "Cadastrar Serviço" at bounding box center [553, 81] width 51 height 9
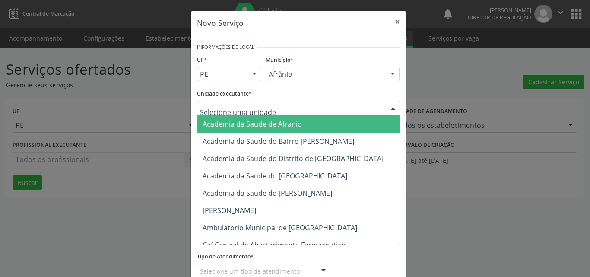
drag, startPoint x: 94, startPoint y: 105, endPoint x: 112, endPoint y: 96, distance: 19.7
click at [106, 101] on div "Novo Serviço × Informações de Local UF * PE BA PE Nenhum resultado encontrado p…" at bounding box center [295, 138] width 590 height 277
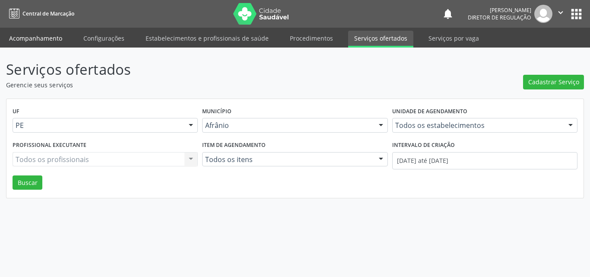
click at [48, 41] on link "Acompanhamento" at bounding box center [35, 38] width 65 height 15
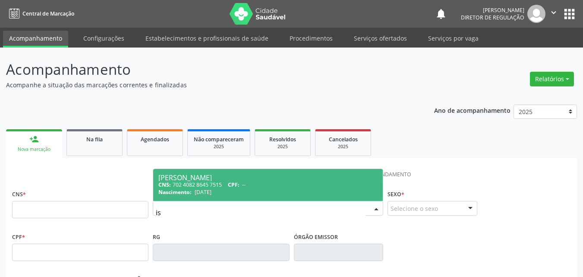
type input "i"
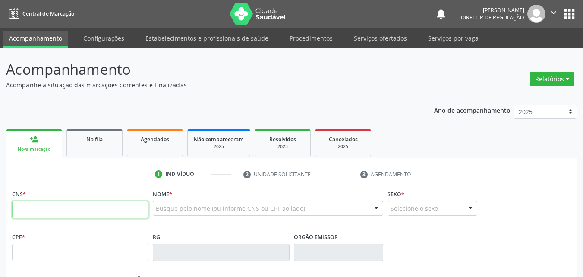
click at [132, 210] on input "text" at bounding box center [80, 209] width 136 height 17
type input "700 0065 0423 9309"
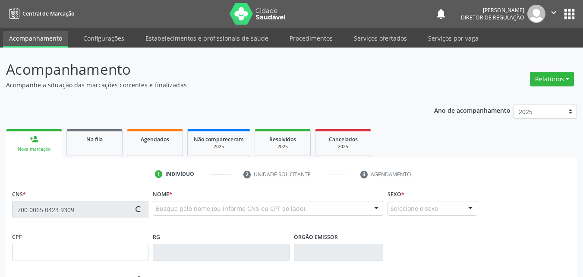
type input "044.030.814-36"
type input "27/06/1952"
type input "Joana de Sousa Coelho"
type input "(89) 8809-1672"
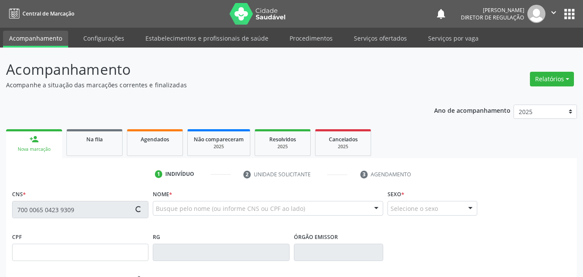
type input "032.010.924-01"
type input "S/N"
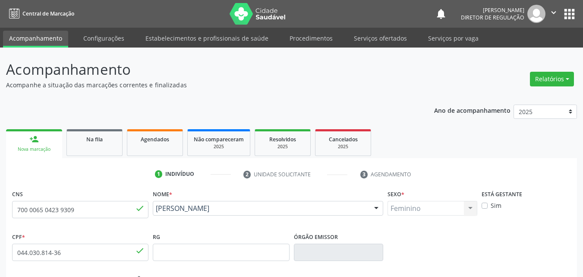
scroll to position [191, 0]
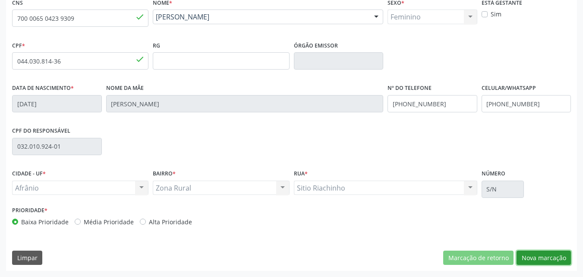
click at [531, 257] on button "Nova marcação" at bounding box center [544, 257] width 54 height 15
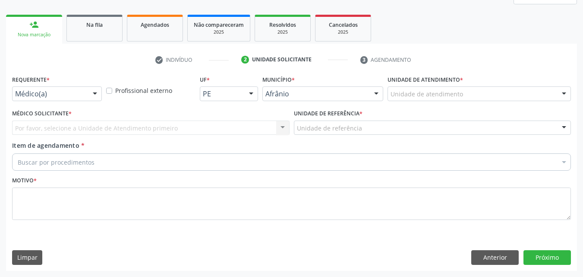
scroll to position [114, 0]
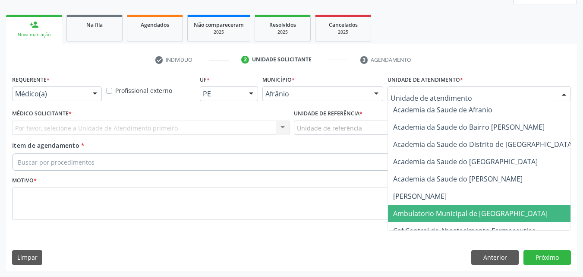
click at [423, 212] on span "Ambulatorio Municipal de [GEOGRAPHIC_DATA]" at bounding box center [470, 213] width 155 height 9
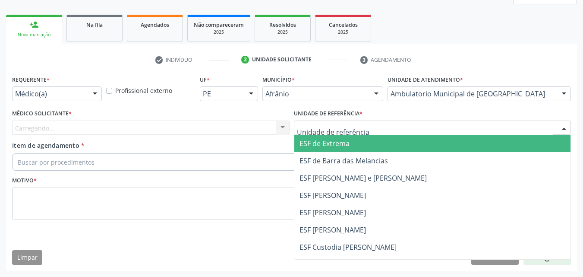
click at [361, 129] on div at bounding box center [433, 127] width 278 height 15
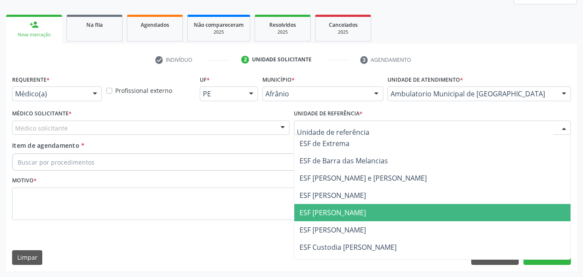
click at [349, 220] on span "ESF [PERSON_NAME]" at bounding box center [432, 212] width 277 height 17
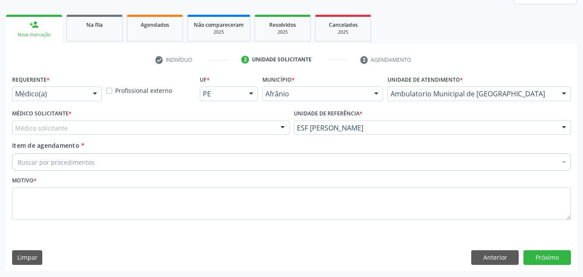
click at [183, 127] on div "Médico solicitante" at bounding box center [151, 127] width 278 height 15
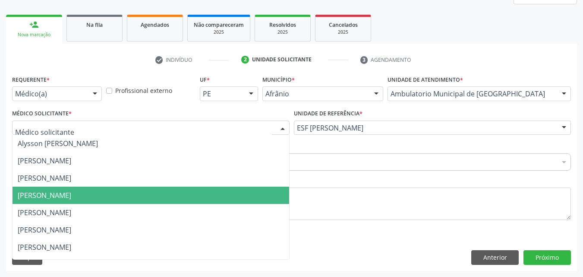
click at [180, 193] on span "[PERSON_NAME]" at bounding box center [151, 195] width 277 height 17
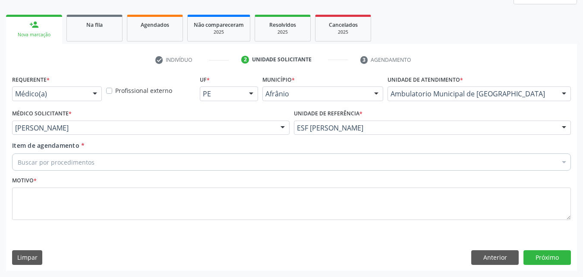
click at [141, 161] on div "Buscar por procedimentos" at bounding box center [291, 161] width 559 height 17
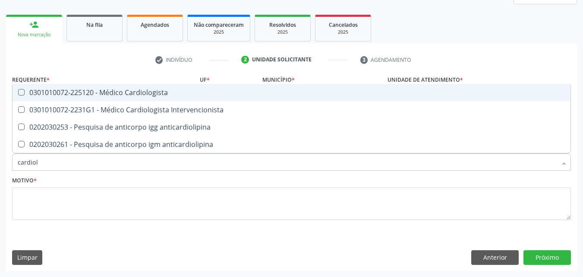
type input "cardiolo"
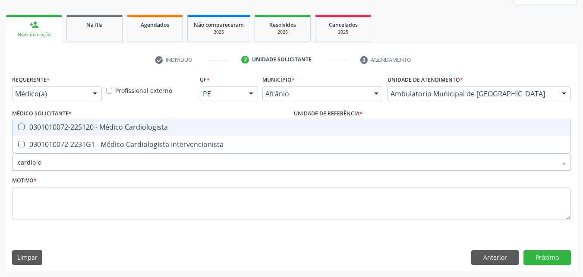
click at [139, 126] on div "0301010072-225120 - Médico Cardiologista" at bounding box center [292, 126] width 548 height 7
checkbox Cardiologista "true"
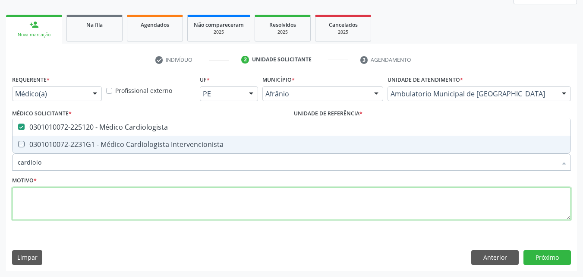
click at [129, 197] on textarea at bounding box center [291, 203] width 559 height 33
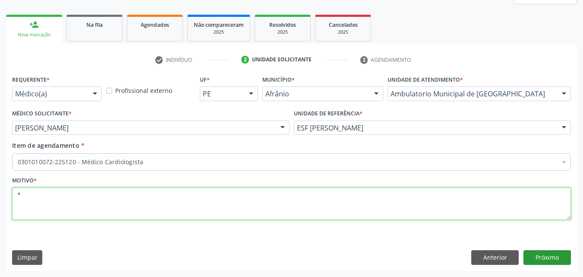
type textarea "*"
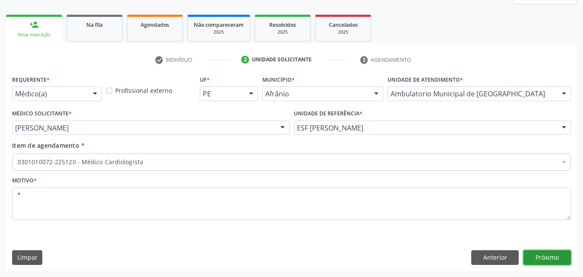
click at [544, 257] on button "Próximo" at bounding box center [547, 257] width 47 height 15
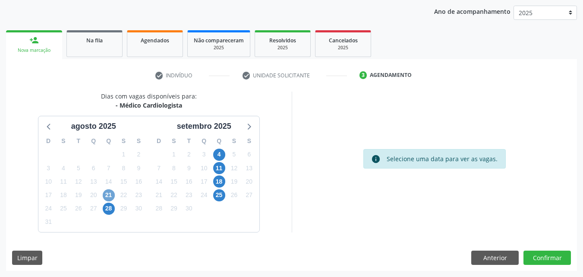
click at [110, 195] on span "21" at bounding box center [109, 195] width 12 height 12
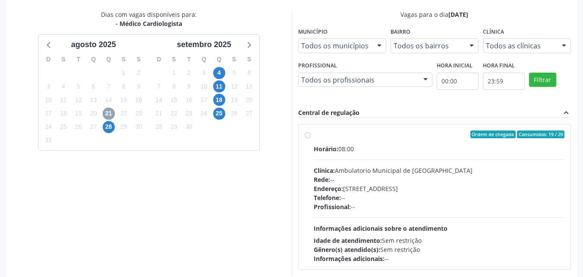
scroll to position [224, 0]
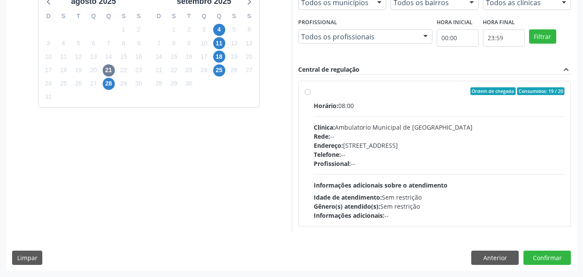
click at [314, 94] on label "Ordem de chegada Consumidos: 19 / 20 Horário: 08:00 Clínica: Ambulatorio Munici…" at bounding box center [439, 153] width 251 height 133
click at [308, 94] on input "Ordem de chegada Consumidos: 19 / 20 Horário: 08:00 Clínica: Ambulatorio Munici…" at bounding box center [308, 91] width 6 height 8
radio input "true"
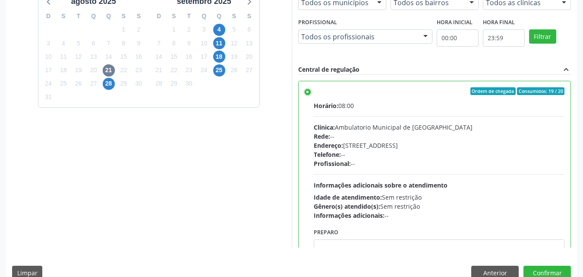
scroll to position [43, 0]
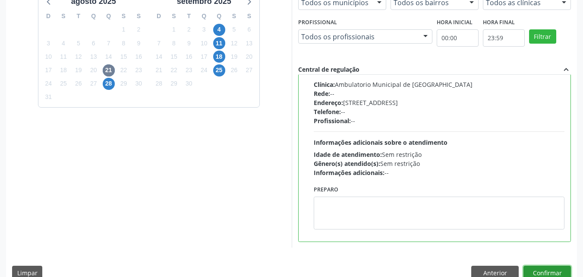
click at [562, 270] on button "Confirmar" at bounding box center [547, 273] width 47 height 15
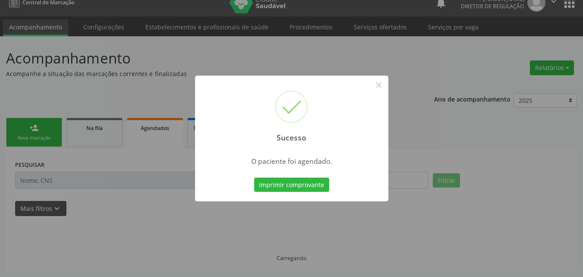
scroll to position [11, 0]
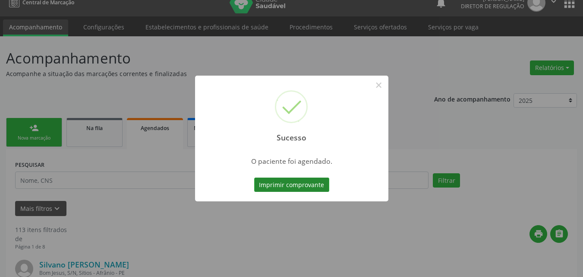
click at [300, 185] on button "Imprimir comprovante" at bounding box center [291, 184] width 75 height 15
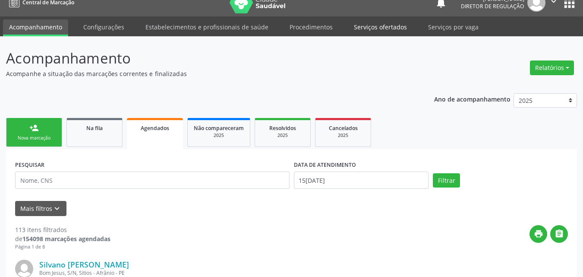
click at [382, 25] on link "Serviços ofertados" at bounding box center [380, 26] width 65 height 15
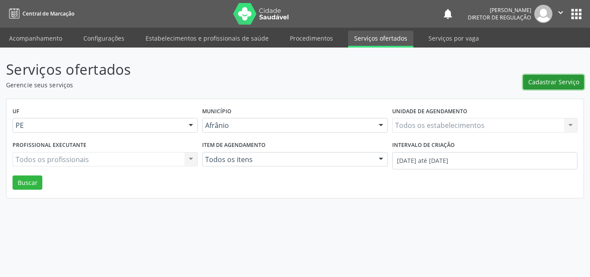
click at [550, 77] on span "Cadastrar Serviço" at bounding box center [553, 81] width 51 height 9
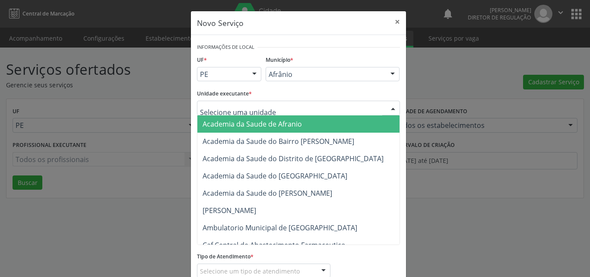
click at [292, 106] on div at bounding box center [298, 108] width 203 height 15
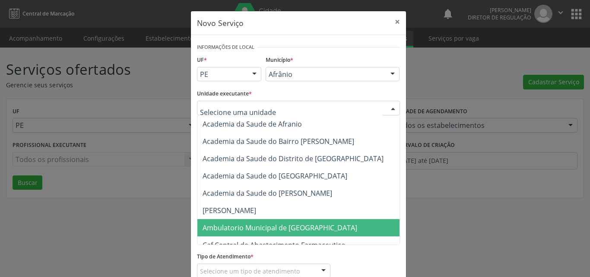
click at [250, 226] on span "Ambulatorio Municipal de [GEOGRAPHIC_DATA]" at bounding box center [279, 227] width 155 height 9
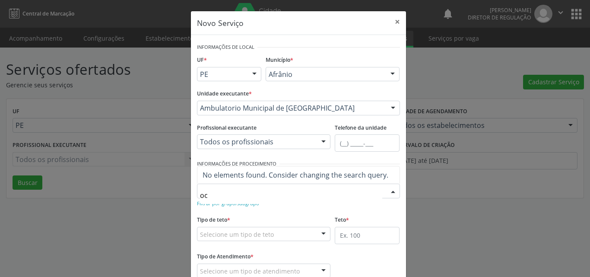
type input "o"
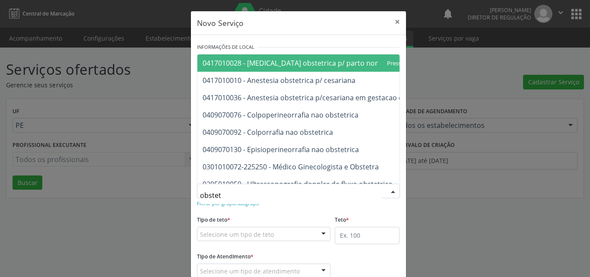
type input "obstetr"
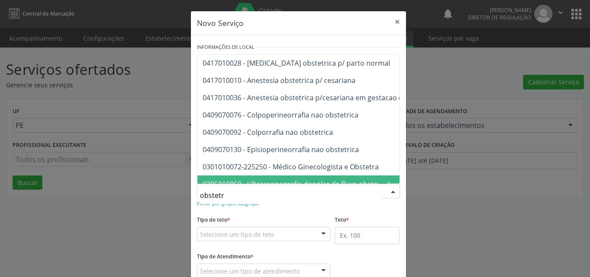
scroll to position [50, 0]
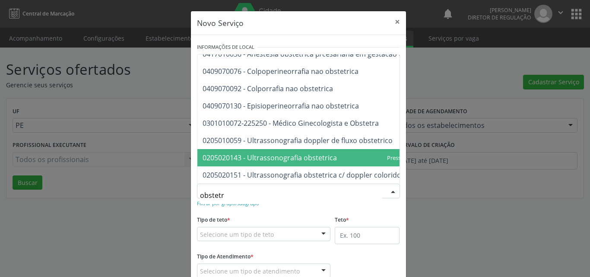
click at [329, 153] on span "0205020143 - Ultrassonografia obstetrica" at bounding box center [269, 157] width 134 height 9
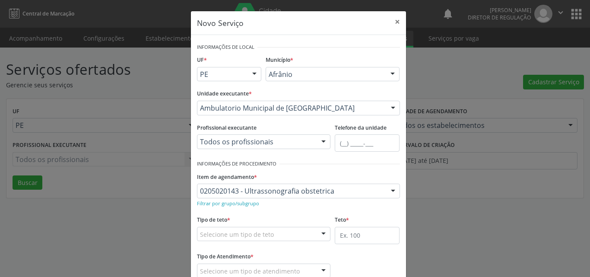
click at [278, 230] on div "Selecione um tipo de teto" at bounding box center [264, 234] width 134 height 15
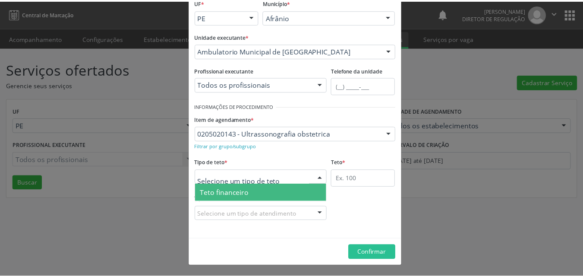
scroll to position [16, 0]
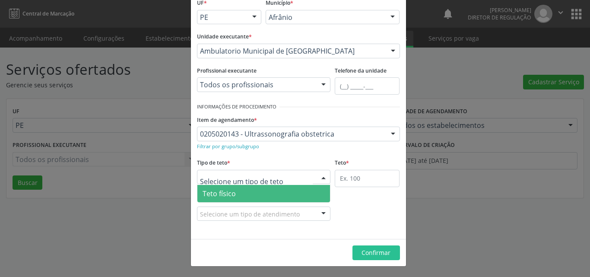
click at [261, 191] on span "Teto físico" at bounding box center [263, 193] width 133 height 17
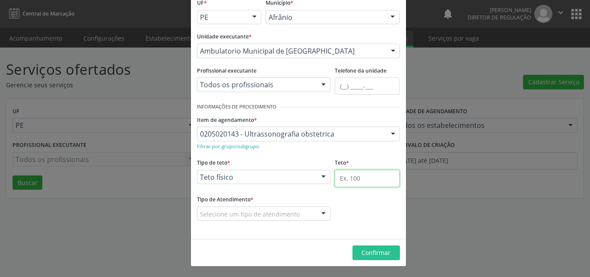
click at [359, 175] on input "text" at bounding box center [367, 178] width 65 height 17
type input "20"
click at [305, 212] on div "Selecione um tipo de atendimento" at bounding box center [264, 213] width 134 height 15
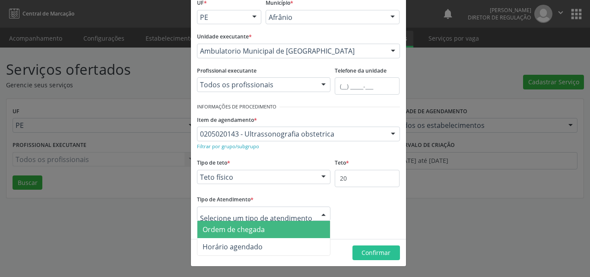
click at [266, 229] on span "Ordem de chegada" at bounding box center [263, 229] width 133 height 17
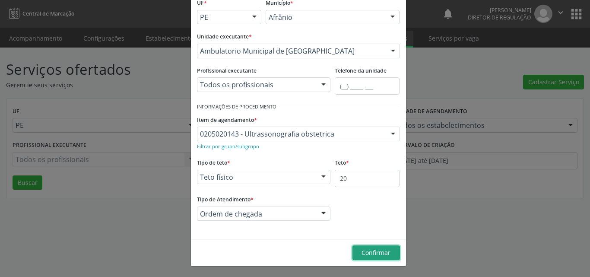
click at [370, 250] on span "Confirmar" at bounding box center [375, 252] width 29 height 8
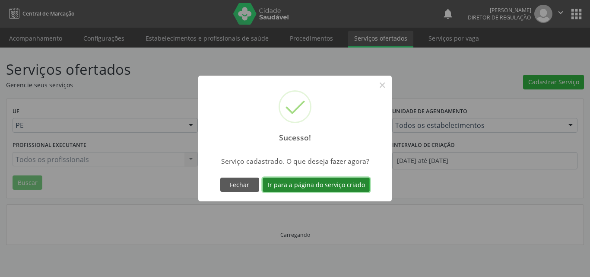
click at [319, 183] on button "Ir para a página do serviço criado" at bounding box center [315, 184] width 107 height 15
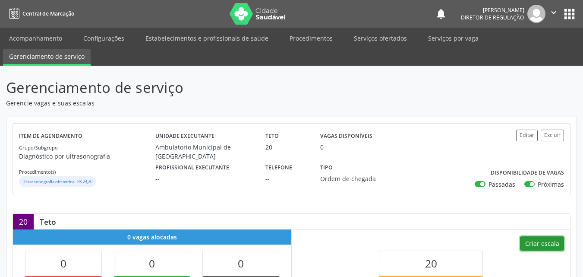
click at [554, 244] on button "Criar escala" at bounding box center [542, 243] width 44 height 15
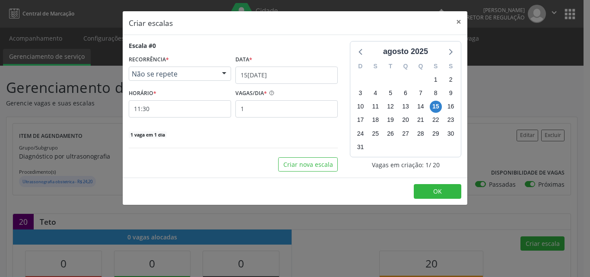
click at [184, 74] on span "Não se repete" at bounding box center [173, 74] width 82 height 9
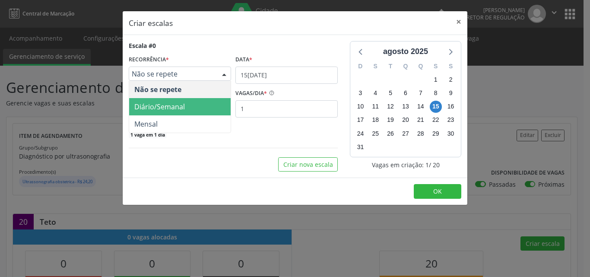
click at [177, 107] on span "Diário/Semanal" at bounding box center [159, 106] width 51 height 9
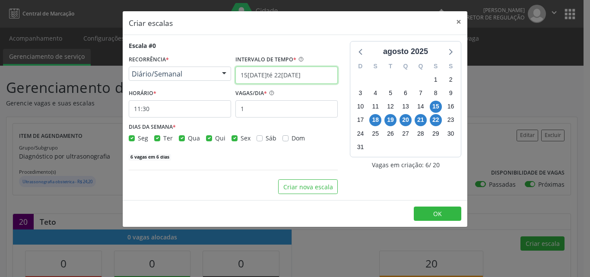
click at [299, 73] on input "15/08/2025 até 22/08/2025" at bounding box center [286, 74] width 102 height 17
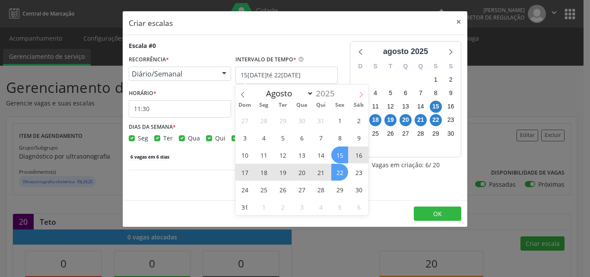
click at [360, 94] on icon at bounding box center [361, 95] width 6 height 6
select select "8"
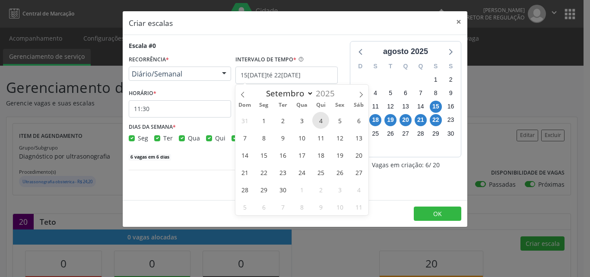
click at [322, 122] on span "4" at bounding box center [320, 120] width 17 height 17
type input "04/09/2025"
checkbox input "true"
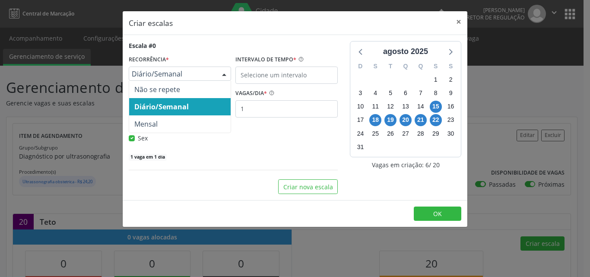
click at [195, 77] on span "Diário/Semanal" at bounding box center [173, 74] width 82 height 9
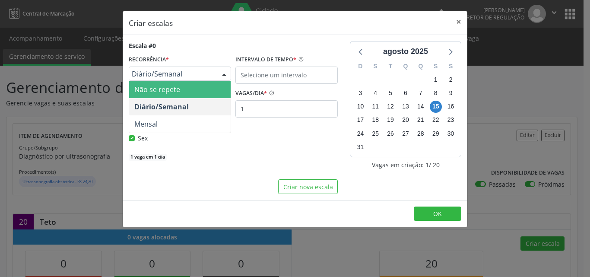
click at [189, 89] on span "Não se repete" at bounding box center [179, 89] width 101 height 17
select select "7"
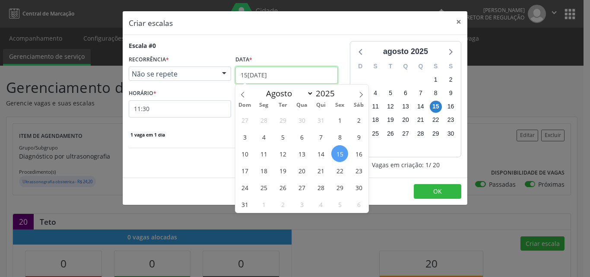
click at [285, 75] on input "[DATE]" at bounding box center [286, 74] width 102 height 17
click at [323, 204] on span "4" at bounding box center [320, 204] width 17 height 17
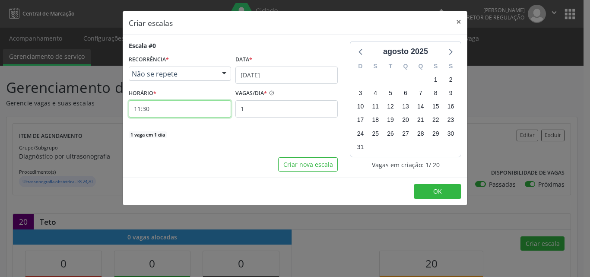
click at [200, 108] on input "11:30" at bounding box center [180, 108] width 102 height 17
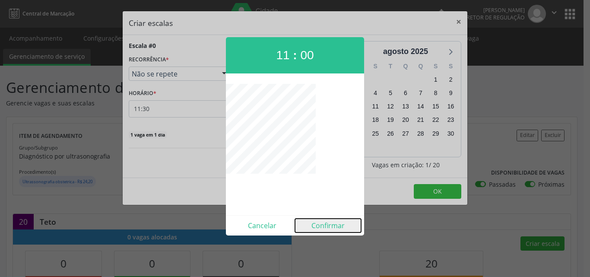
click at [334, 228] on button "Confirmar" at bounding box center [328, 225] width 66 height 14
type input "11:00"
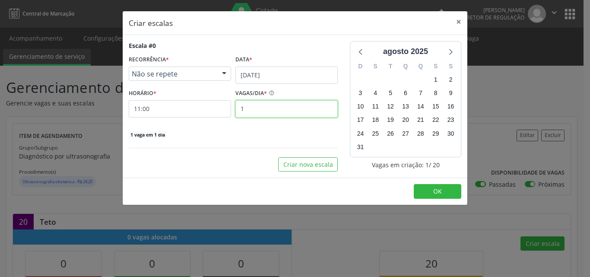
click at [277, 109] on input "1" at bounding box center [286, 108] width 102 height 17
type input "10"
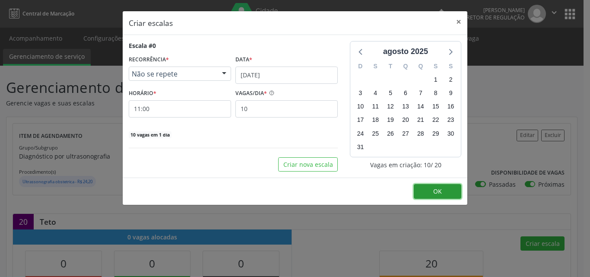
click at [439, 193] on span "OK" at bounding box center [437, 191] width 9 height 8
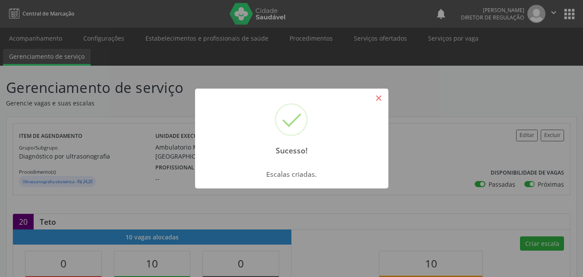
click at [378, 99] on button "×" at bounding box center [379, 98] width 15 height 15
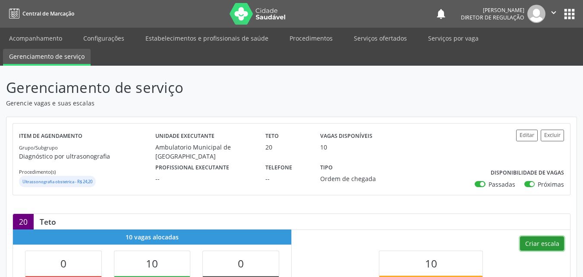
click at [550, 244] on button "Criar escala" at bounding box center [542, 243] width 44 height 15
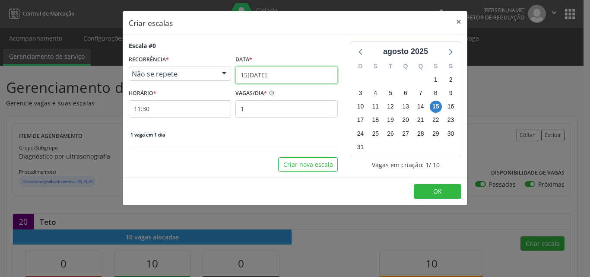
click at [281, 73] on input "[DATE]" at bounding box center [286, 74] width 102 height 17
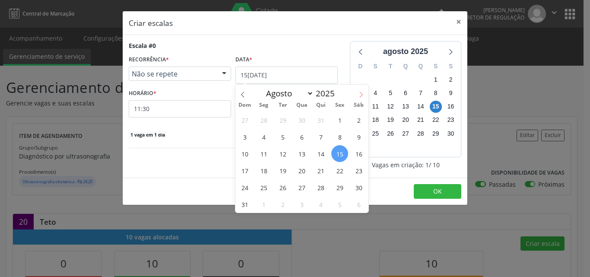
click at [360, 96] on icon at bounding box center [361, 95] width 6 height 6
select select "8"
click at [319, 152] on span "18" at bounding box center [320, 153] width 17 height 17
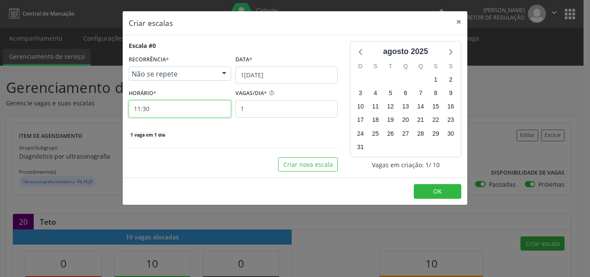
click at [208, 109] on input "11:30" at bounding box center [180, 108] width 102 height 17
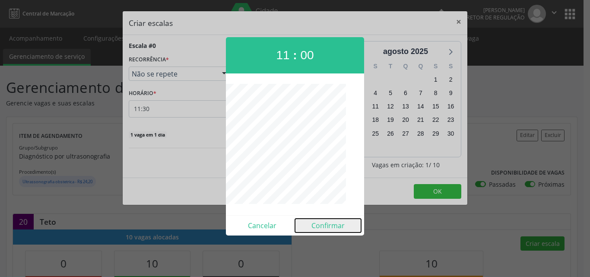
click at [329, 224] on button "Confirmar" at bounding box center [328, 225] width 66 height 14
type input "11:00"
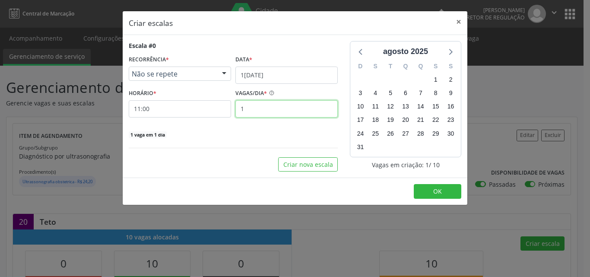
click at [276, 107] on input "1" at bounding box center [286, 108] width 102 height 17
type input "10"
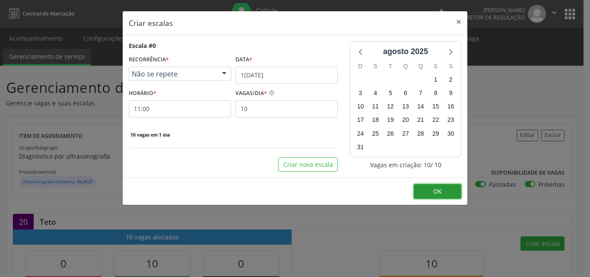
click at [438, 189] on span "OK" at bounding box center [437, 191] width 9 height 8
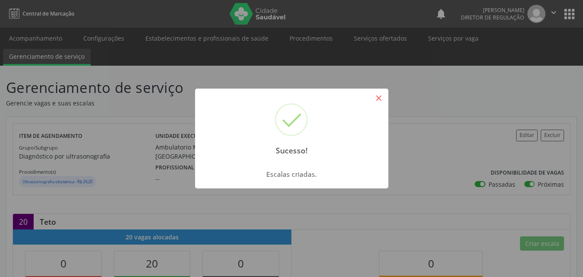
click at [379, 97] on button "×" at bounding box center [379, 98] width 15 height 15
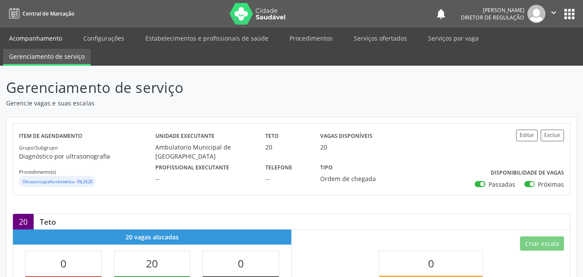
click at [41, 38] on link "Acompanhamento" at bounding box center [35, 38] width 65 height 15
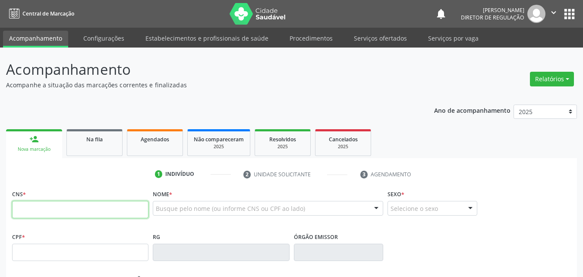
click at [131, 209] on input "text" at bounding box center [80, 209] width 136 height 17
type input "702 4095 5617 6729"
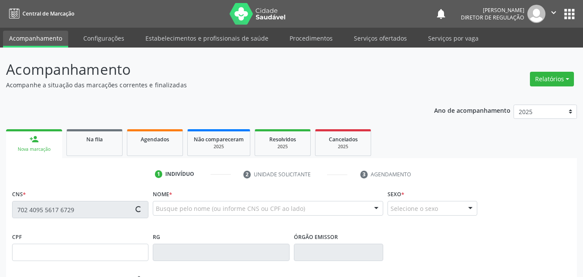
type input "116.125.714-41"
type input "20/05/1998"
type input "Celma de Brito Santos"
type input "(87) 98807-5313"
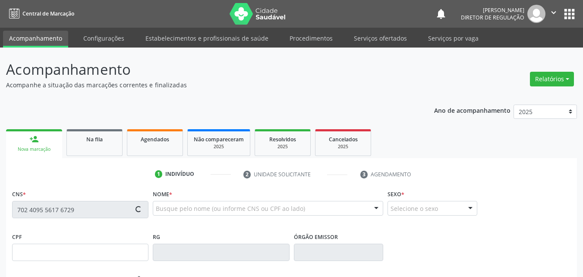
type input "316"
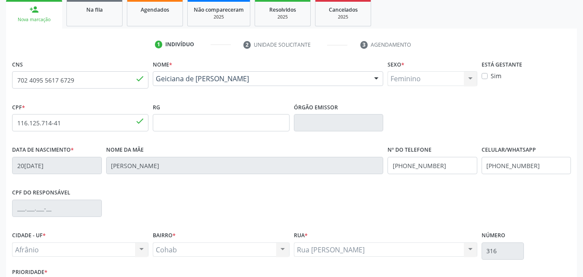
scroll to position [191, 0]
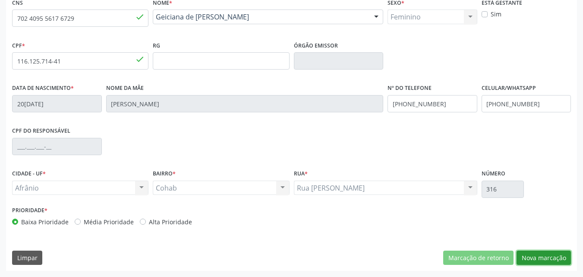
click at [553, 256] on button "Nova marcação" at bounding box center [544, 257] width 54 height 15
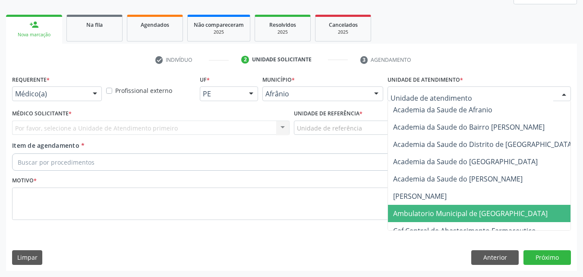
click at [443, 213] on span "Ambulatorio Municipal de [GEOGRAPHIC_DATA]" at bounding box center [470, 213] width 155 height 9
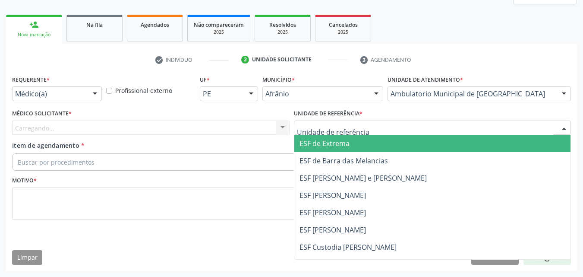
click at [376, 130] on div at bounding box center [433, 127] width 278 height 15
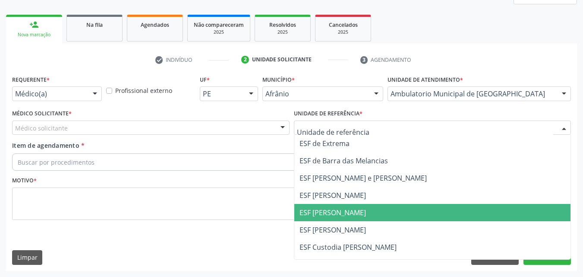
drag, startPoint x: 364, startPoint y: 210, endPoint x: 342, endPoint y: 211, distance: 21.2
click at [361, 211] on span "ESF [PERSON_NAME]" at bounding box center [432, 212] width 277 height 17
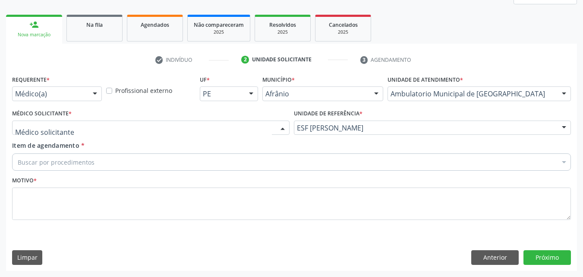
click at [244, 126] on div at bounding box center [151, 127] width 278 height 15
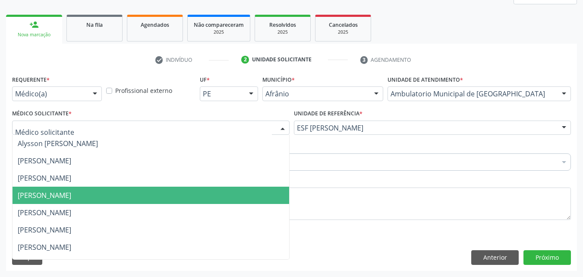
click at [223, 197] on span "[PERSON_NAME]" at bounding box center [151, 195] width 277 height 17
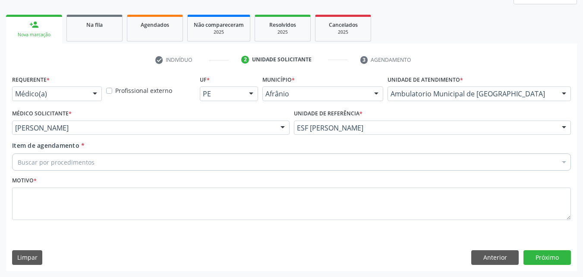
click at [98, 163] on div "Buscar por procedimentos" at bounding box center [291, 161] width 559 height 17
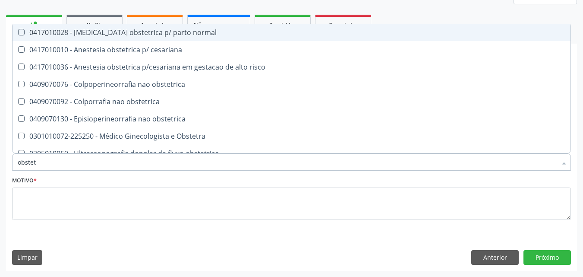
type input "obstetr"
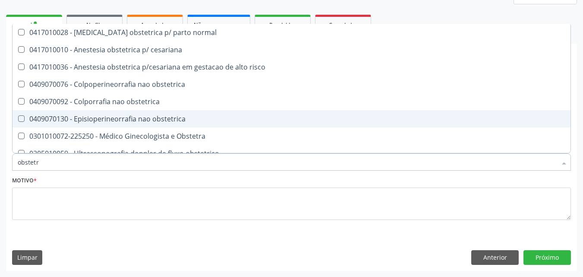
scroll to position [44, 0]
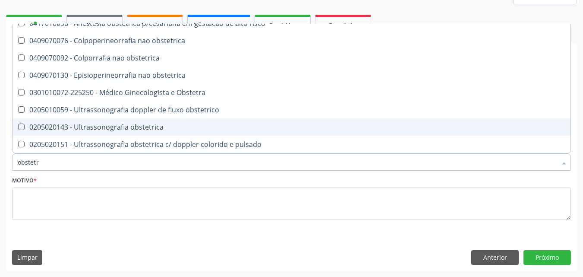
click at [187, 126] on div "0205020143 - Ultrassonografia obstetrica" at bounding box center [292, 126] width 548 height 7
checkbox obstetrica "true"
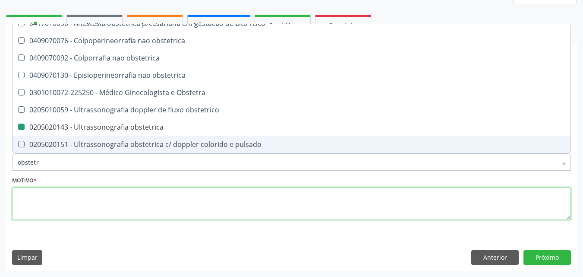
click at [182, 204] on textarea at bounding box center [291, 203] width 559 height 33
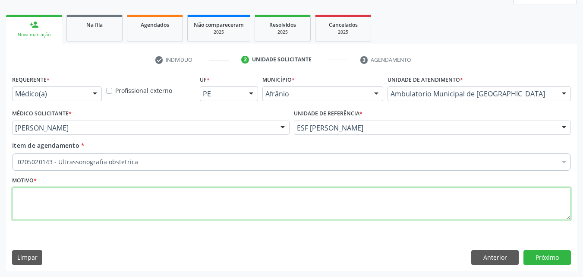
scroll to position [0, 0]
type textarea "*"
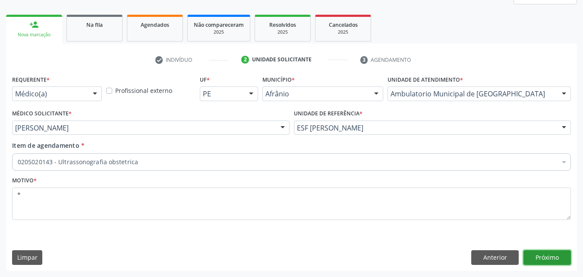
click at [550, 260] on button "Próximo" at bounding box center [547, 257] width 47 height 15
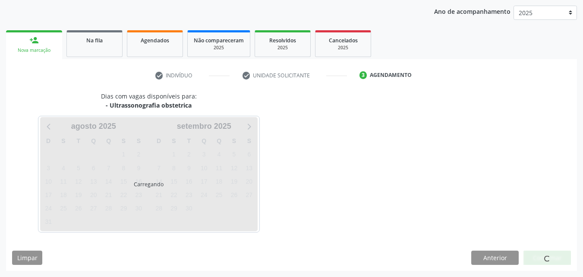
scroll to position [99, 0]
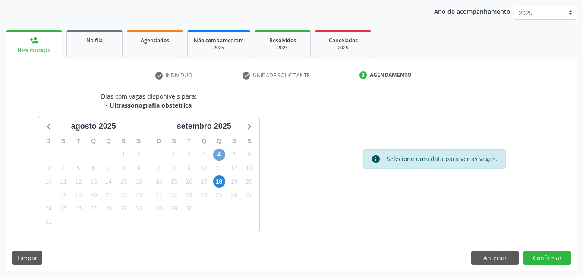
click at [216, 153] on span "4" at bounding box center [219, 155] width 12 height 12
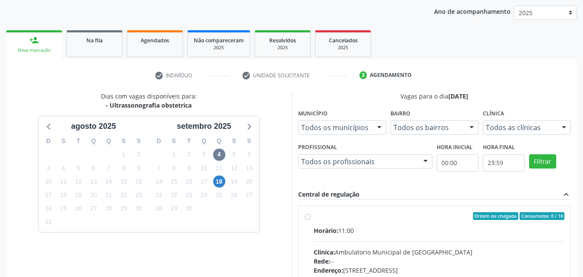
click at [369, 218] on div "Ordem de chegada Consumidos: 0 / 10" at bounding box center [439, 216] width 251 height 8
click at [311, 218] on input "Ordem de chegada Consumidos: 0 / 10 Horário: 11:00 Clínica: Ambulatorio Municip…" at bounding box center [308, 216] width 6 height 8
radio input "true"
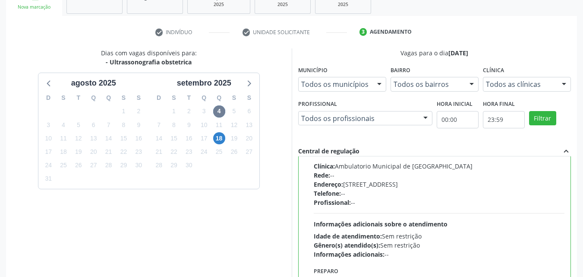
scroll to position [239, 0]
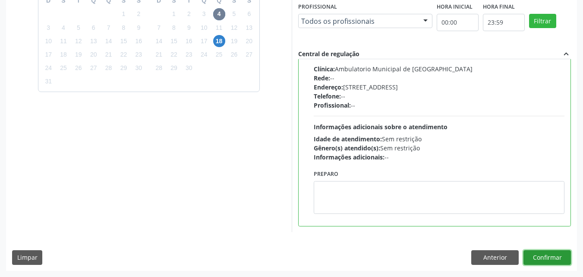
click at [543, 257] on button "Confirmar" at bounding box center [547, 257] width 47 height 15
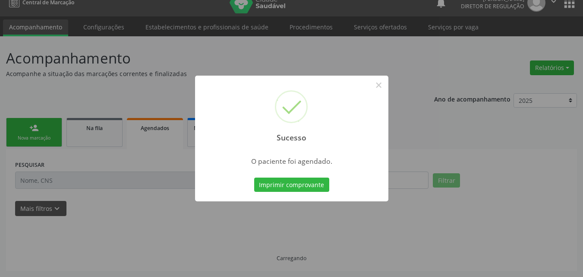
scroll to position [11, 0]
click at [300, 184] on button "Imprimir comprovante" at bounding box center [291, 184] width 75 height 15
